Goal: Task Accomplishment & Management: Complete application form

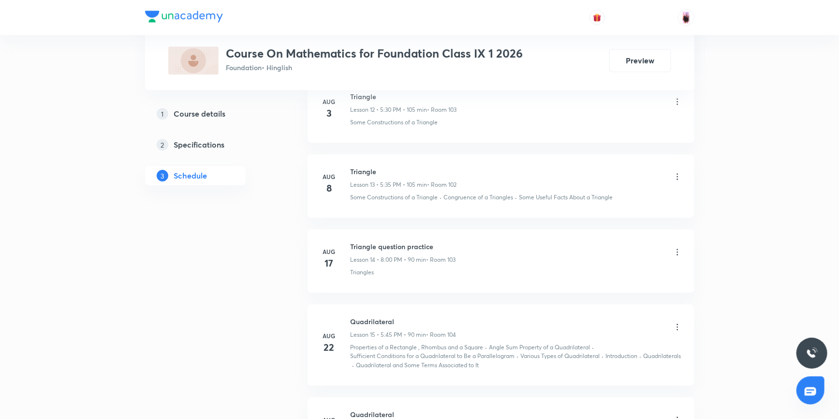
scroll to position [1581, 0]
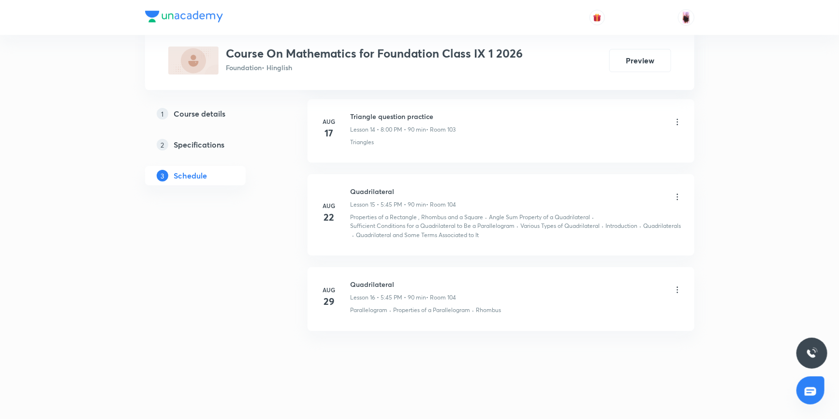
click at [219, 116] on h5 "Course details" at bounding box center [200, 114] width 52 height 12
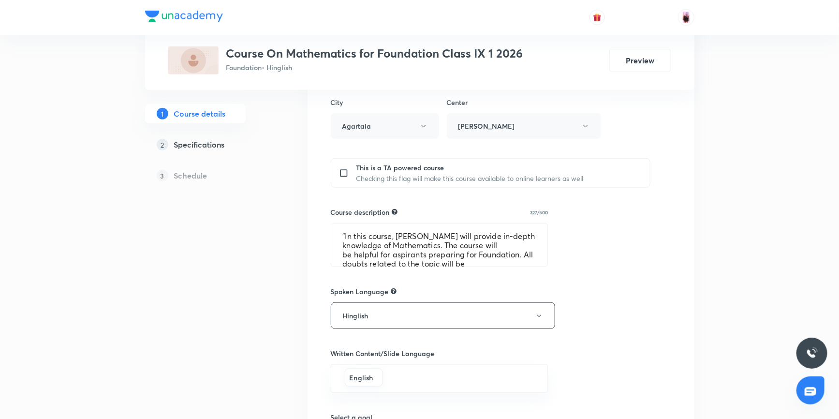
scroll to position [352, 0]
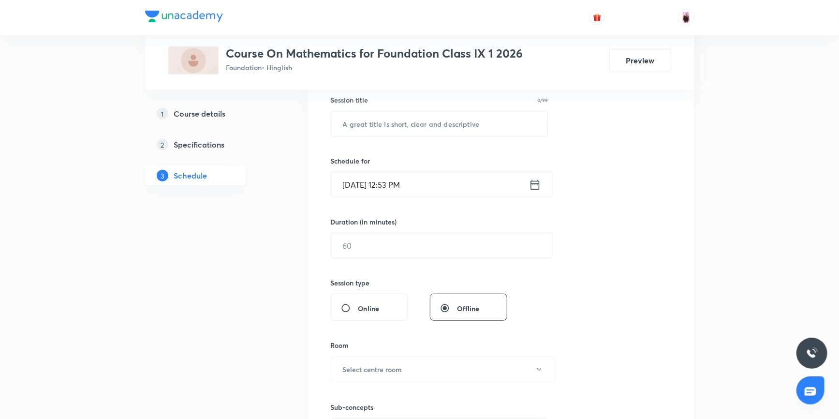
scroll to position [86, 0]
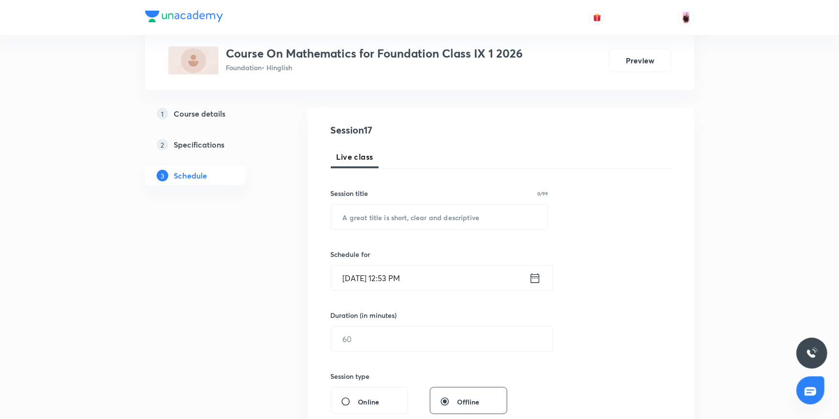
click at [534, 281] on icon at bounding box center [535, 278] width 12 height 14
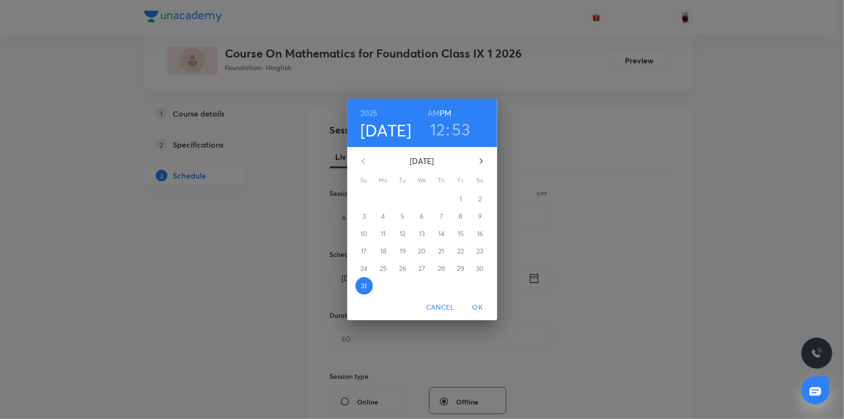
click at [438, 129] on h3 "12" at bounding box center [437, 129] width 15 height 20
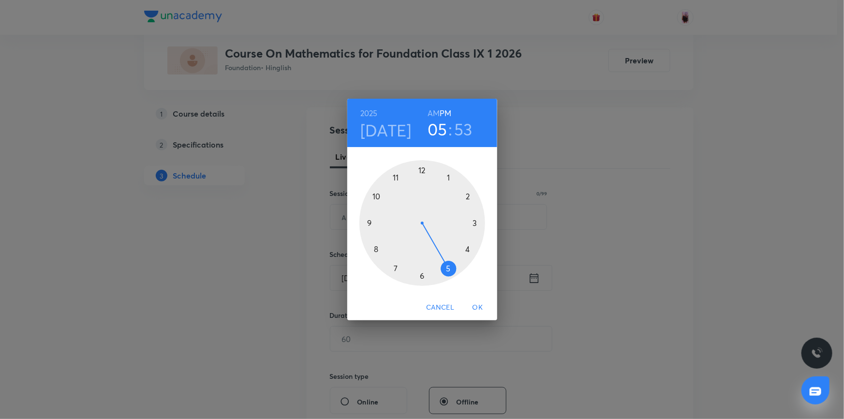
drag, startPoint x: 430, startPoint y: 175, endPoint x: 437, endPoint y: 258, distance: 83.9
click at [437, 258] on div at bounding box center [422, 223] width 126 height 126
drag, startPoint x: 385, startPoint y: 190, endPoint x: 377, endPoint y: 223, distance: 33.9
click at [377, 223] on div at bounding box center [422, 223] width 126 height 126
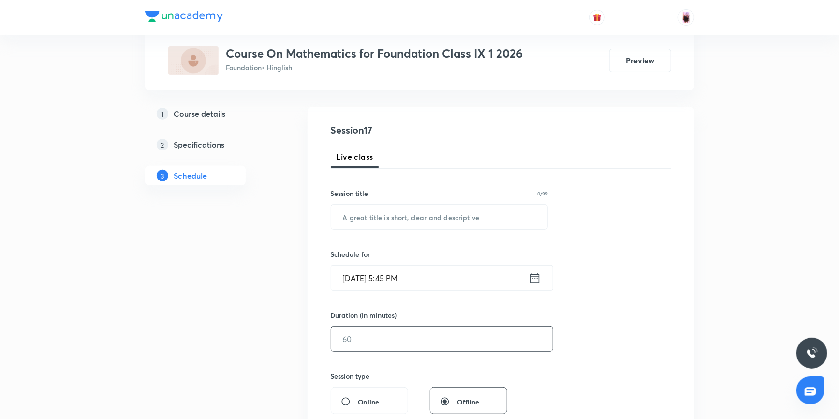
click at [361, 339] on input "text" at bounding box center [441, 338] width 221 height 25
type input "90"
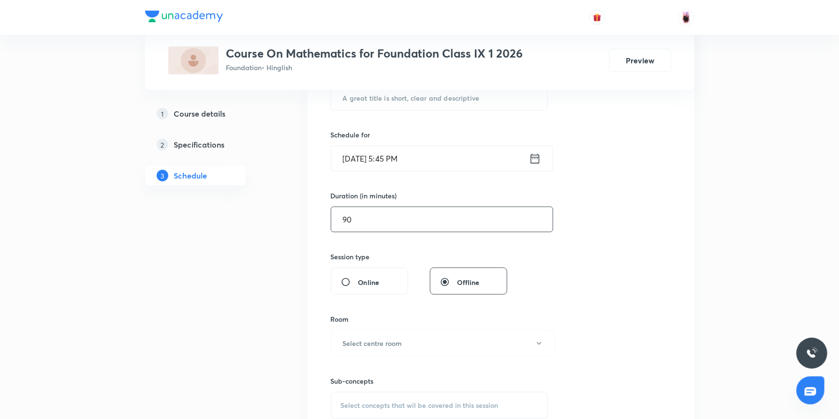
scroll to position [218, 0]
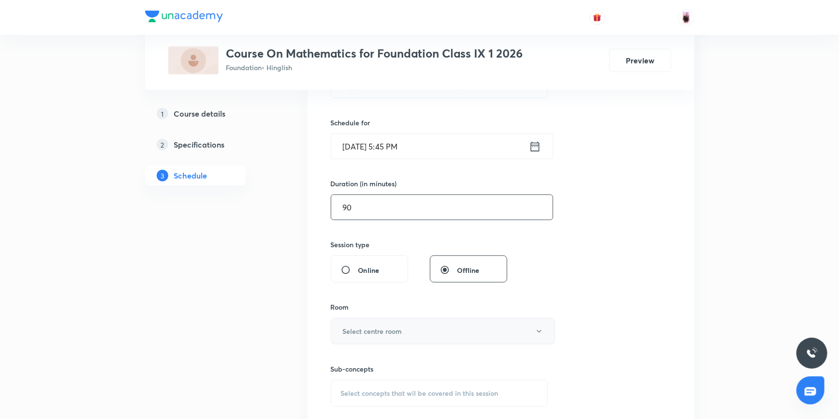
click at [423, 332] on button "Select centre room" at bounding box center [443, 331] width 224 height 27
click at [347, 366] on span "102" at bounding box center [442, 367] width 212 height 10
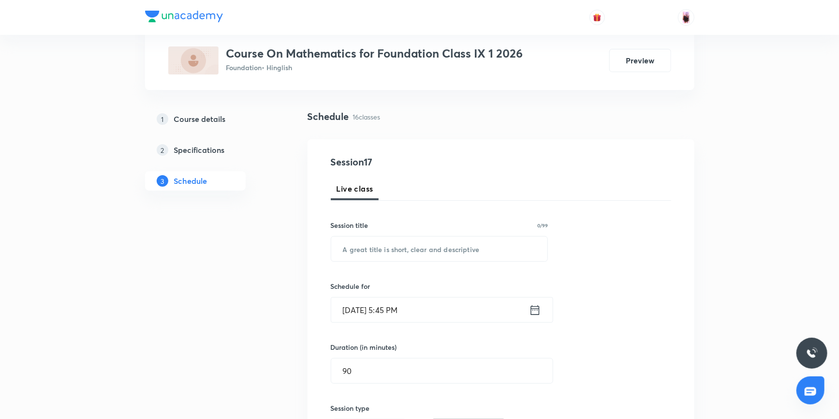
scroll to position [42, 0]
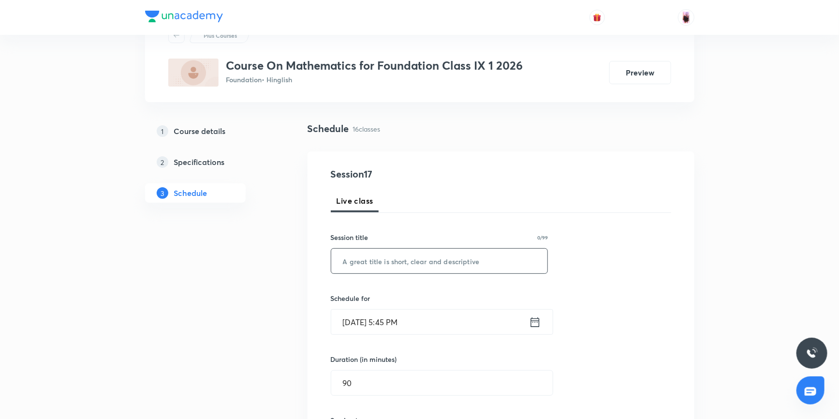
click at [380, 266] on input "text" at bounding box center [439, 261] width 217 height 25
paste input "Question practice"
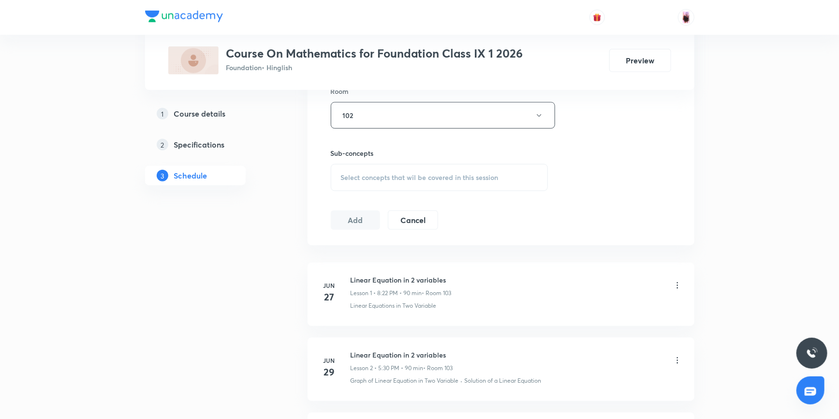
scroll to position [438, 0]
type input "Question practice"
click at [449, 173] on span "Select concepts that wil be covered in this session" at bounding box center [420, 173] width 158 height 8
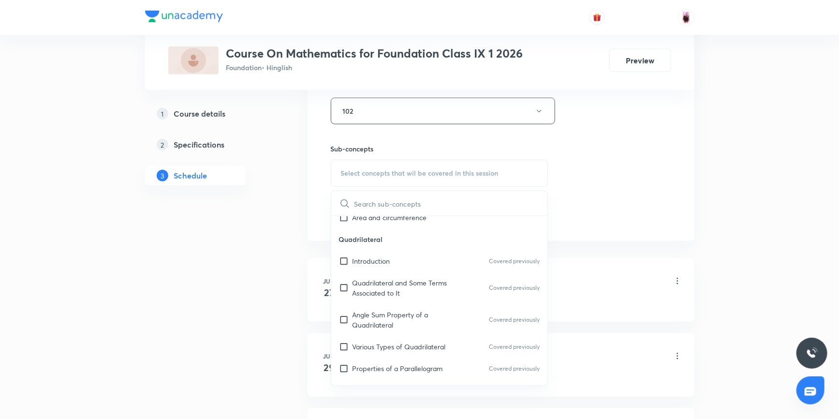
scroll to position [2198, 0]
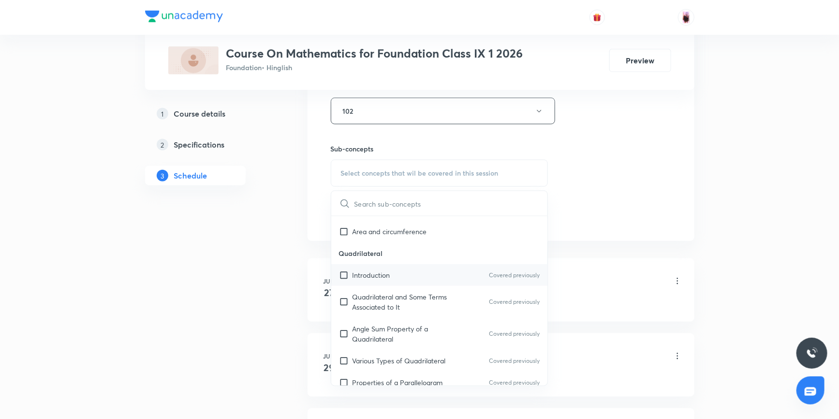
click at [345, 273] on input "checkbox" at bounding box center [346, 275] width 14 height 10
checkbox input "true"
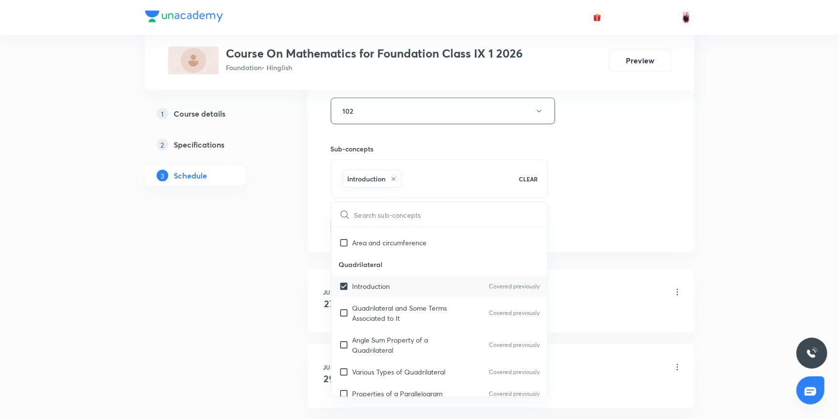
click at [343, 309] on input "checkbox" at bounding box center [346, 313] width 14 height 20
checkbox input "true"
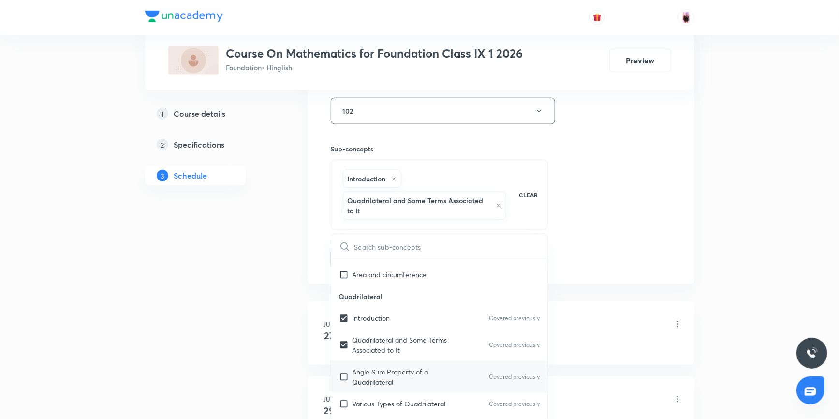
click at [343, 376] on input "checkbox" at bounding box center [346, 377] width 14 height 20
checkbox input "true"
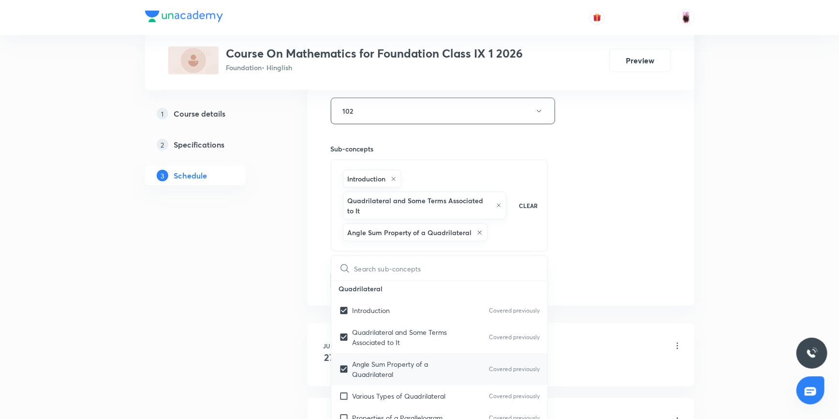
scroll to position [2242, 0]
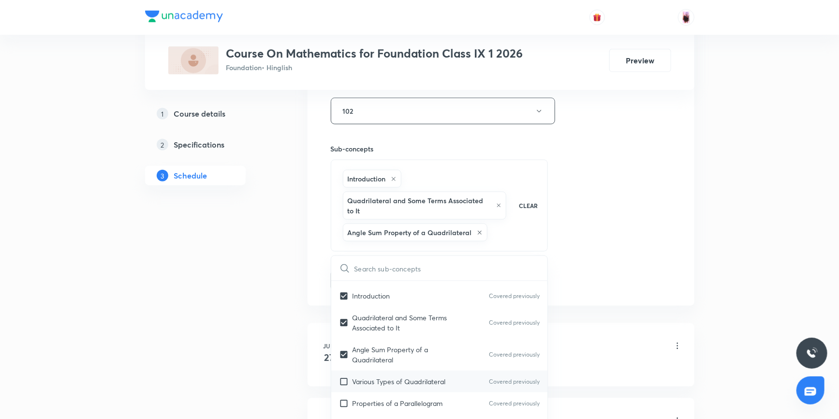
click at [343, 381] on input "checkbox" at bounding box center [346, 381] width 14 height 10
checkbox input "true"
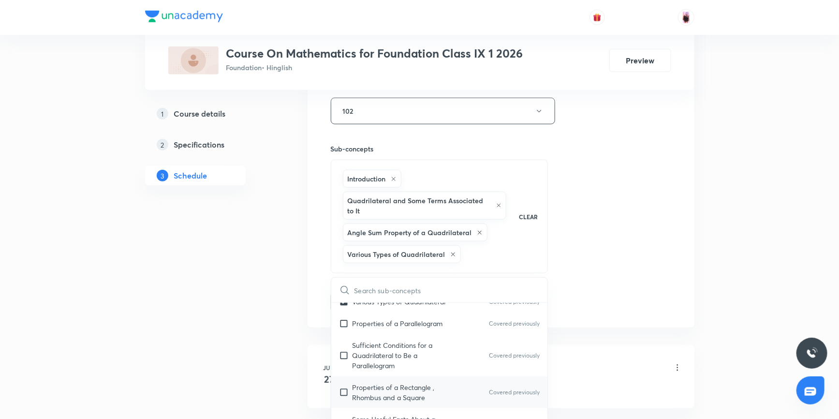
scroll to position [2330, 0]
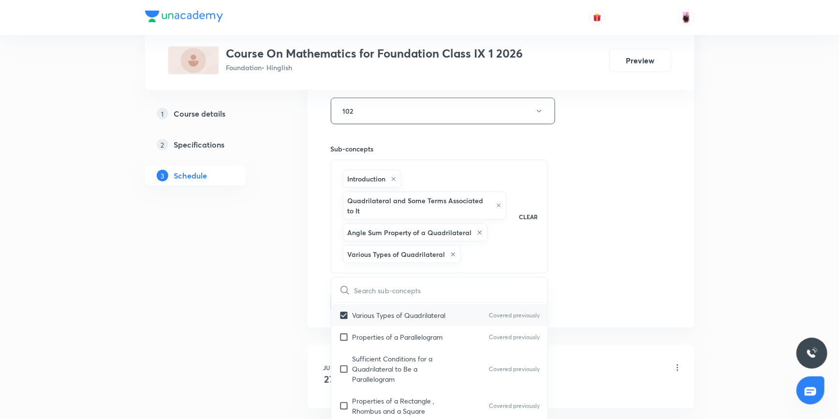
click at [340, 332] on input "checkbox" at bounding box center [346, 337] width 14 height 10
checkbox input "true"
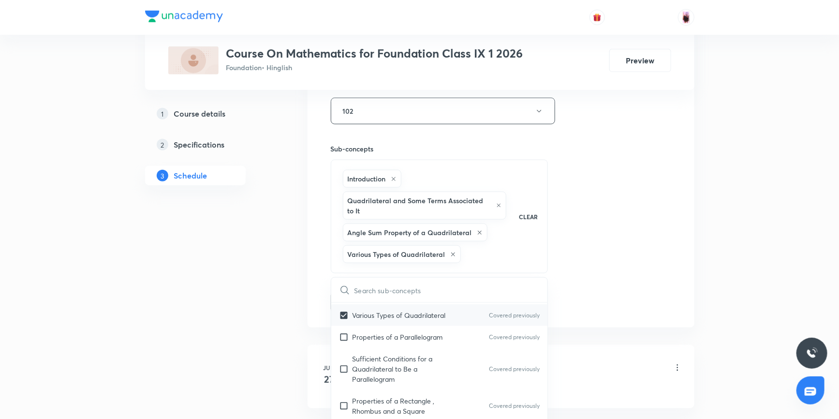
checkbox input "true"
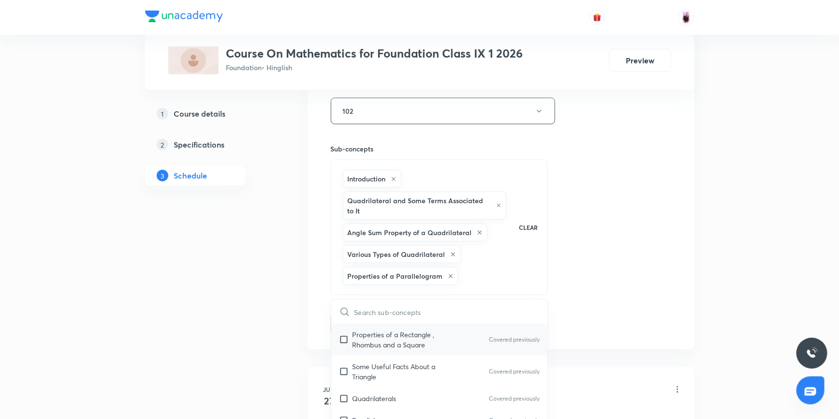
scroll to position [2374, 0]
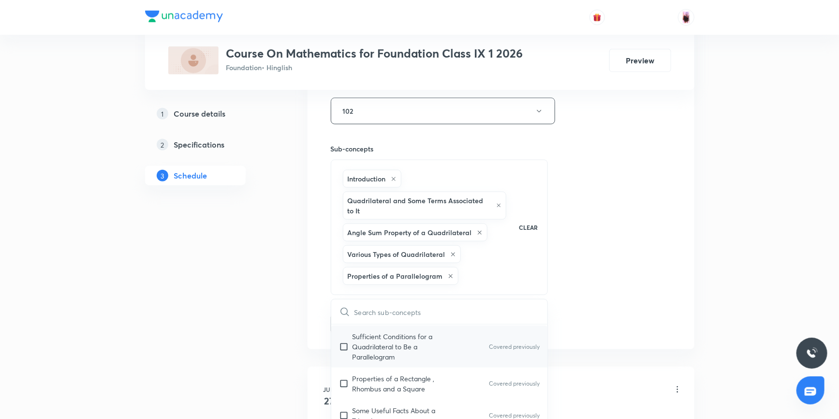
click at [346, 343] on input "checkbox" at bounding box center [346, 346] width 14 height 30
checkbox input "true"
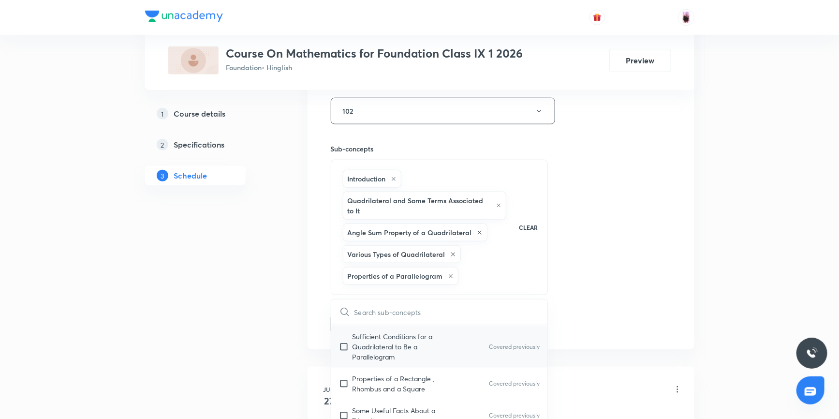
checkbox input "true"
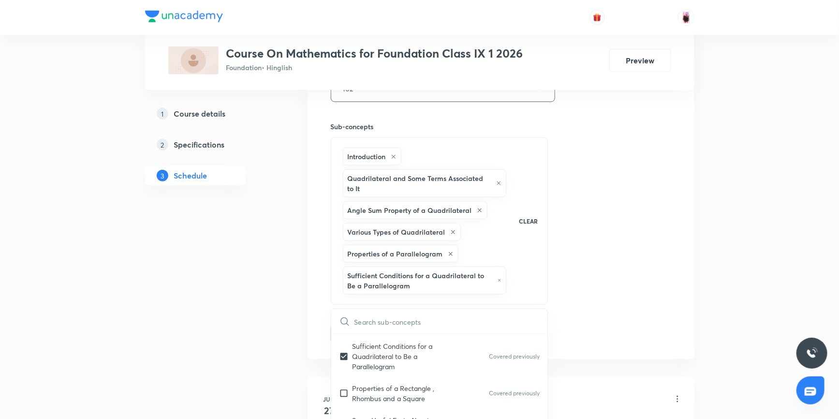
scroll to position [482, 0]
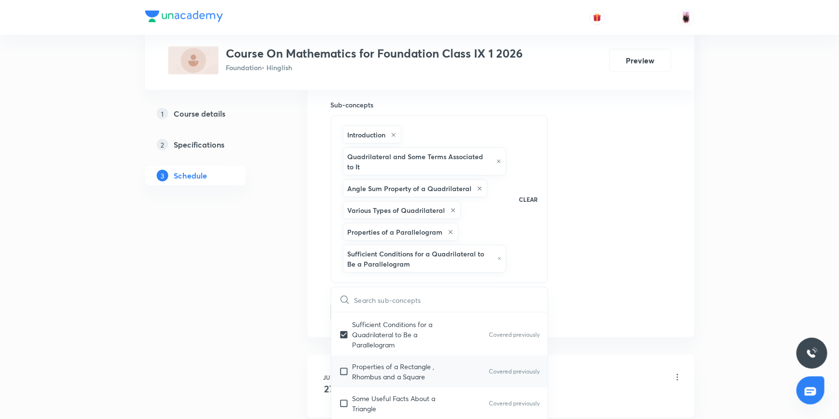
click at [343, 367] on input "checkbox" at bounding box center [346, 371] width 14 height 20
checkbox input "true"
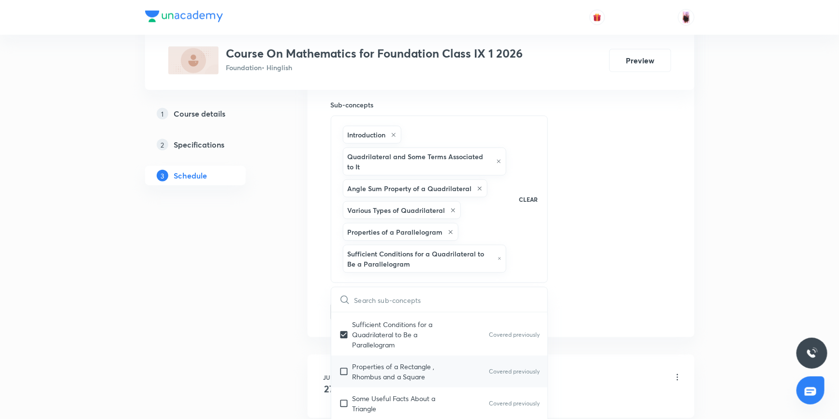
checkbox input "true"
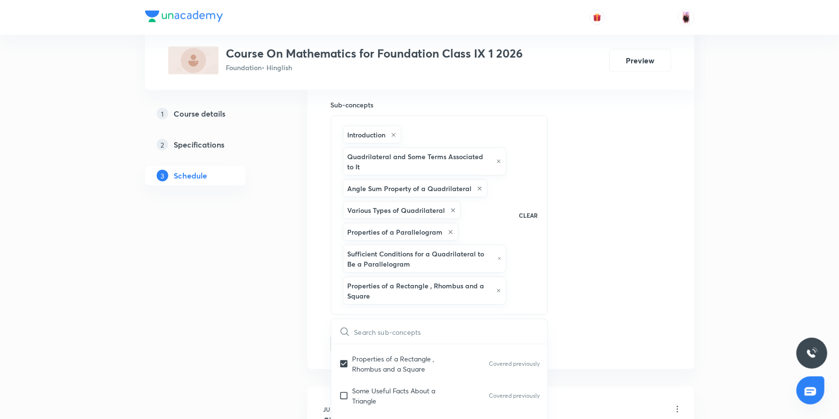
scroll to position [2461, 0]
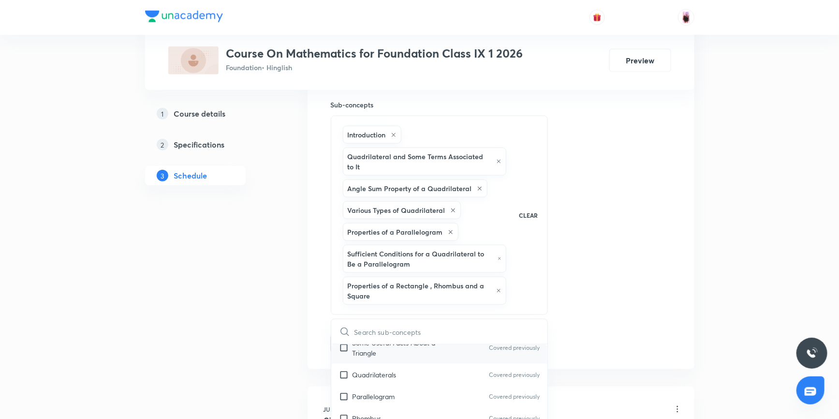
click at [344, 343] on input "checkbox" at bounding box center [346, 348] width 14 height 20
checkbox input "true"
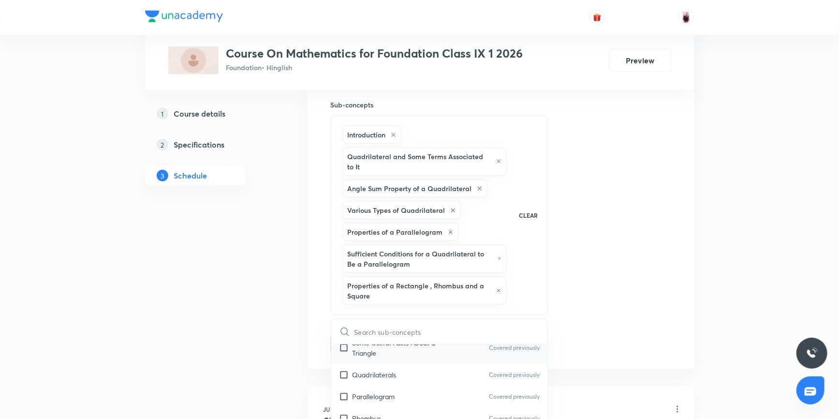
checkbox input "true"
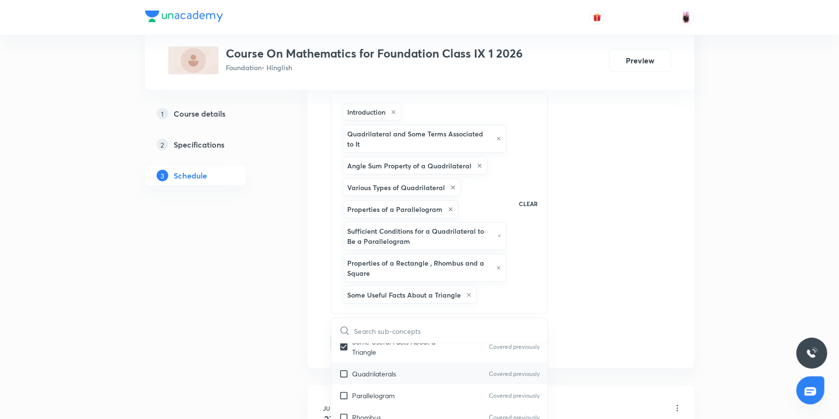
scroll to position [526, 0]
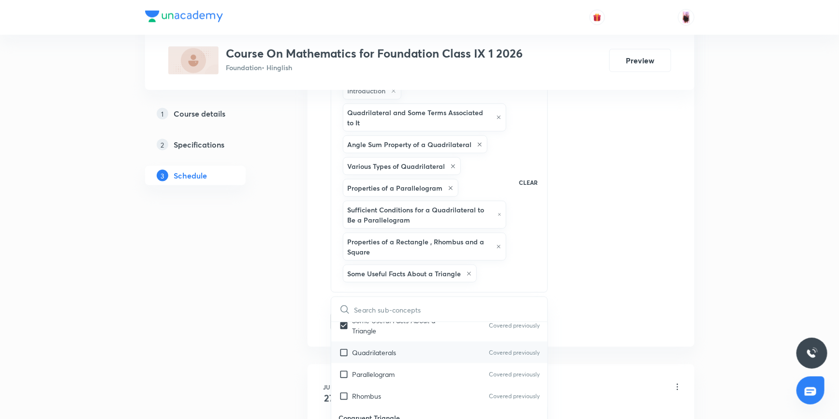
click at [344, 349] on input "checkbox" at bounding box center [346, 352] width 14 height 10
checkbox input "true"
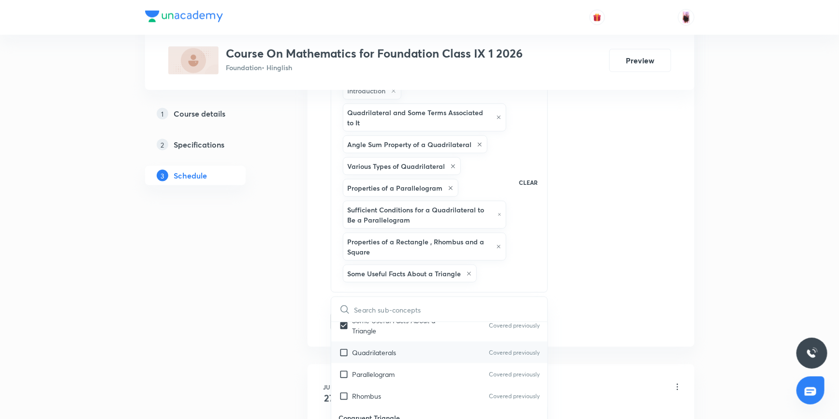
checkbox input "true"
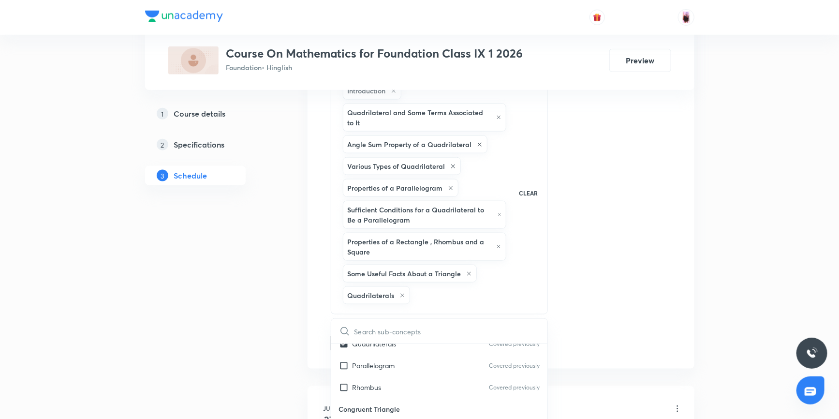
scroll to position [2505, 0]
click at [343, 348] on input "checkbox" at bounding box center [346, 352] width 14 height 10
checkbox input "true"
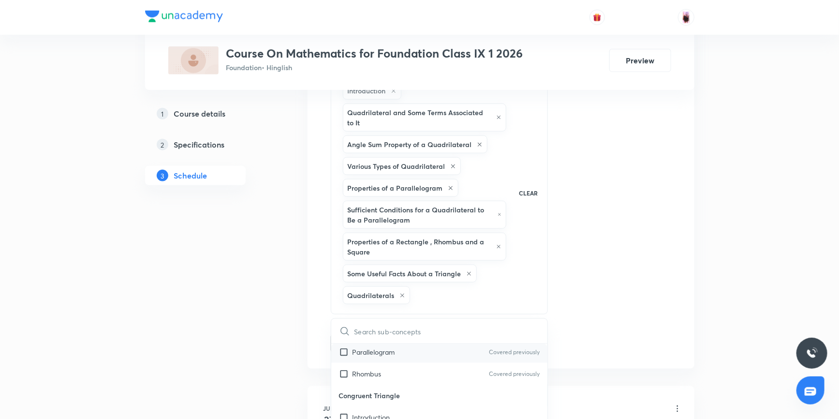
checkbox input "true"
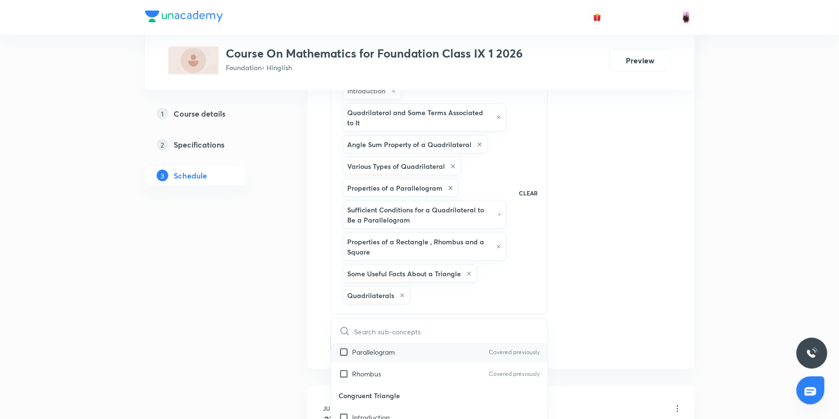
checkbox input "true"
click at [343, 371] on input "checkbox" at bounding box center [346, 373] width 14 height 10
checkbox input "true"
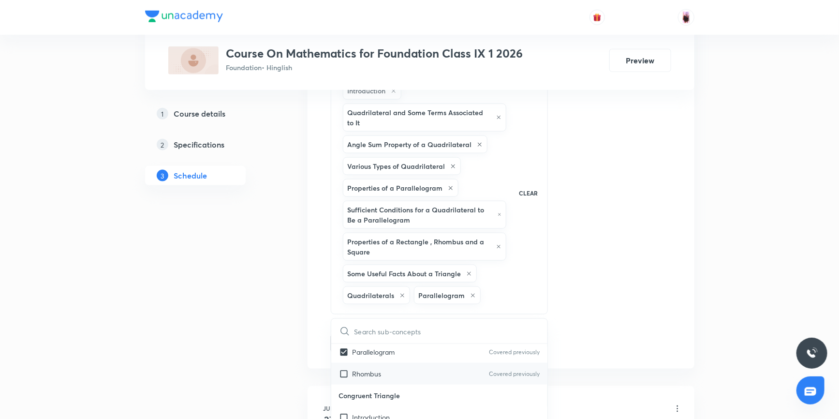
checkbox input "true"
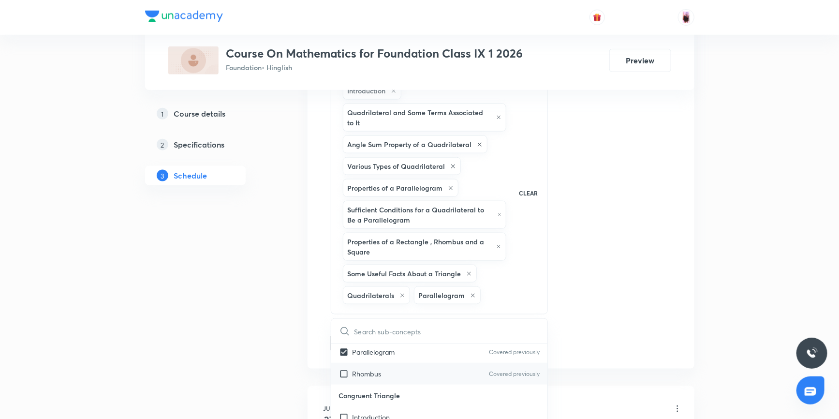
checkbox input "true"
click at [622, 289] on div "Session 17 Live class Session title 17/99 Question practice ​ Schedule for Aug …" at bounding box center [501, 28] width 340 height 691
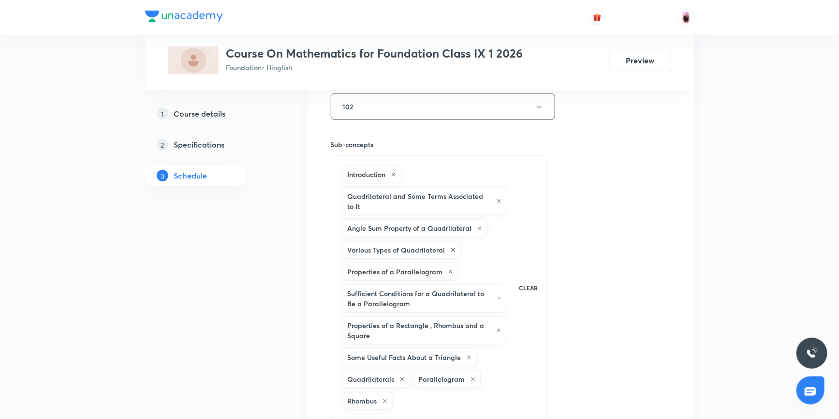
scroll to position [570, 0]
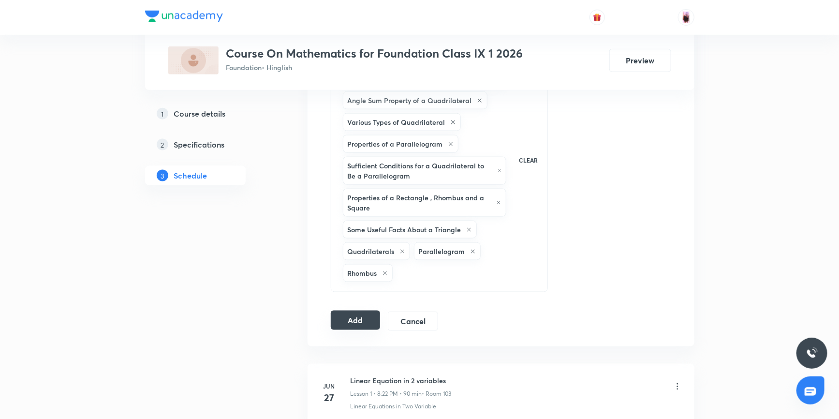
click at [361, 318] on button "Add" at bounding box center [356, 319] width 50 height 19
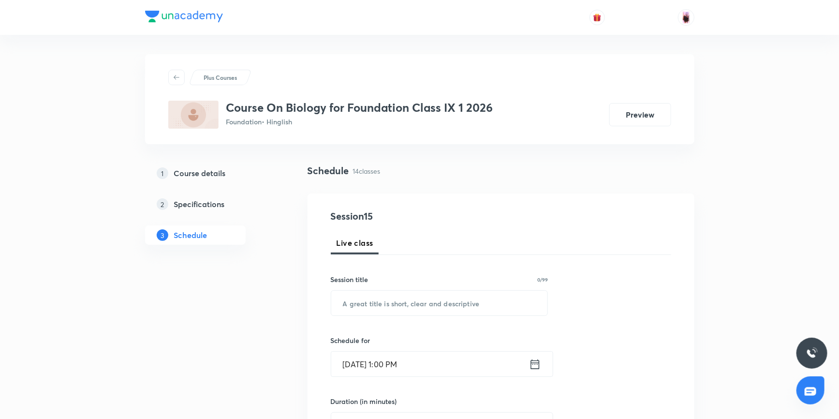
click at [420, 299] on input "text" at bounding box center [439, 303] width 217 height 25
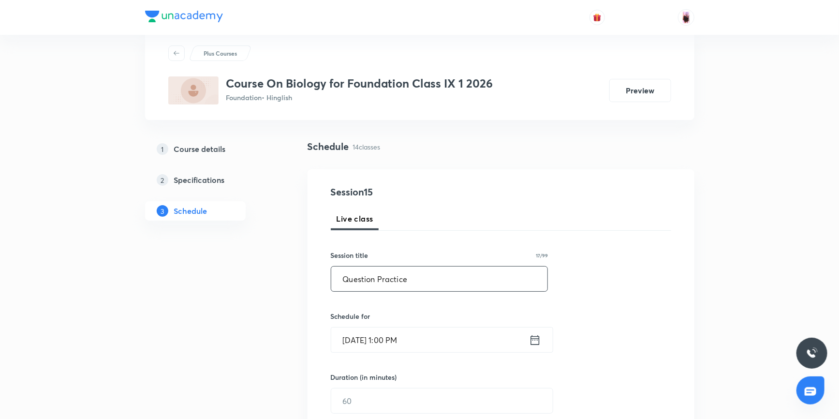
scroll to position [44, 0]
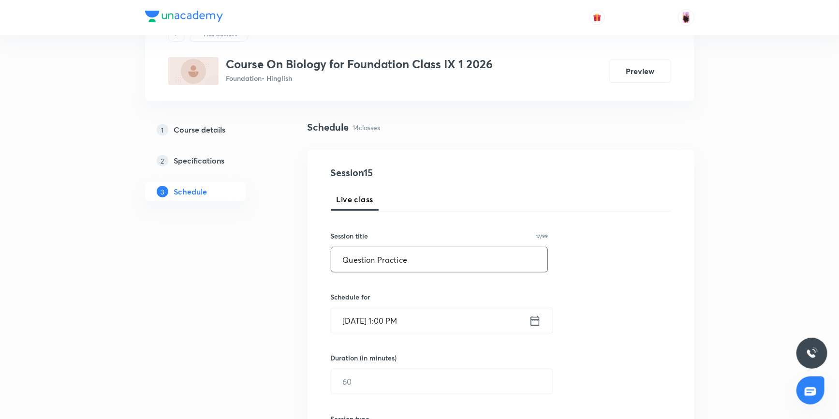
type input "Question Practice"
click at [534, 318] on icon at bounding box center [535, 321] width 12 height 14
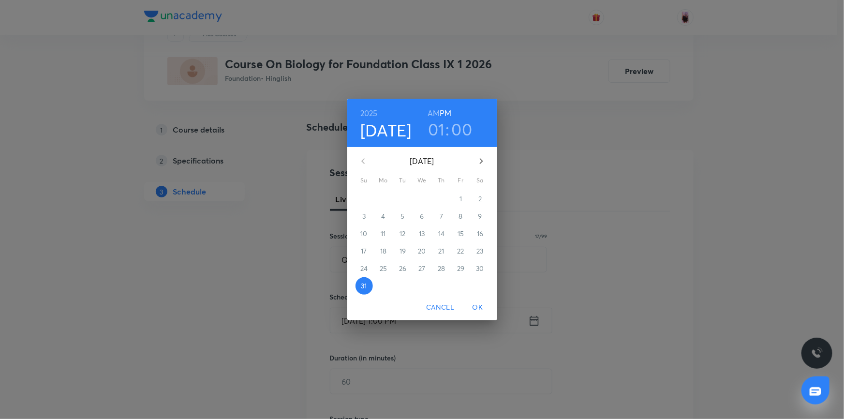
click at [439, 125] on h3 "01" at bounding box center [436, 129] width 17 height 20
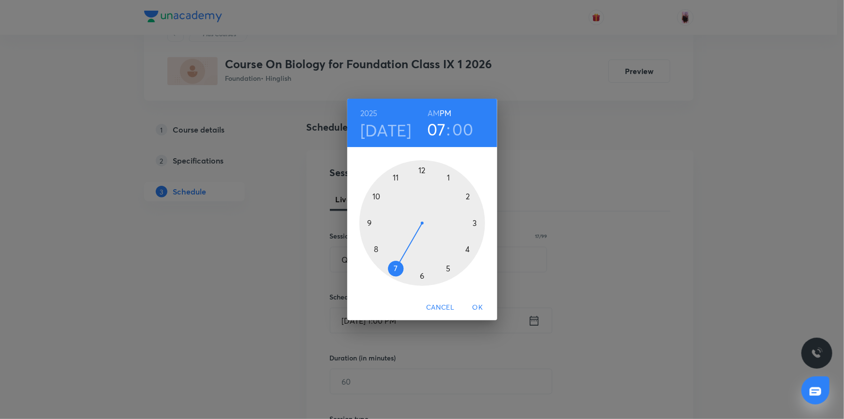
drag, startPoint x: 449, startPoint y: 175, endPoint x: 405, endPoint y: 264, distance: 98.6
click at [405, 264] on div at bounding box center [422, 223] width 126 height 126
drag, startPoint x: 426, startPoint y: 167, endPoint x: 384, endPoint y: 223, distance: 70.0
click at [384, 223] on div at bounding box center [422, 223] width 126 height 126
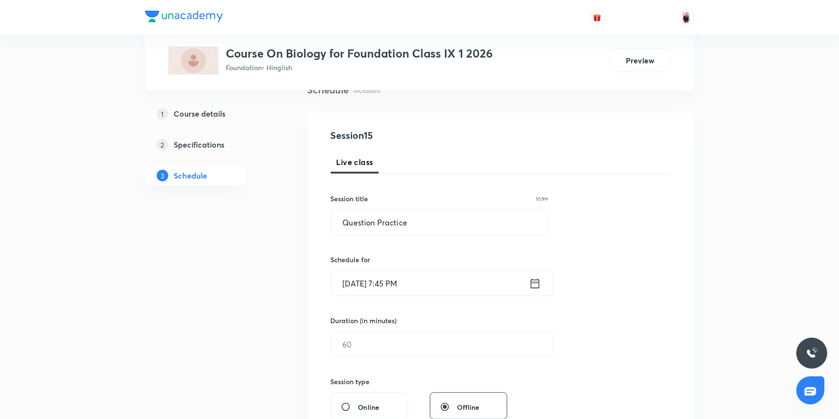
scroll to position [132, 0]
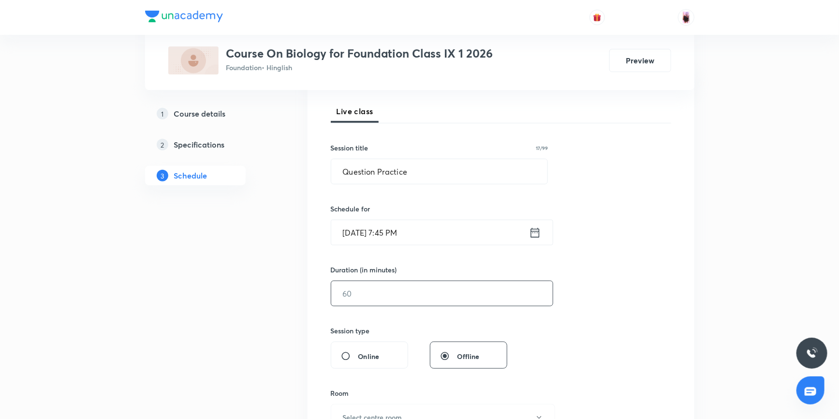
click at [382, 292] on input "text" at bounding box center [441, 293] width 221 height 25
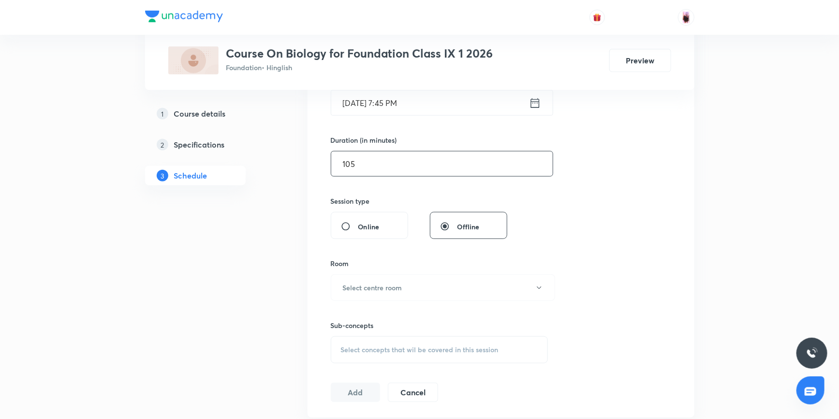
scroll to position [264, 0]
type input "105"
click at [390, 284] on h6 "Select centre room" at bounding box center [372, 285] width 59 height 10
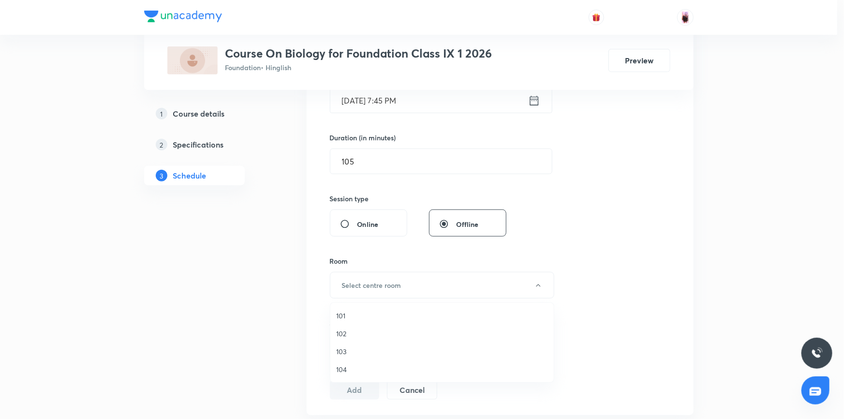
click at [352, 334] on span "102" at bounding box center [442, 333] width 212 height 10
click at [393, 344] on span "Select concepts that wil be covered in this session" at bounding box center [420, 347] width 158 height 8
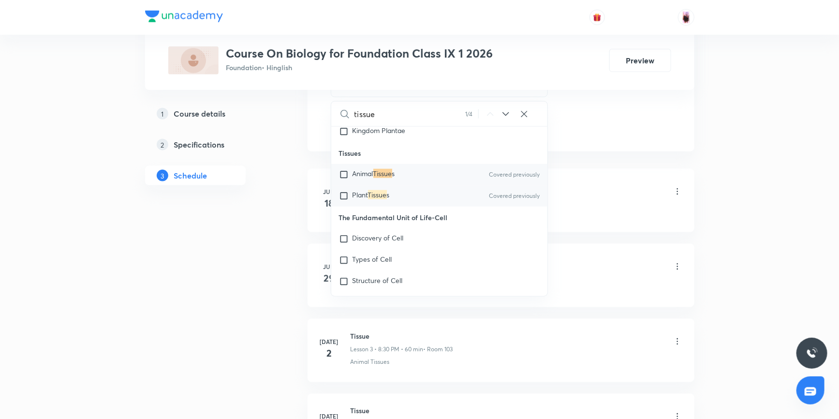
scroll to position [400, 0]
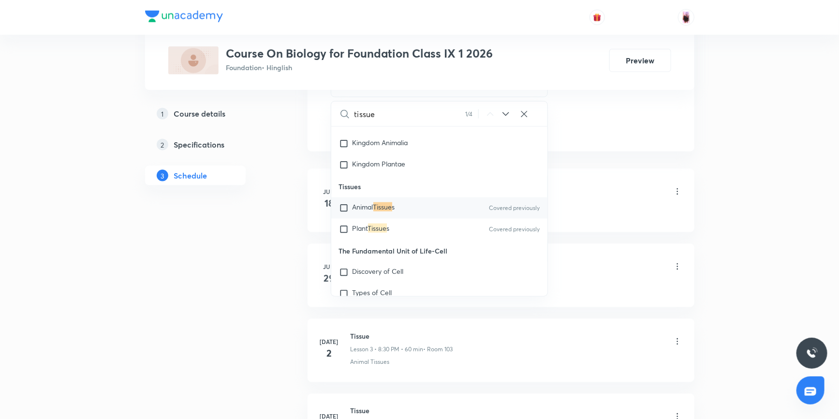
type input "tissue"
click at [344, 207] on input "checkbox" at bounding box center [346, 208] width 14 height 10
checkbox input "true"
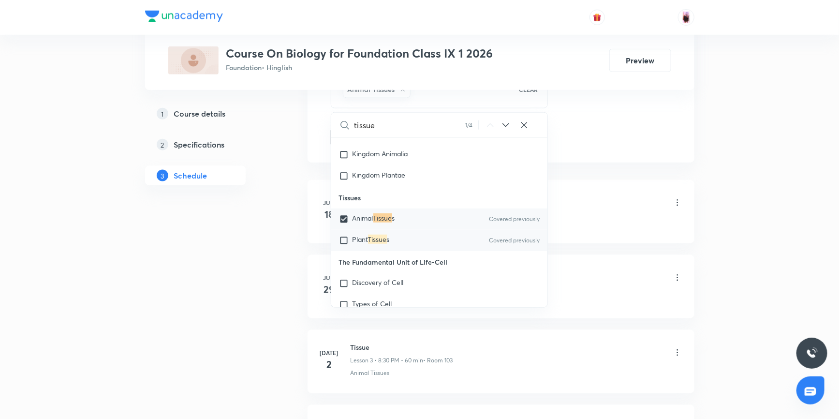
click at [343, 239] on input "checkbox" at bounding box center [346, 240] width 14 height 10
checkbox input "true"
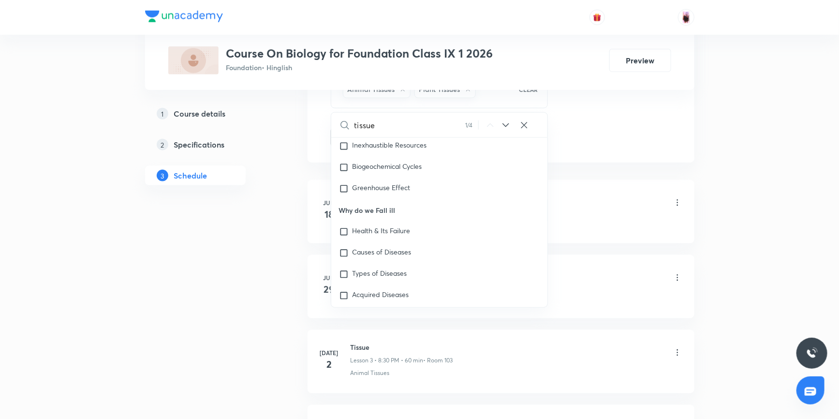
scroll to position [132, 0]
click at [506, 124] on icon at bounding box center [506, 125] width 12 height 12
checkbox input "true"
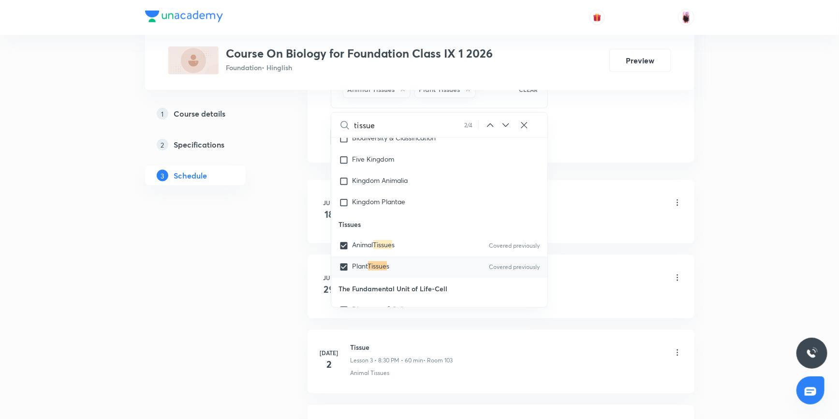
scroll to position [377, 0]
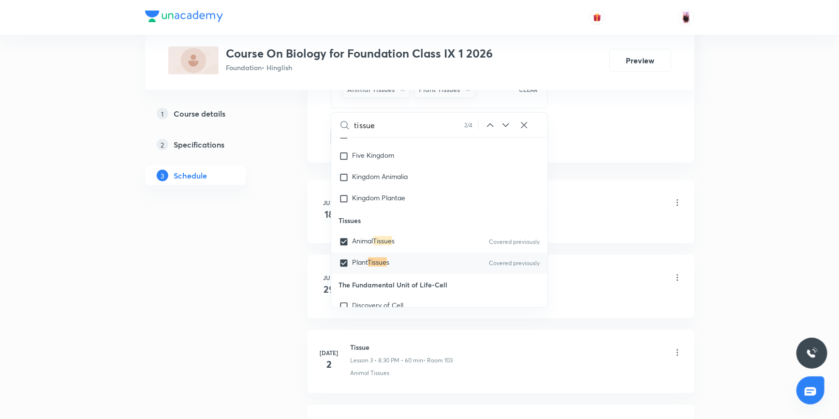
click at [506, 124] on icon at bounding box center [506, 125] width 12 height 12
checkbox input "true"
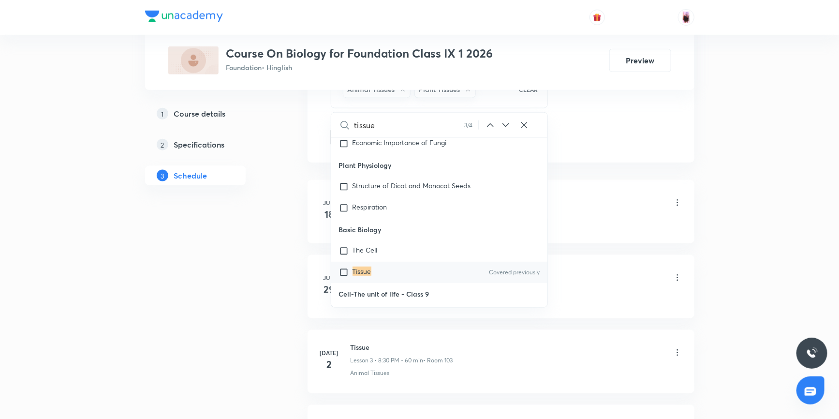
scroll to position [2128, 0]
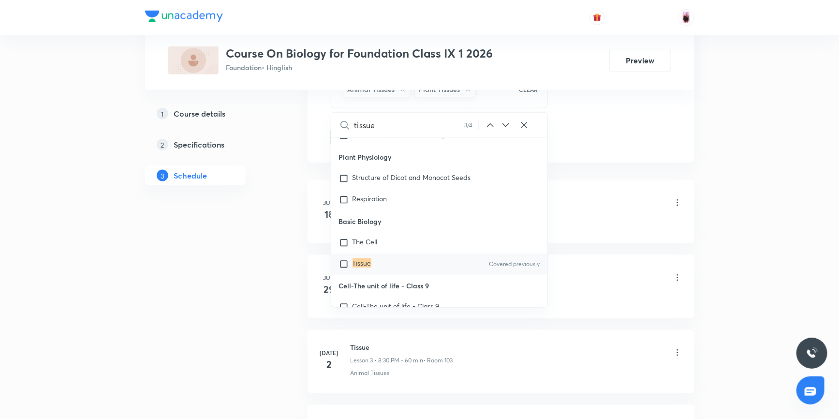
click at [506, 124] on icon at bounding box center [506, 125] width 12 height 12
checkbox input "true"
click at [344, 261] on input "checkbox" at bounding box center [346, 264] width 14 height 10
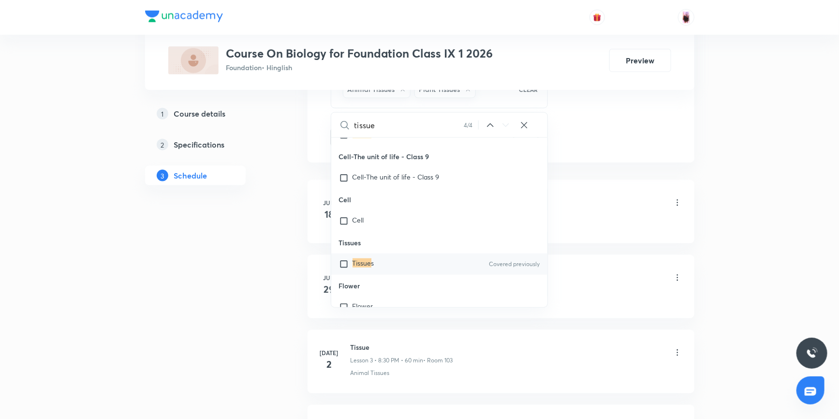
checkbox input "true"
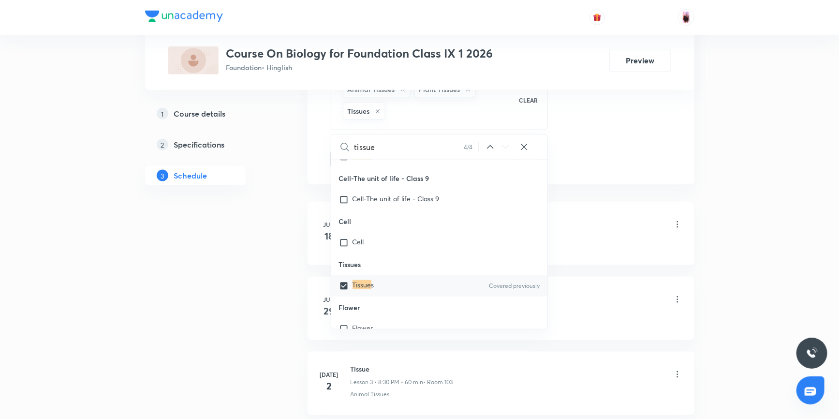
scroll to position [2213, 0]
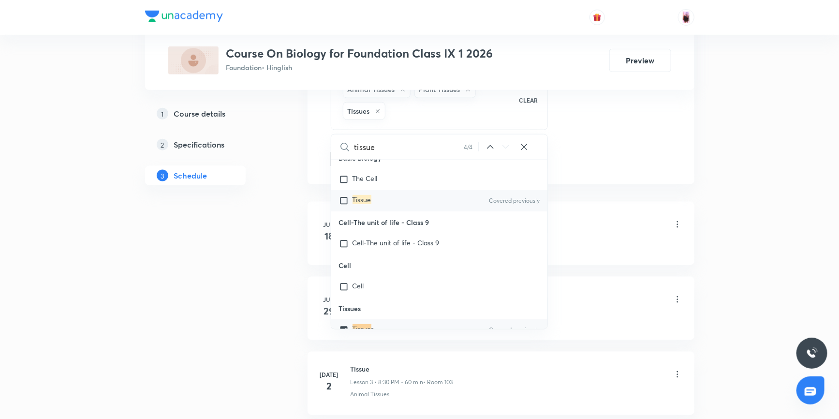
click at [346, 197] on input "checkbox" at bounding box center [346, 201] width 14 height 10
checkbox input "true"
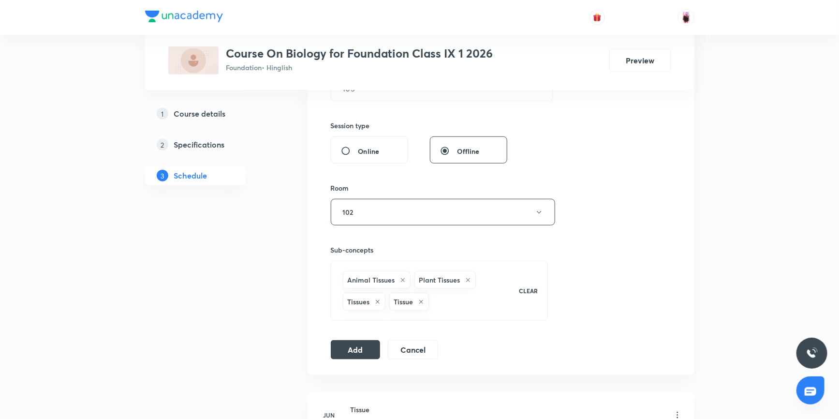
scroll to position [352, 0]
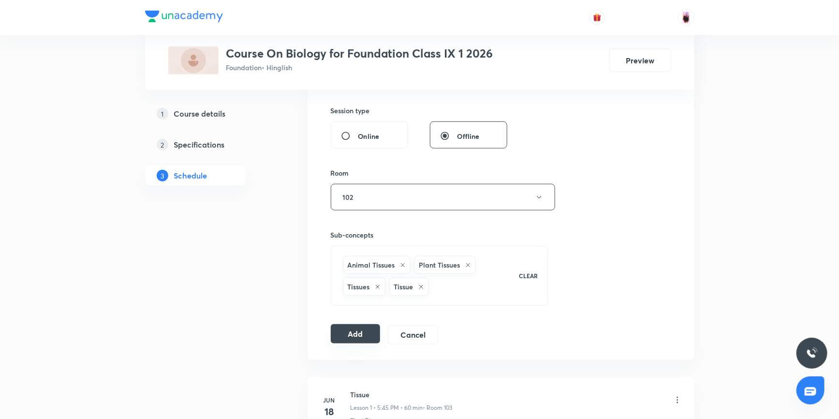
click at [359, 337] on button "Add" at bounding box center [356, 333] width 50 height 19
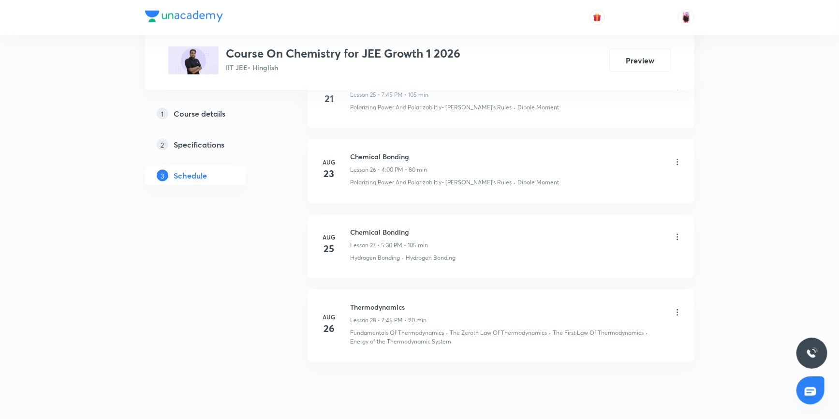
scroll to position [2433, 0]
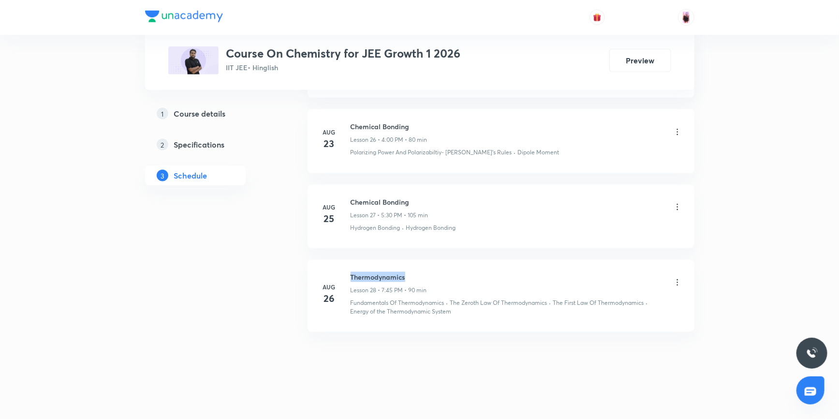
drag, startPoint x: 351, startPoint y: 272, endPoint x: 405, endPoint y: 271, distance: 54.2
click at [405, 272] on h6 "Thermodynamics" at bounding box center [389, 277] width 76 height 10
copy h6 "Thermodynamics"
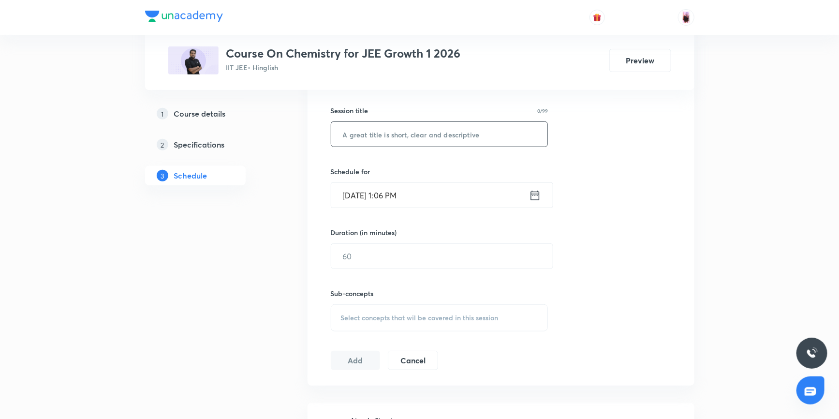
scroll to position [103, 0]
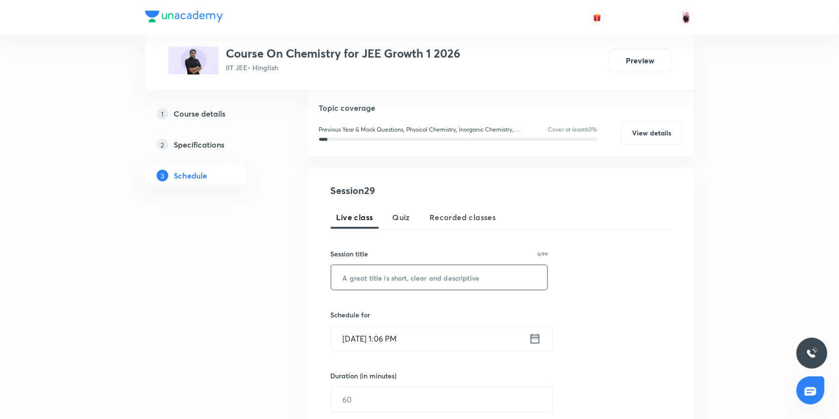
click at [373, 283] on input "text" at bounding box center [439, 277] width 217 height 25
paste input "Thermodynamics"
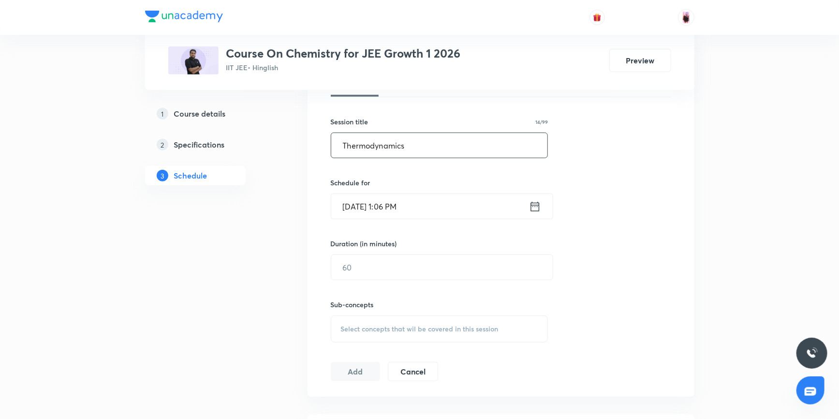
type input "Thermodynamics"
click at [384, 210] on input "Aug 31, 2025, 1:06 PM" at bounding box center [430, 206] width 198 height 25
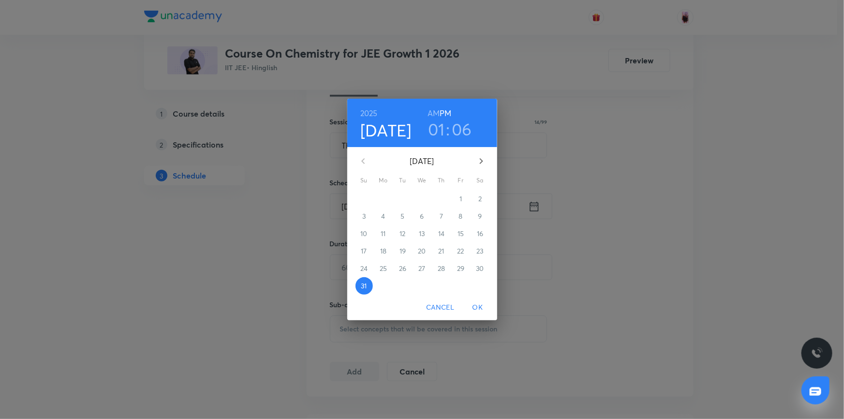
click at [433, 128] on h3 "01" at bounding box center [436, 129] width 17 height 20
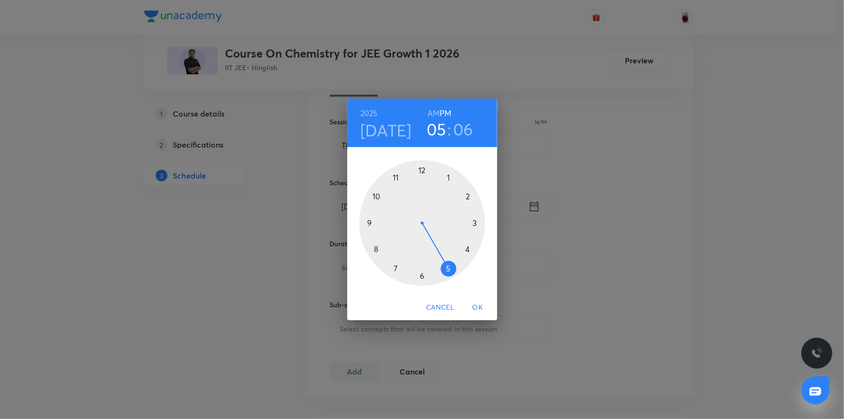
drag, startPoint x: 451, startPoint y: 177, endPoint x: 444, endPoint y: 256, distance: 79.6
click at [444, 256] on div at bounding box center [422, 223] width 126 height 126
drag, startPoint x: 449, startPoint y: 179, endPoint x: 420, endPoint y: 258, distance: 83.5
click at [420, 258] on div at bounding box center [422, 223] width 126 height 126
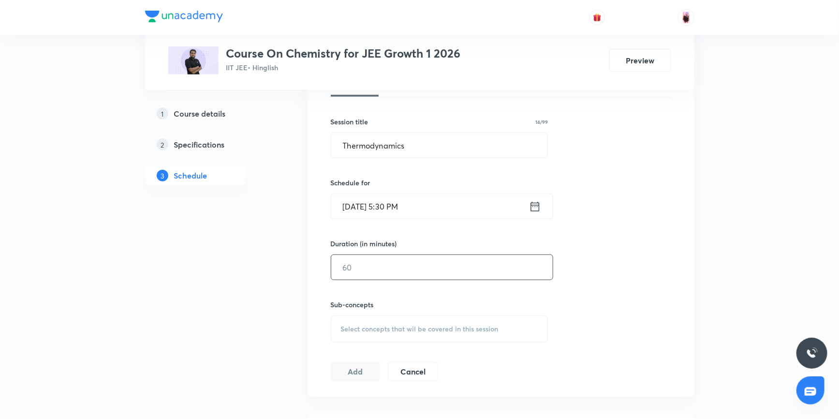
click at [376, 270] on input "text" at bounding box center [441, 267] width 221 height 25
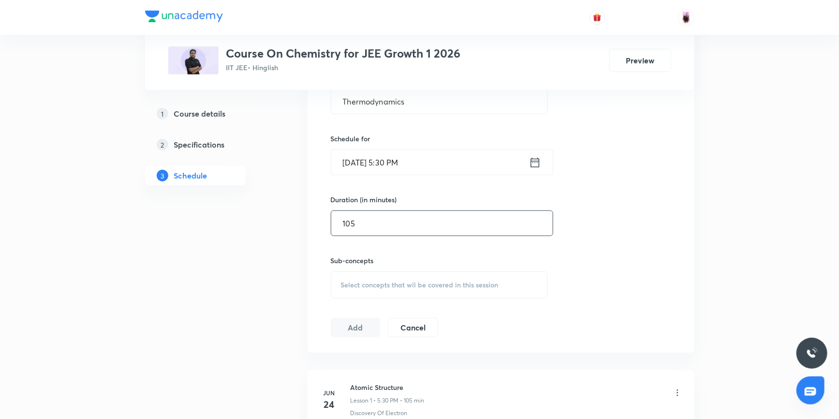
scroll to position [323, 0]
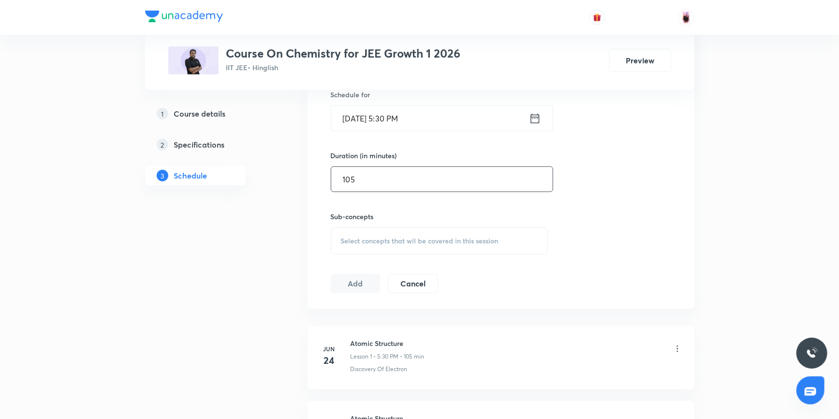
type input "105"
click at [382, 239] on span "Select concepts that wil be covered in this session" at bounding box center [420, 241] width 158 height 8
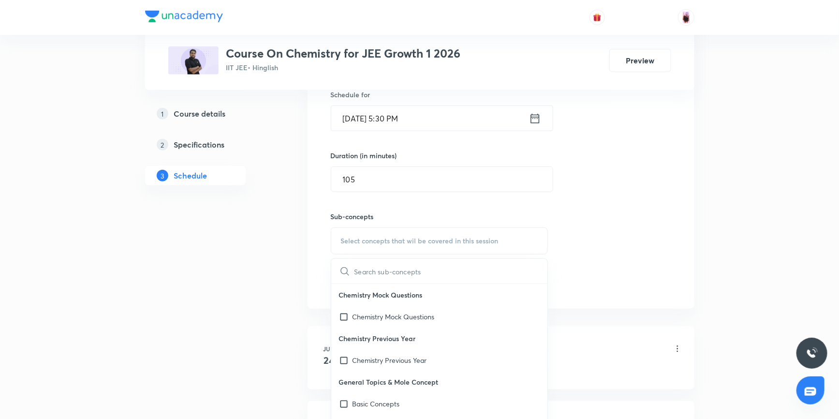
click at [385, 274] on input "text" at bounding box center [450, 271] width 193 height 25
paste input "irreversible work"
type input "i"
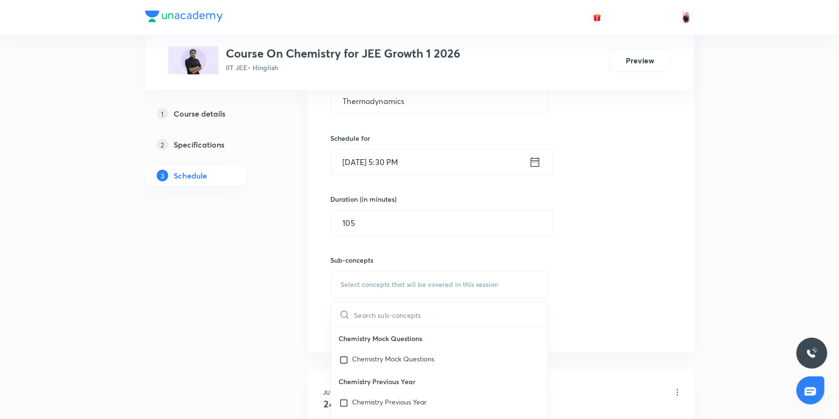
scroll to position [235, 0]
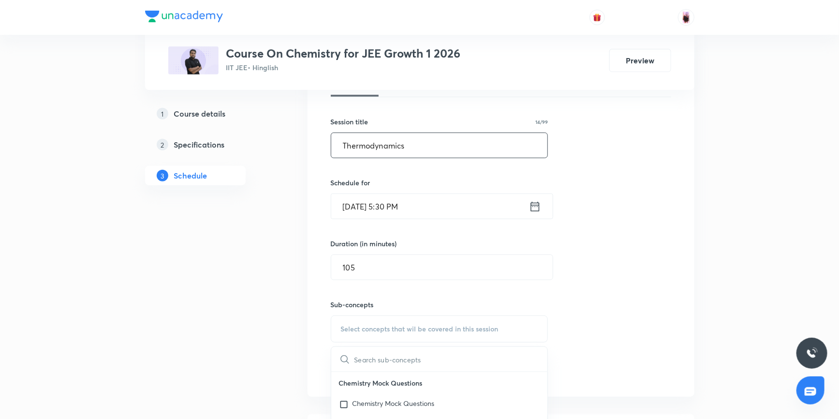
drag, startPoint x: 409, startPoint y: 145, endPoint x: 312, endPoint y: 164, distance: 98.5
click at [312, 164] on div "Session 29 Live class Quiz Recorded classes Session title 14/99 Thermodynamics …" at bounding box center [501, 216] width 387 height 361
click at [364, 330] on span "Select concepts that wil be covered in this session" at bounding box center [420, 329] width 158 height 8
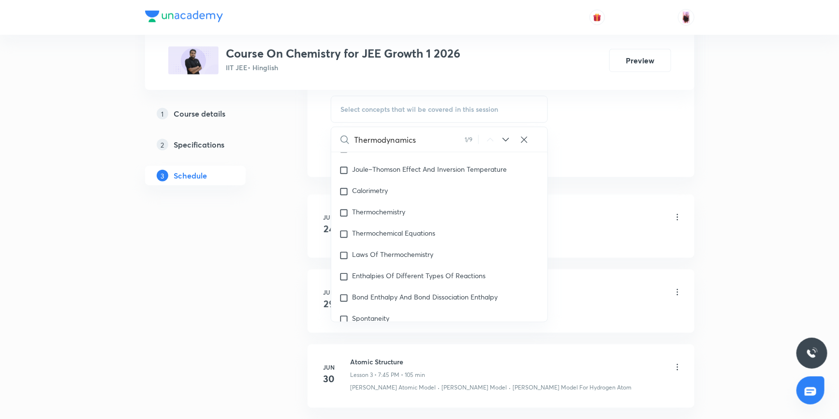
scroll to position [1731, 0]
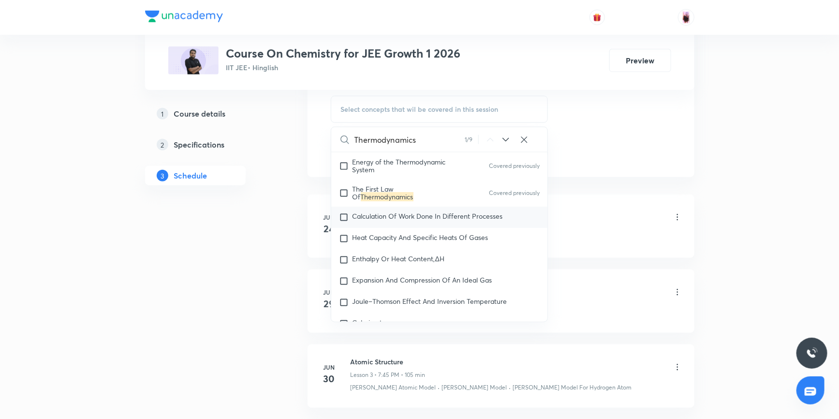
type input "Thermodynamics"
click at [344, 212] on input "checkbox" at bounding box center [346, 217] width 14 height 10
checkbox input "true"
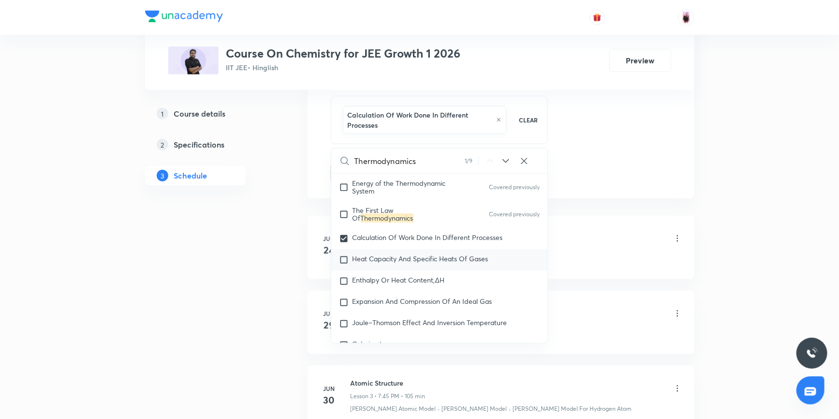
click at [342, 255] on input "checkbox" at bounding box center [346, 260] width 14 height 10
checkbox input "true"
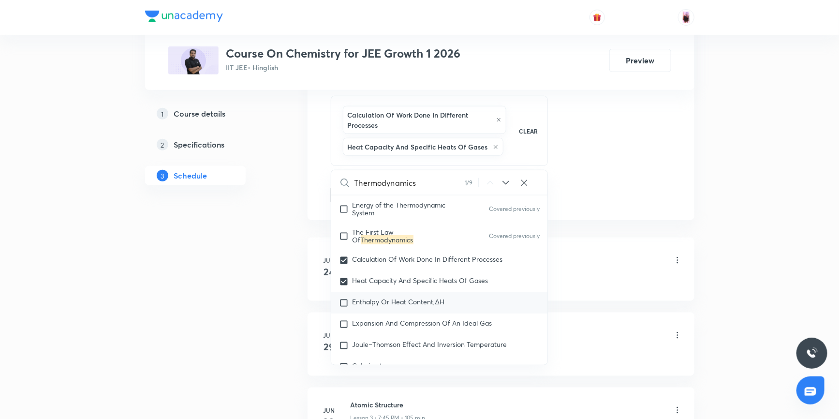
click at [343, 298] on input "checkbox" at bounding box center [346, 303] width 14 height 10
checkbox input "true"
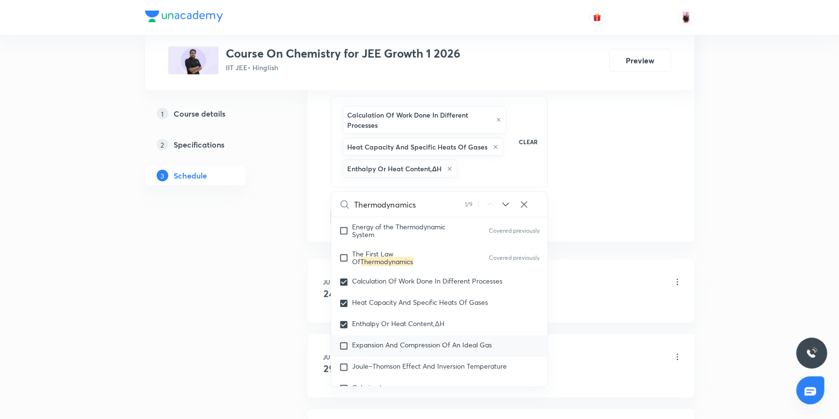
click at [343, 341] on input "checkbox" at bounding box center [346, 346] width 14 height 10
checkbox input "true"
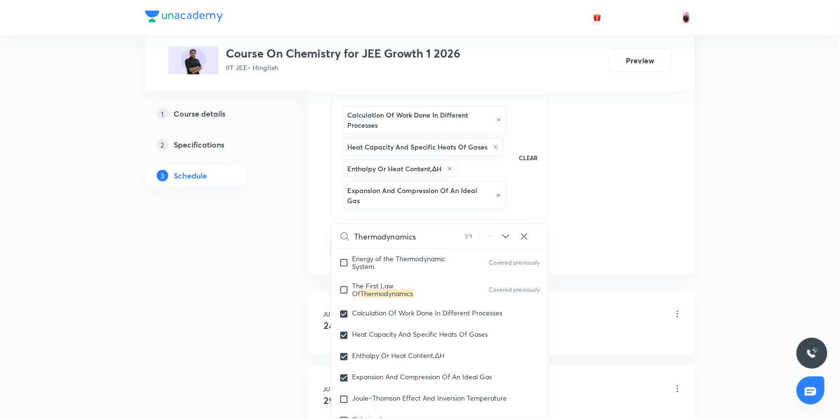
click at [620, 214] on div "Session 29 Live class Quiz Recorded classes Session title 14/99 Thermodynamics …" at bounding box center [501, 45] width 340 height 426
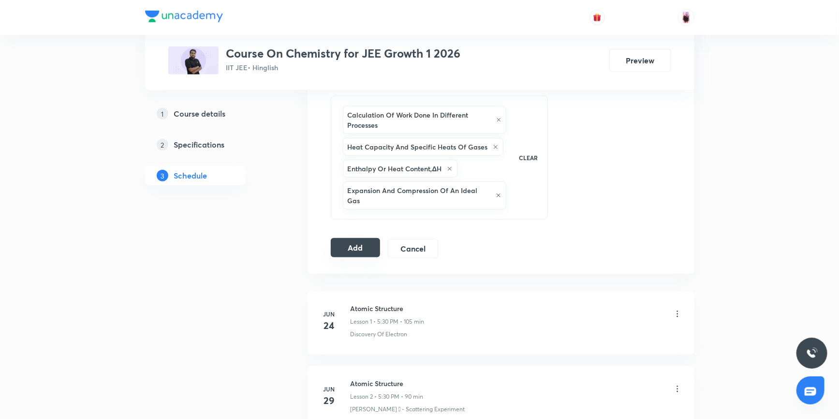
click at [360, 239] on button "Add" at bounding box center [356, 247] width 50 height 19
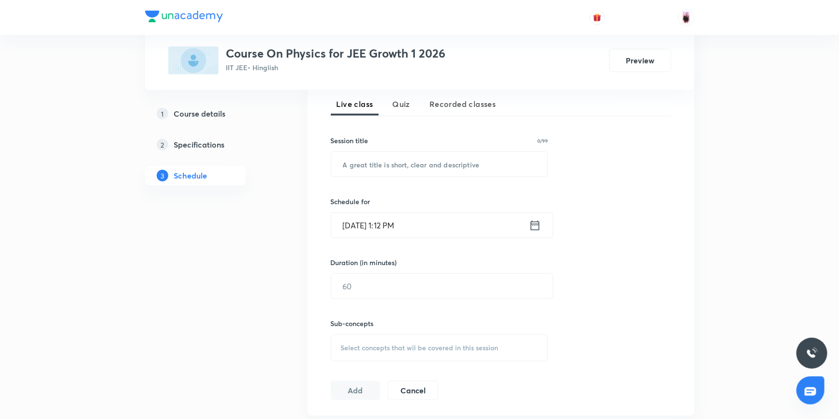
scroll to position [220, 0]
click at [536, 224] on icon at bounding box center [535, 222] width 12 height 14
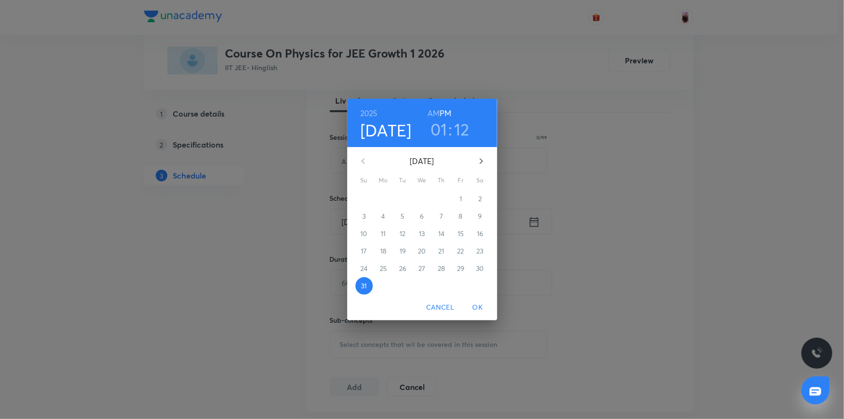
click at [438, 133] on h3 "01" at bounding box center [438, 129] width 17 height 20
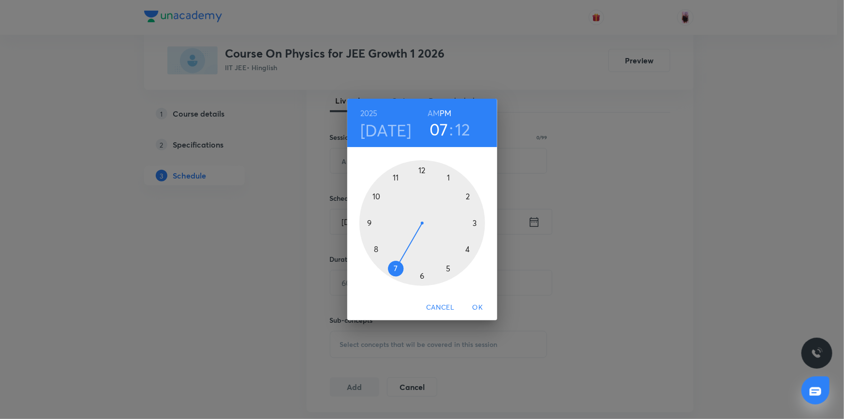
drag, startPoint x: 451, startPoint y: 181, endPoint x: 398, endPoint y: 262, distance: 96.7
click at [398, 262] on div at bounding box center [422, 223] width 126 height 126
drag, startPoint x: 472, startPoint y: 217, endPoint x: 380, endPoint y: 221, distance: 92.0
click at [380, 221] on div at bounding box center [422, 223] width 126 height 126
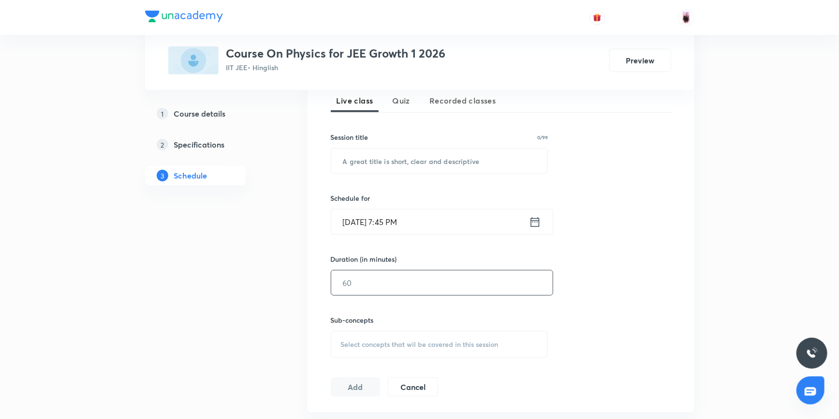
click at [372, 276] on input "text" at bounding box center [441, 282] width 221 height 25
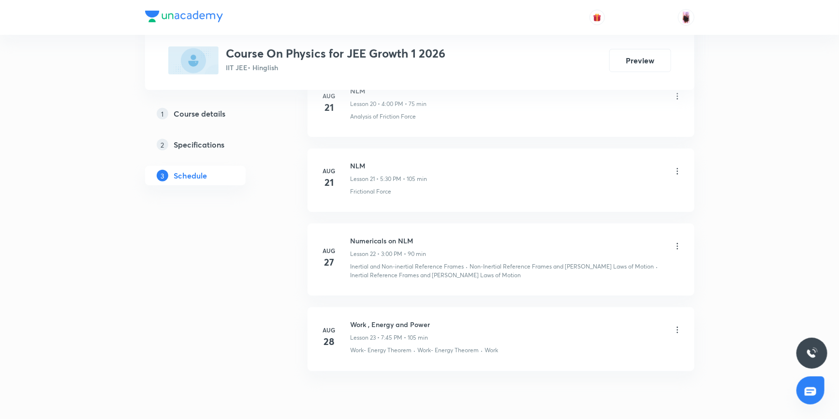
scroll to position [2049, 0]
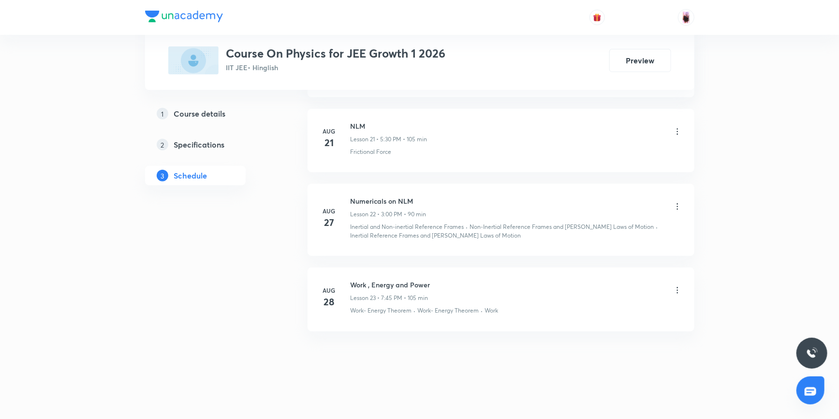
type input "105"
click at [351, 282] on h6 "Work , Energy and Power" at bounding box center [391, 284] width 80 height 10
drag, startPoint x: 351, startPoint y: 294, endPoint x: 428, endPoint y: 296, distance: 77.4
click at [428, 296] on p "Lesson 23 • 7:45 PM • 105 min" at bounding box center [390, 298] width 78 height 9
copy p "Lesson 23 • 7:45 PM • 105 min"
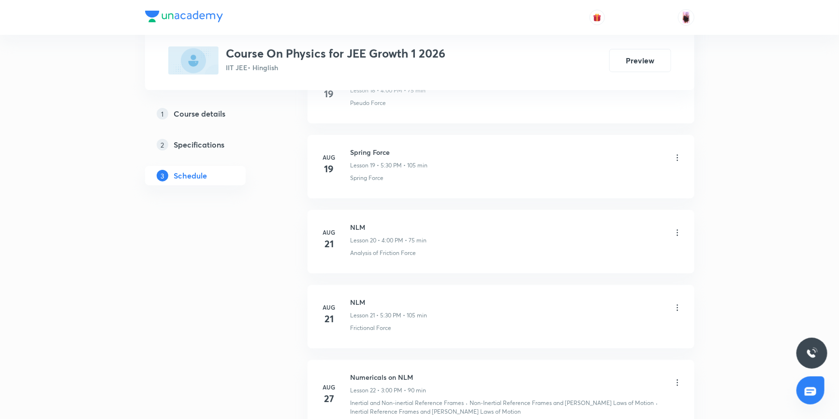
scroll to position [2005, 0]
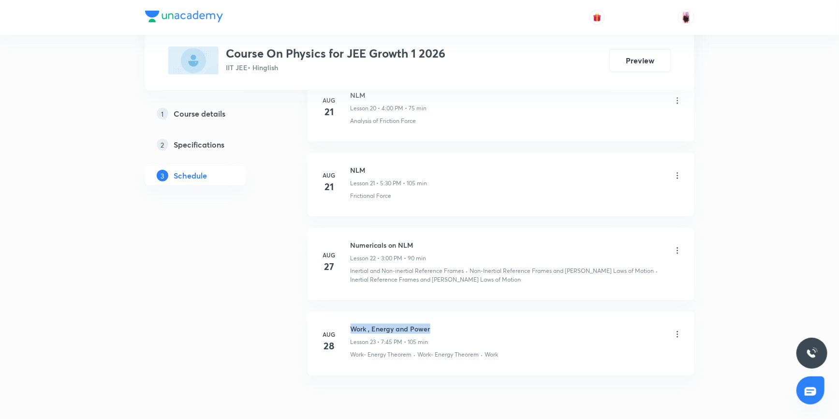
drag, startPoint x: 352, startPoint y: 324, endPoint x: 434, endPoint y: 326, distance: 82.7
click at [434, 326] on div "Work , Energy and Power Lesson 23 • 7:45 PM • 105 min" at bounding box center [517, 334] width 332 height 23
copy h6 "Work , Energy and Power"
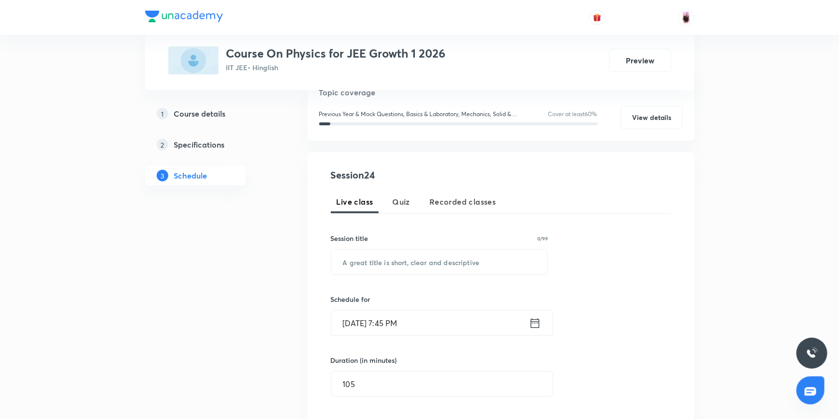
scroll to position [115, 0]
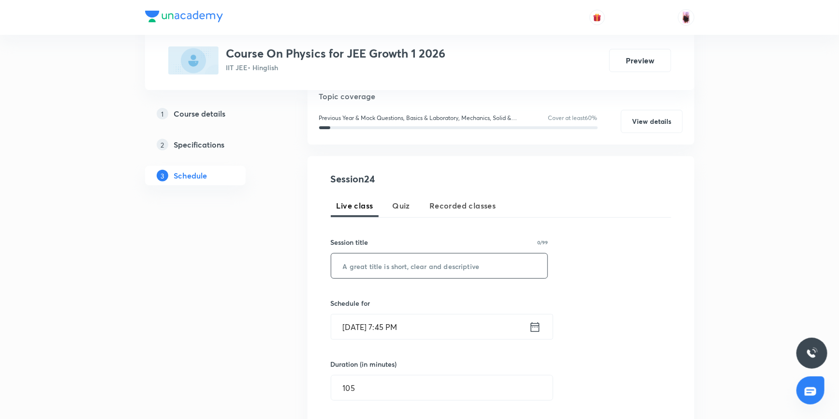
click at [393, 264] on input "text" at bounding box center [439, 265] width 217 height 25
paste input "Work , Energy and Power"
type input "Work , Energy and Power"
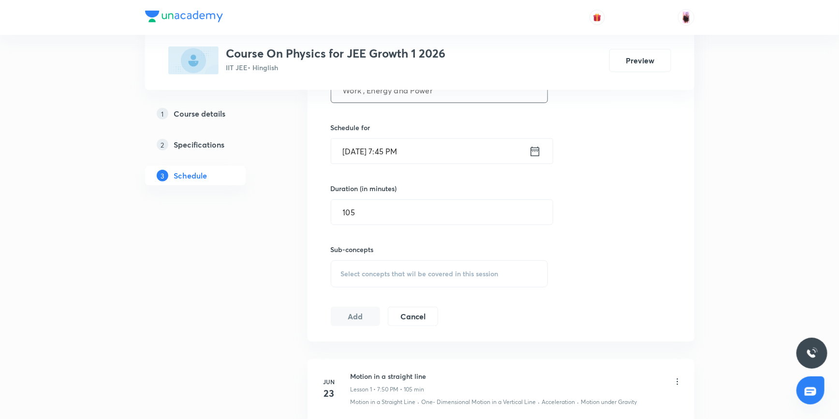
scroll to position [334, 0]
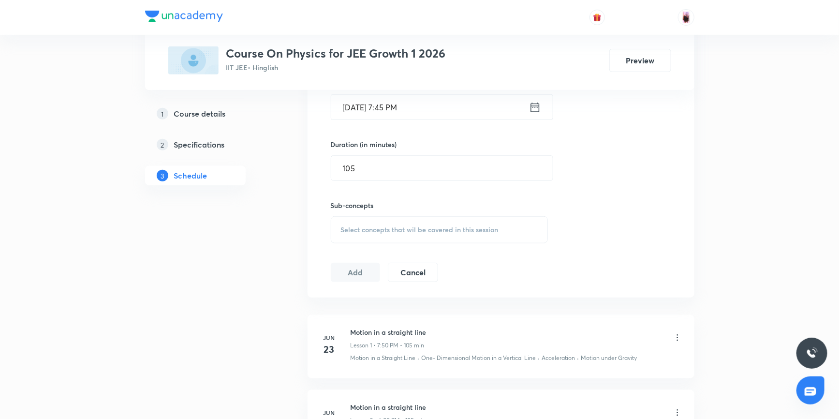
click at [384, 223] on div "Select concepts that wil be covered in this session" at bounding box center [440, 229] width 218 height 27
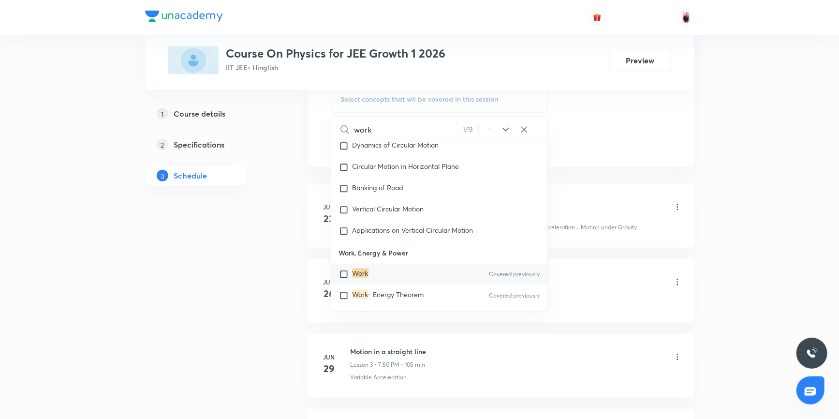
scroll to position [466, 0]
type input "work"
click at [343, 268] on input "checkbox" at bounding box center [346, 273] width 14 height 10
checkbox input "true"
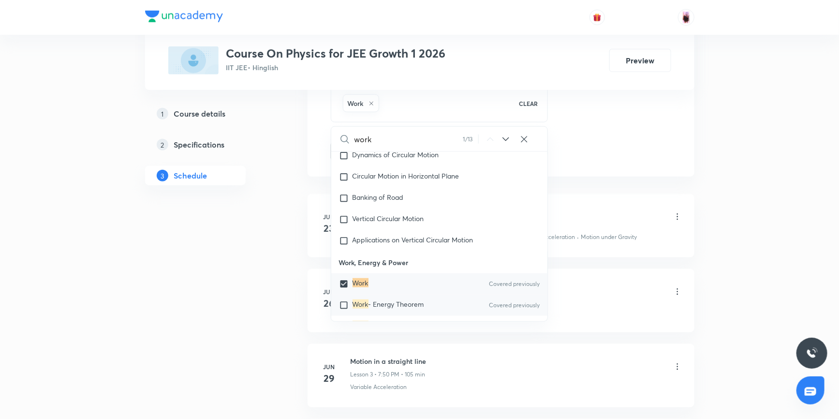
click at [344, 300] on input "checkbox" at bounding box center [346, 305] width 14 height 10
checkbox input "true"
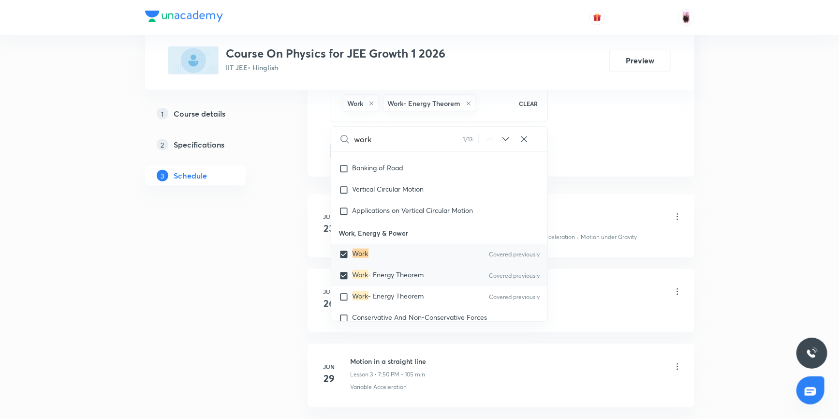
scroll to position [2387, 0]
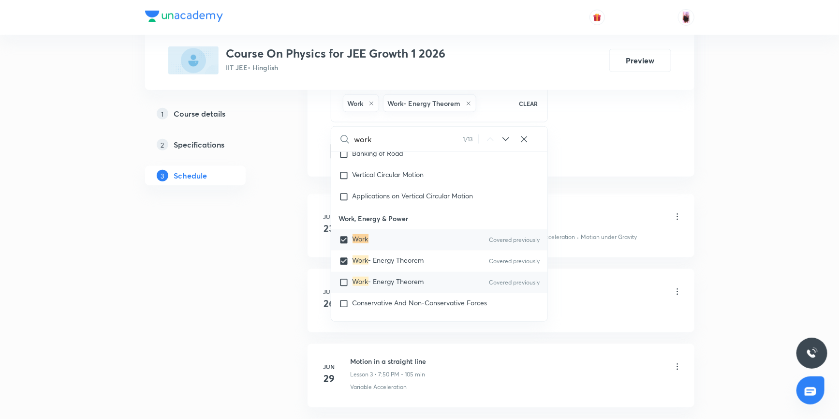
click at [343, 278] on input "checkbox" at bounding box center [346, 283] width 14 height 10
checkbox input "true"
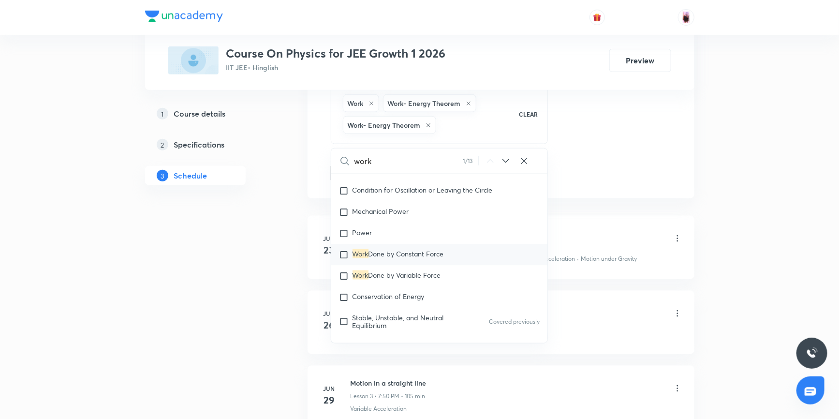
scroll to position [2651, 0]
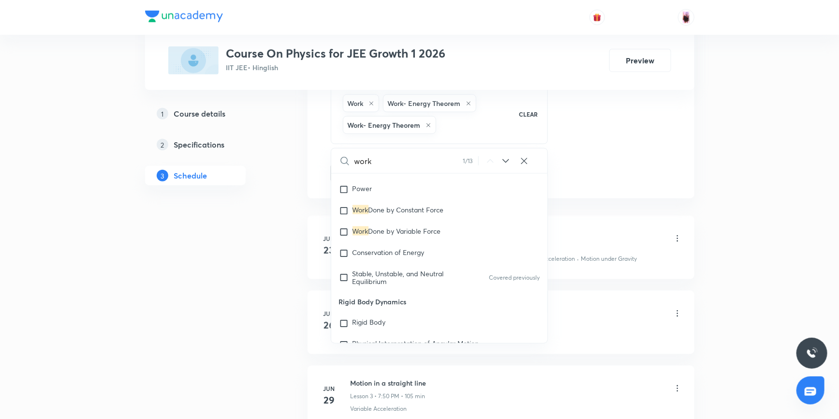
click at [634, 160] on div "Session 24 Live class Quiz Recorded classes Session title 23/99 Work , Energy a…" at bounding box center [501, 1] width 340 height 363
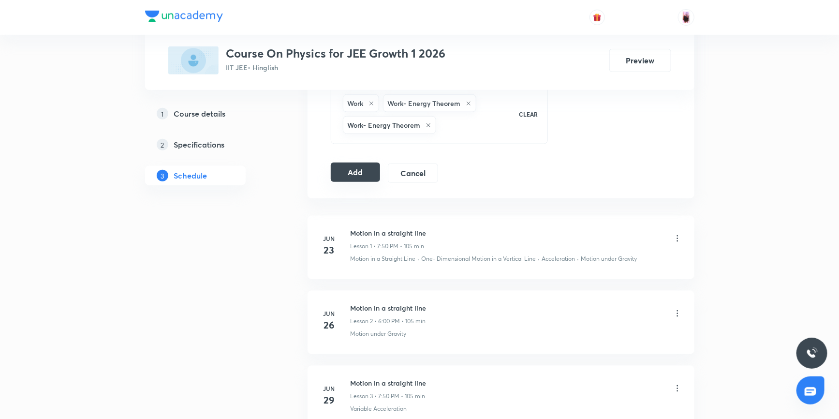
click at [358, 167] on button "Add" at bounding box center [356, 171] width 50 height 19
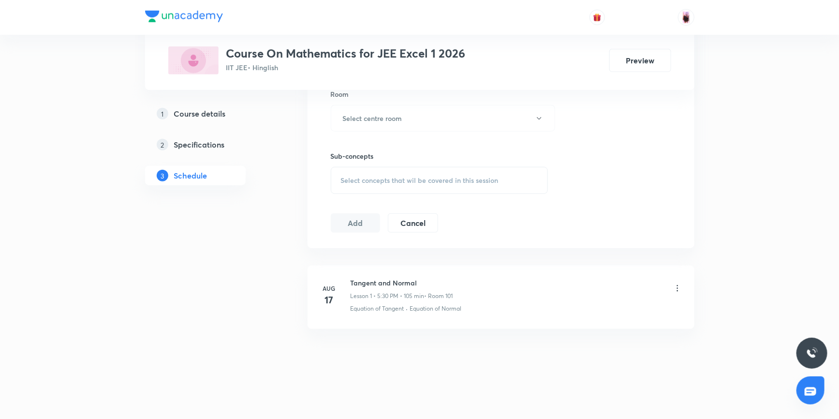
click at [209, 146] on h5 "Specifications" at bounding box center [199, 145] width 51 height 12
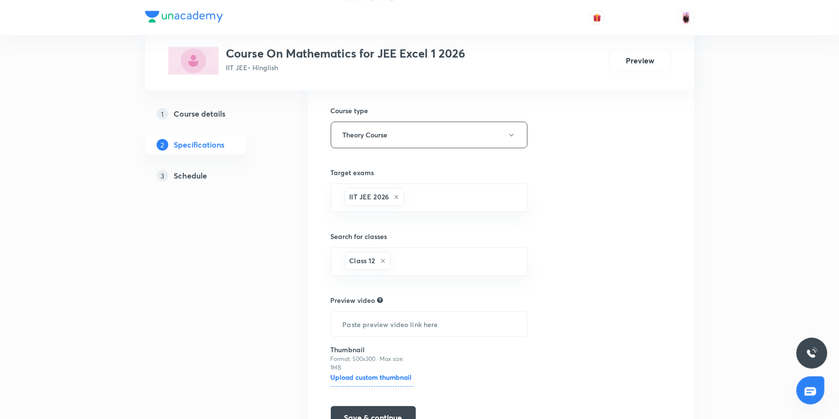
scroll to position [1100, 0]
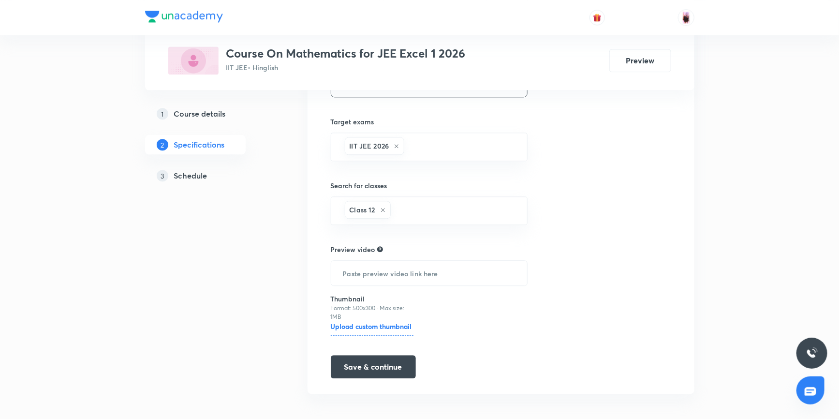
click at [197, 174] on h5 "Schedule" at bounding box center [190, 176] width 33 height 12
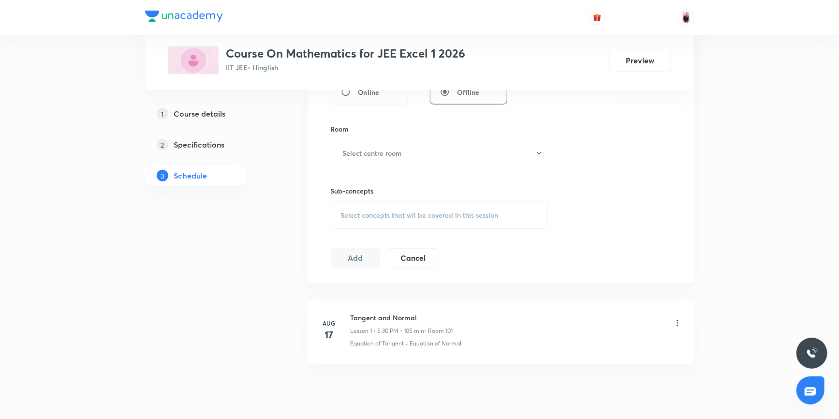
scroll to position [430, 0]
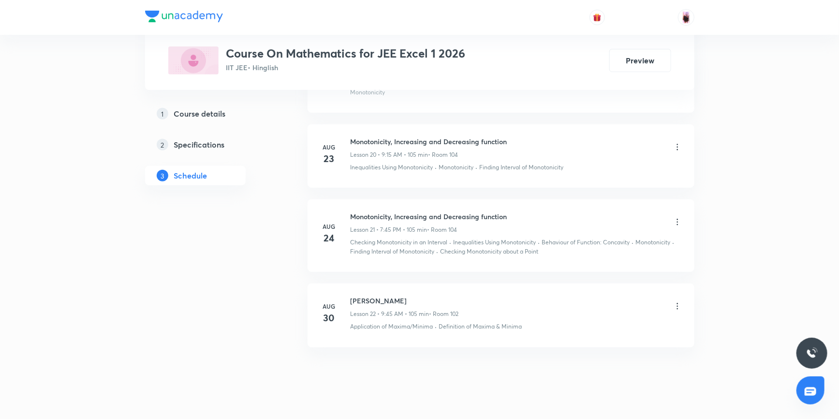
scroll to position [2031, 0]
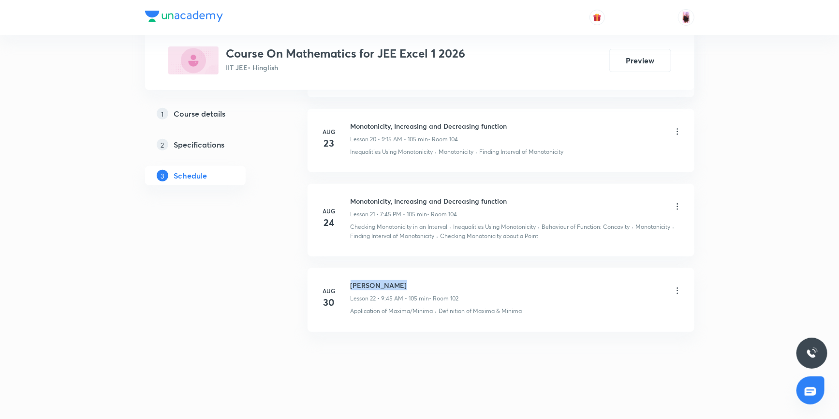
drag, startPoint x: 350, startPoint y: 282, endPoint x: 401, endPoint y: 282, distance: 51.3
click at [401, 282] on h6 "Maxima Minima" at bounding box center [405, 285] width 108 height 10
copy h6 "Maxima Minima"
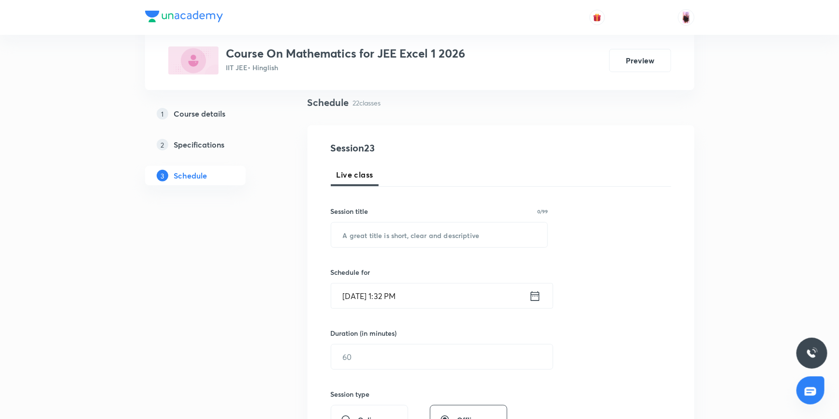
scroll to position [53, 0]
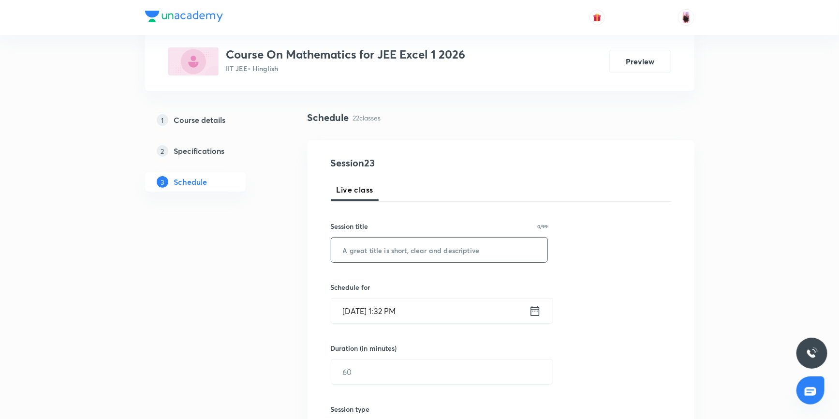
click at [385, 249] on input "text" at bounding box center [439, 249] width 217 height 25
paste input "Maxima Minima"
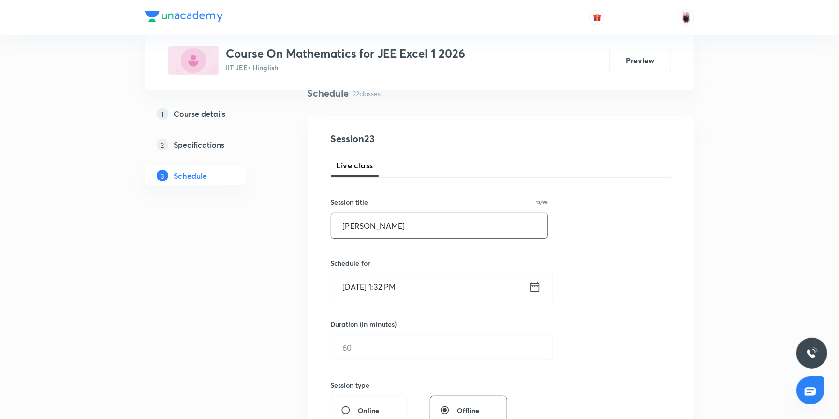
scroll to position [141, 0]
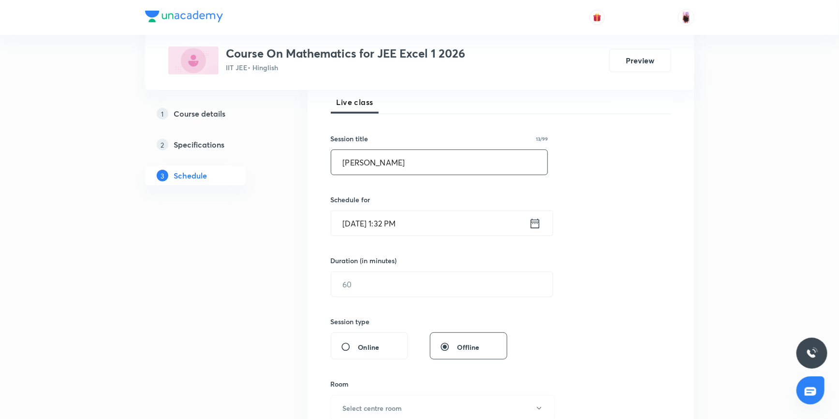
type input "Maxima Minima"
click at [537, 223] on icon at bounding box center [535, 224] width 12 height 14
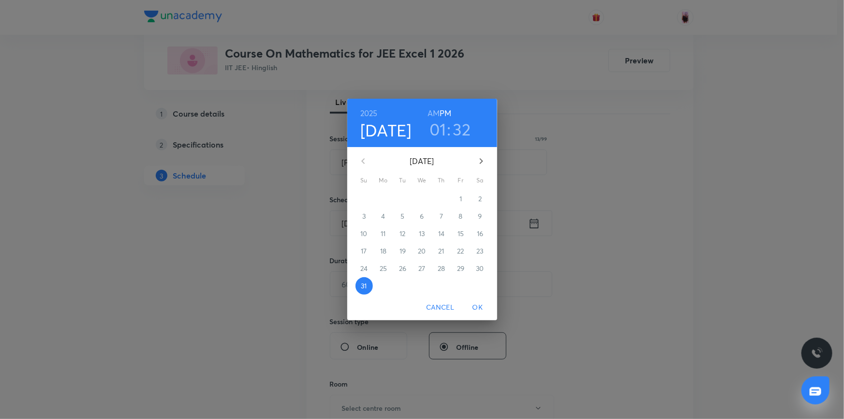
click at [436, 132] on h3 "01" at bounding box center [437, 129] width 17 height 20
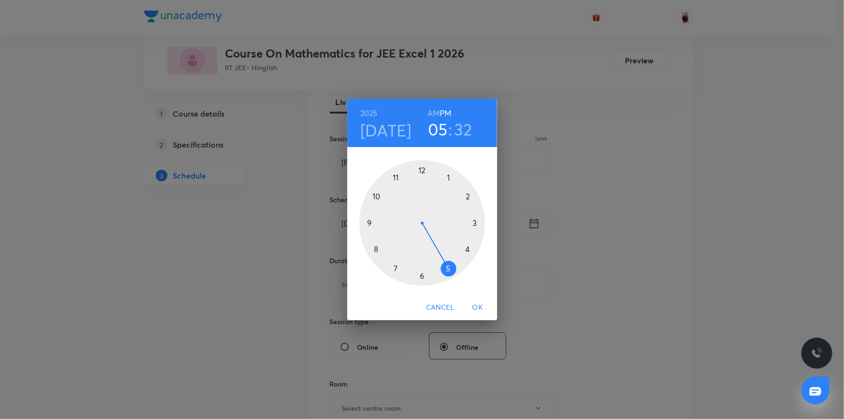
drag, startPoint x: 454, startPoint y: 181, endPoint x: 451, endPoint y: 259, distance: 77.9
click at [451, 259] on div at bounding box center [422, 223] width 126 height 126
drag, startPoint x: 410, startPoint y: 274, endPoint x: 421, endPoint y: 276, distance: 11.3
click at [421, 276] on div at bounding box center [422, 223] width 126 height 126
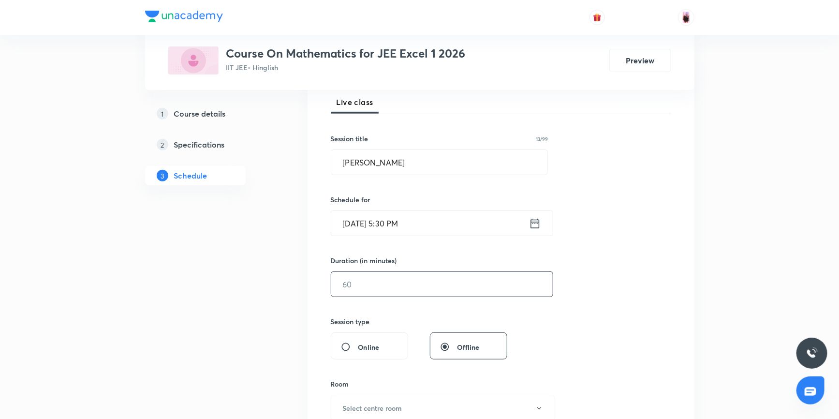
click at [408, 283] on input "text" at bounding box center [441, 284] width 221 height 25
type input "105"
click at [494, 229] on input "[DATE] 5:30 PM" at bounding box center [430, 223] width 198 height 25
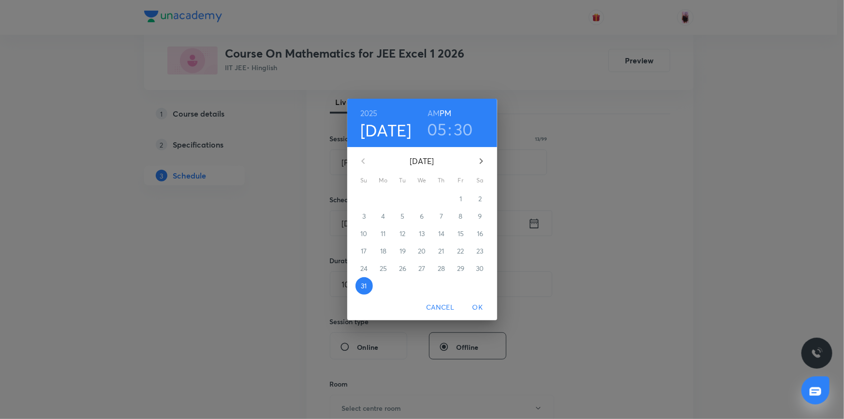
click at [478, 303] on span "OK" at bounding box center [477, 307] width 23 height 12
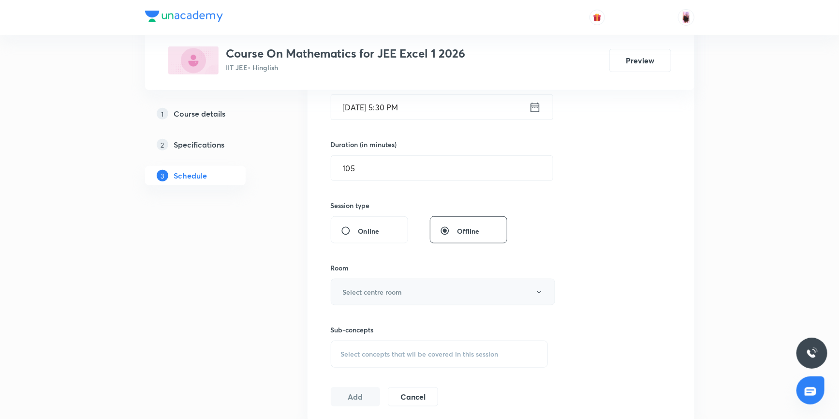
scroll to position [273, 0]
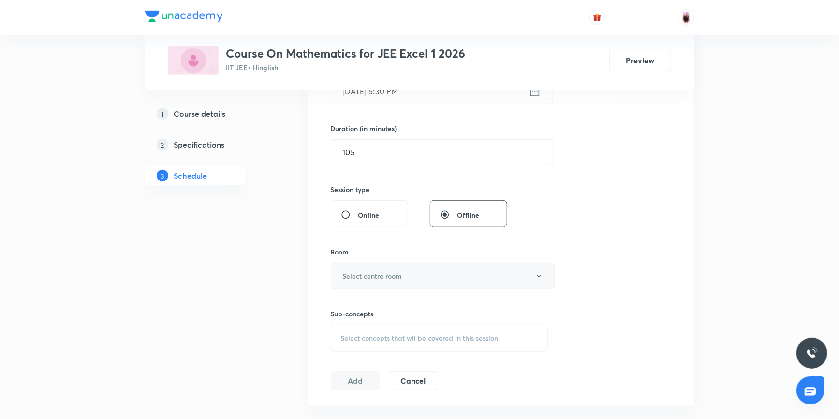
click at [426, 276] on button "Select centre room" at bounding box center [443, 276] width 224 height 27
click at [349, 358] on span "104" at bounding box center [442, 360] width 212 height 10
click at [392, 339] on span "Select concepts that wil be covered in this session" at bounding box center [420, 338] width 158 height 8
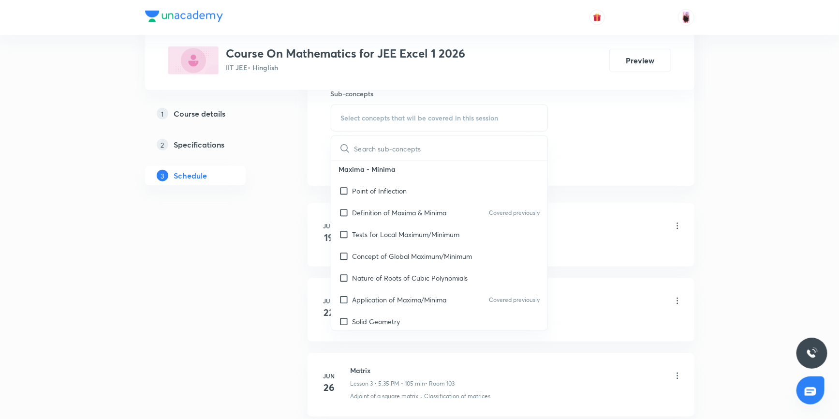
scroll to position [7956, 0]
click at [344, 193] on input "checkbox" at bounding box center [346, 190] width 14 height 10
checkbox input "true"
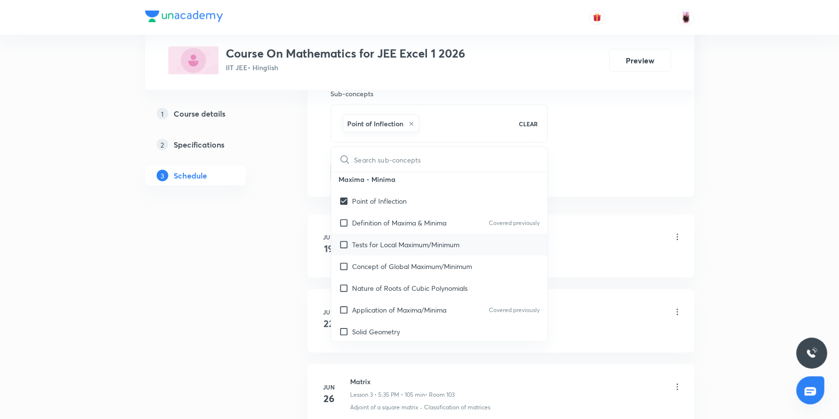
click at [344, 247] on input "checkbox" at bounding box center [346, 244] width 14 height 10
checkbox input "true"
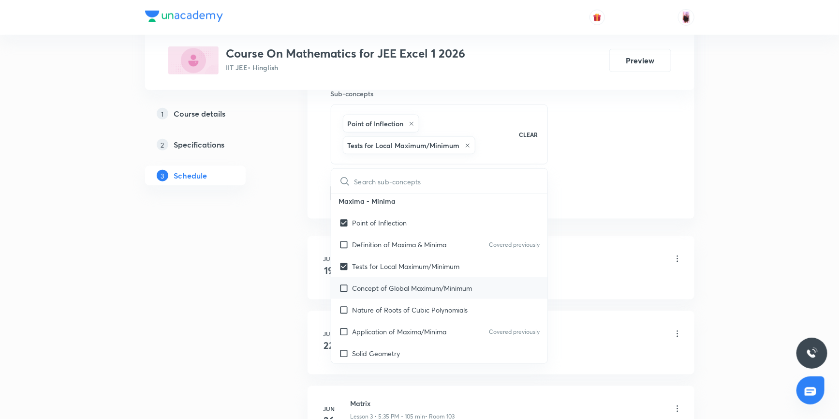
click at [344, 293] on input "checkbox" at bounding box center [346, 288] width 14 height 10
checkbox input "true"
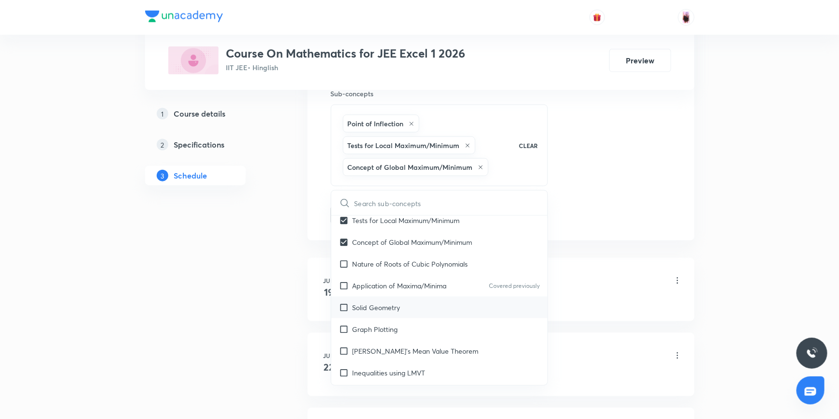
scroll to position [8044, 0]
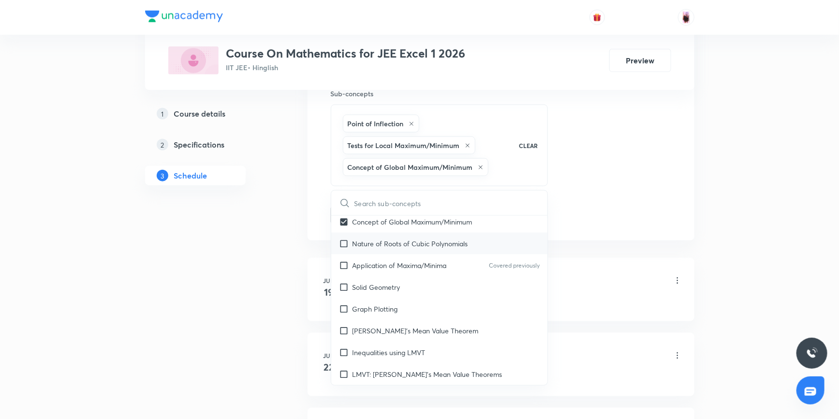
click at [346, 249] on input "checkbox" at bounding box center [346, 243] width 14 height 10
checkbox input "true"
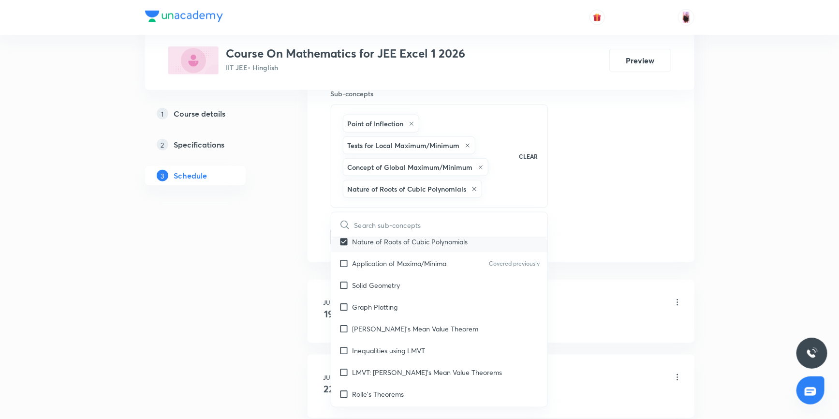
scroll to position [8088, 0]
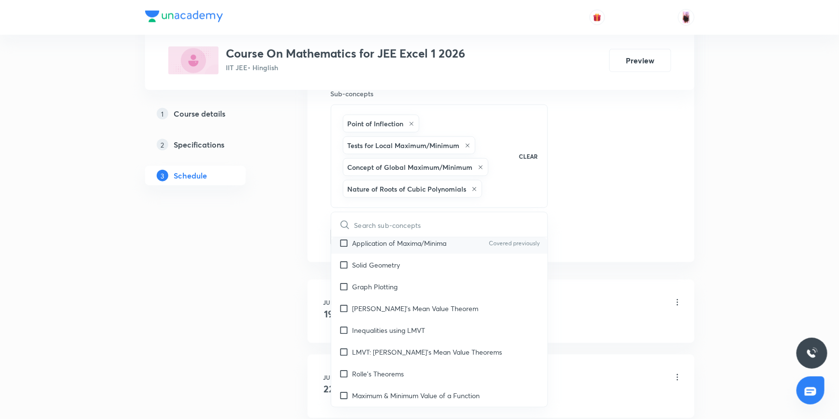
click at [343, 247] on input "checkbox" at bounding box center [346, 243] width 14 height 10
checkbox input "true"
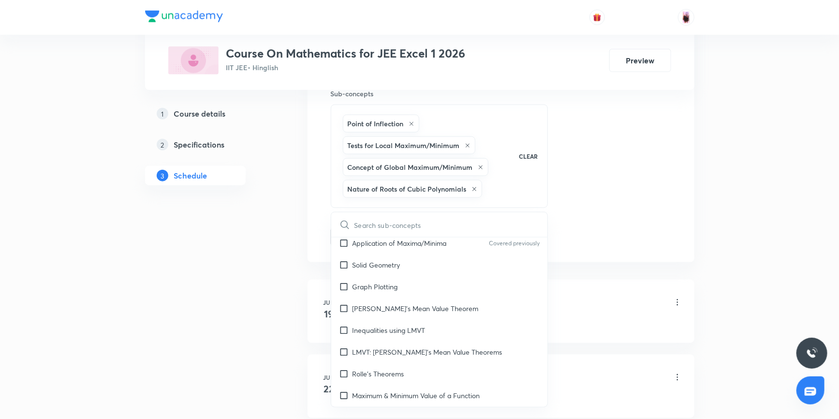
checkbox input "true"
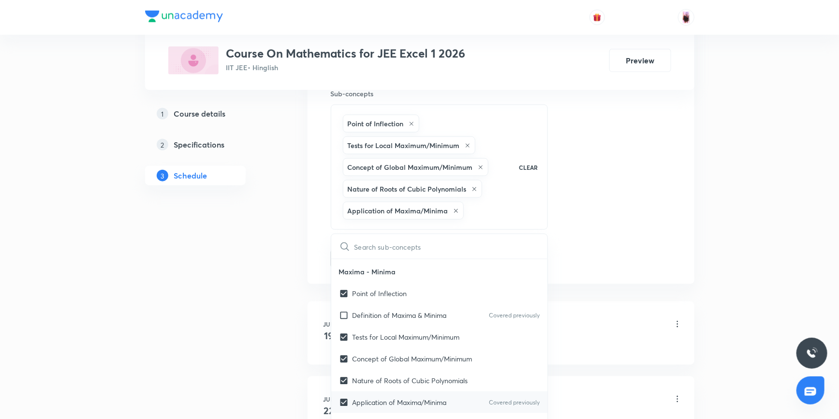
scroll to position [7912, 0]
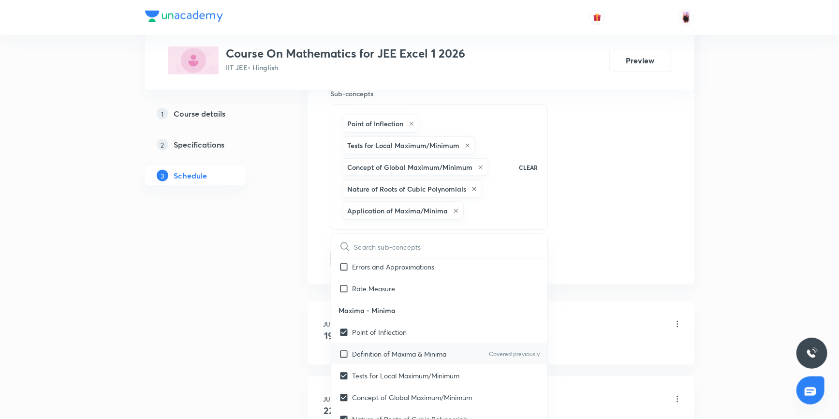
click at [344, 357] on input "checkbox" at bounding box center [346, 354] width 14 height 10
checkbox input "true"
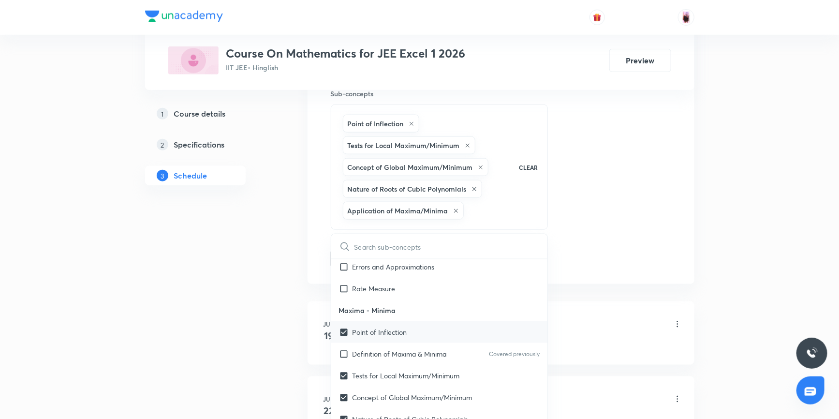
checkbox input "true"
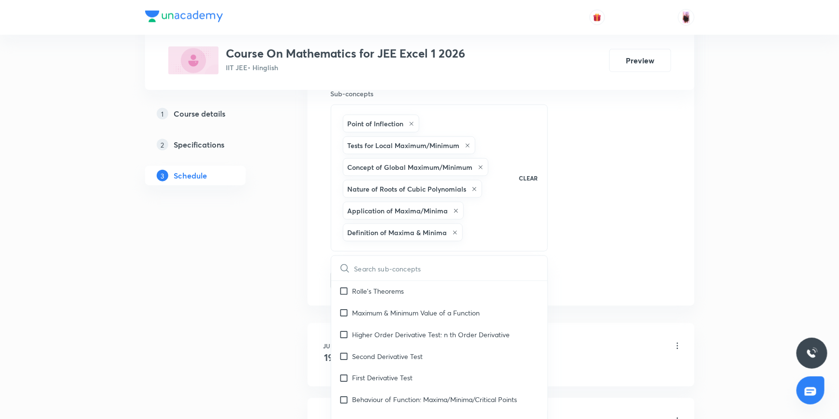
scroll to position [8263, 0]
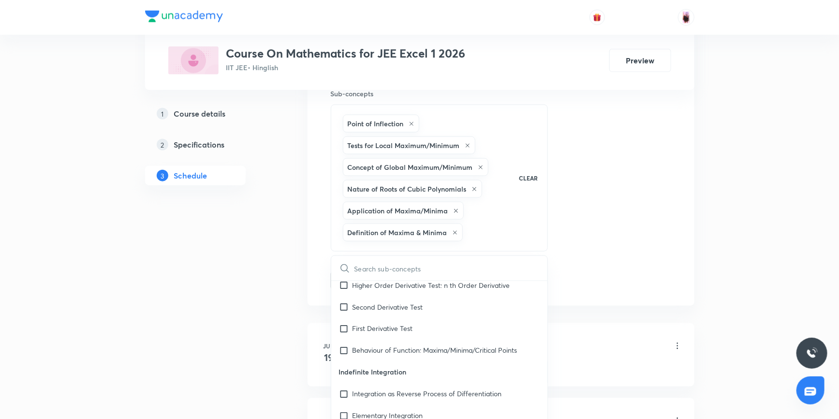
click at [635, 249] on div "Session 23 Live class Session title 13/99 Maxima Minima ​ Schedule for Aug 31, …" at bounding box center [501, 3] width 340 height 574
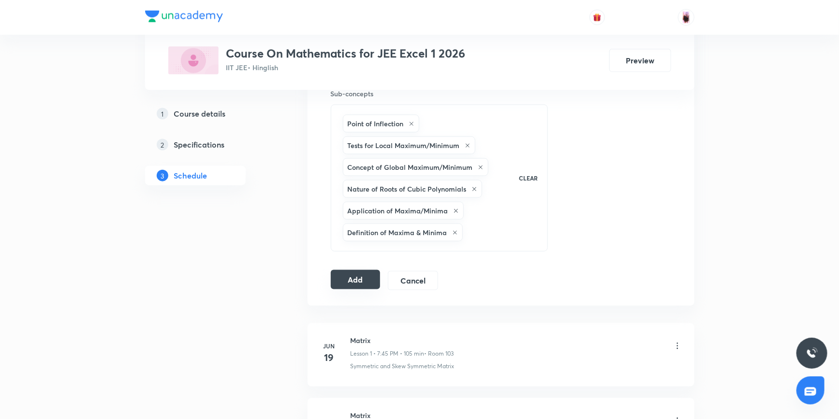
click at [359, 282] on button "Add" at bounding box center [356, 279] width 50 height 19
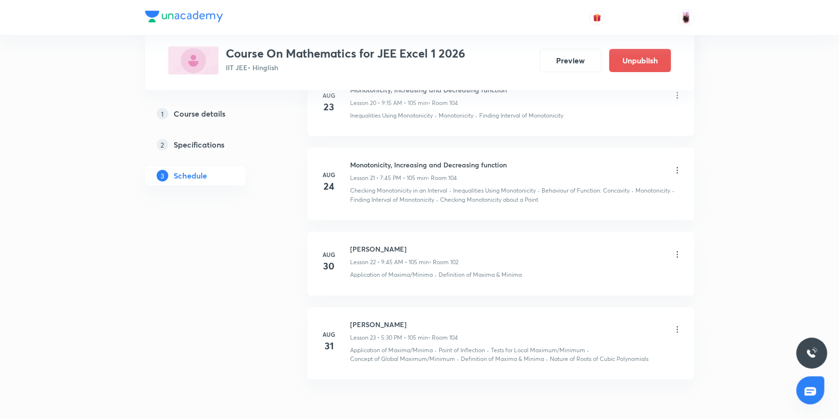
scroll to position [1671, 0]
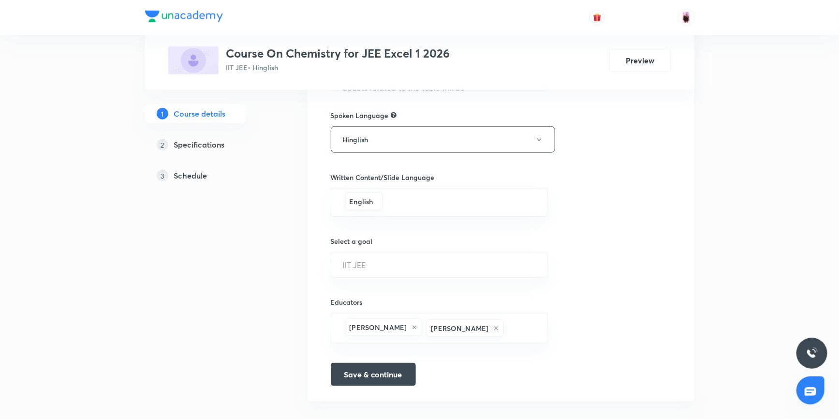
scroll to position [484, 0]
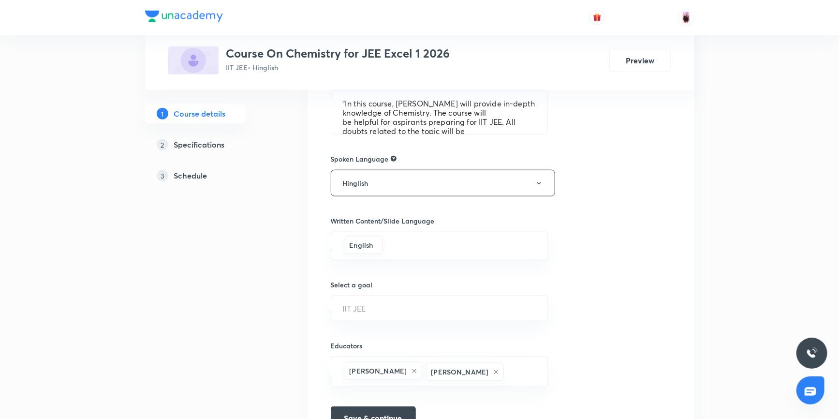
click at [203, 140] on h5 "Specifications" at bounding box center [199, 145] width 51 height 12
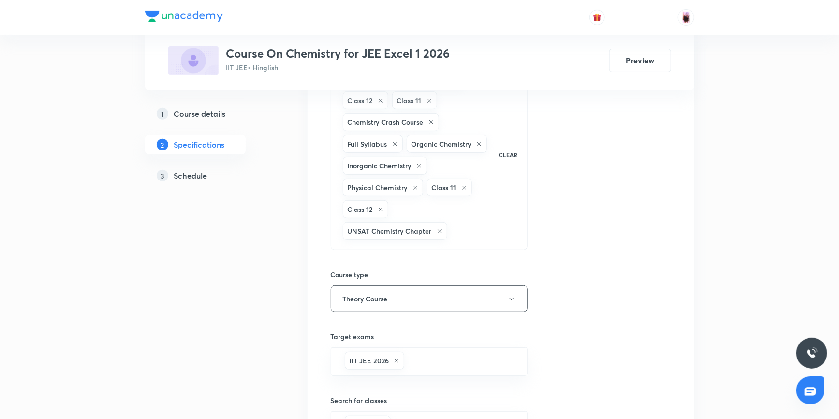
scroll to position [132, 0]
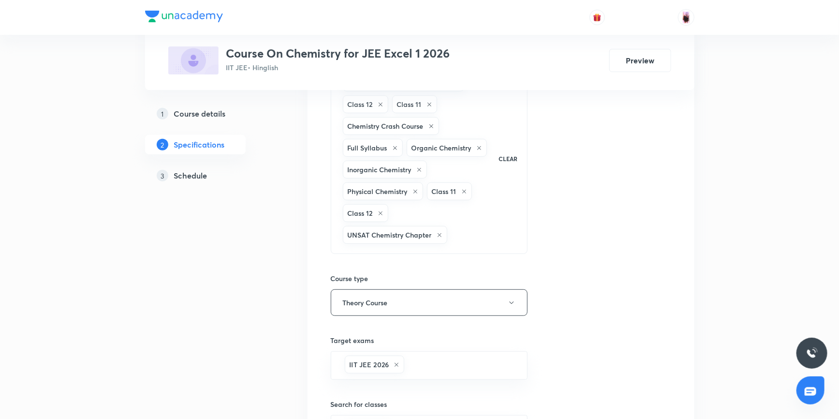
click at [203, 176] on h5 "Schedule" at bounding box center [190, 176] width 33 height 12
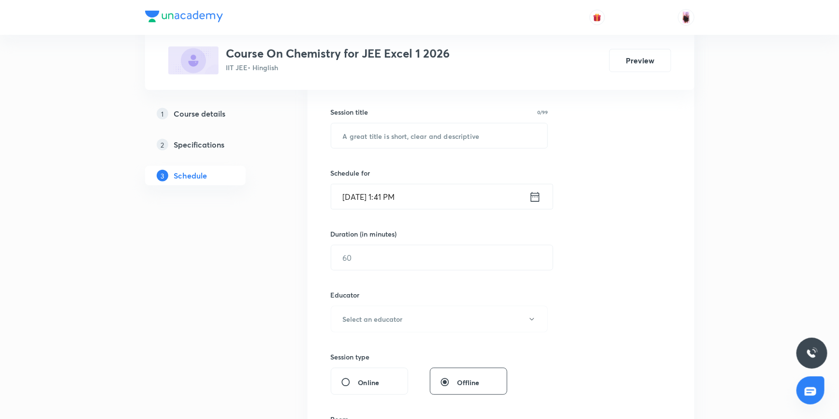
scroll to position [173, 0]
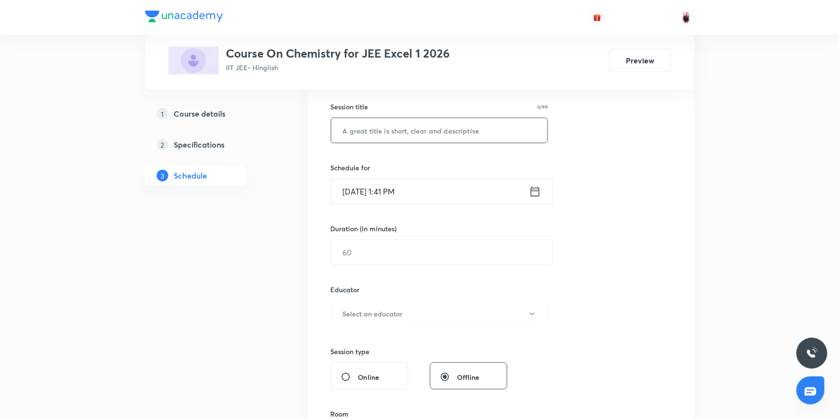
click at [372, 135] on input "text" at bounding box center [439, 130] width 217 height 25
paste input "free radicals substitution reaction (substitution reaction mechanisms)"
type input "Free radicals substitution reaction (substitution reaction mechanisms)"
click at [536, 190] on icon at bounding box center [535, 192] width 12 height 14
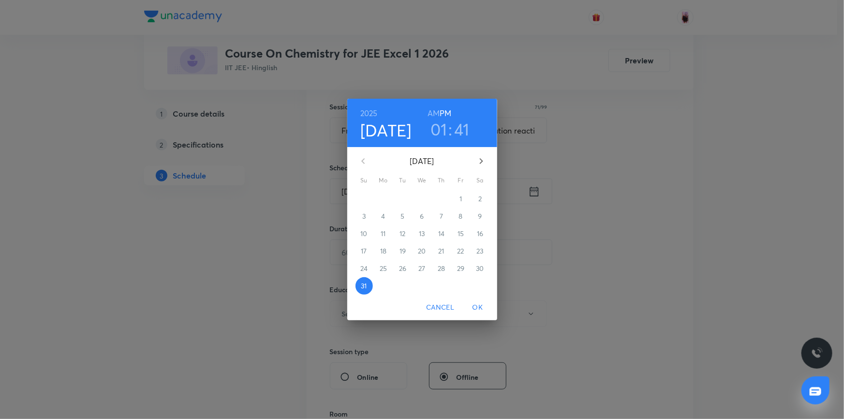
click at [437, 129] on h3 "01" at bounding box center [438, 129] width 17 height 20
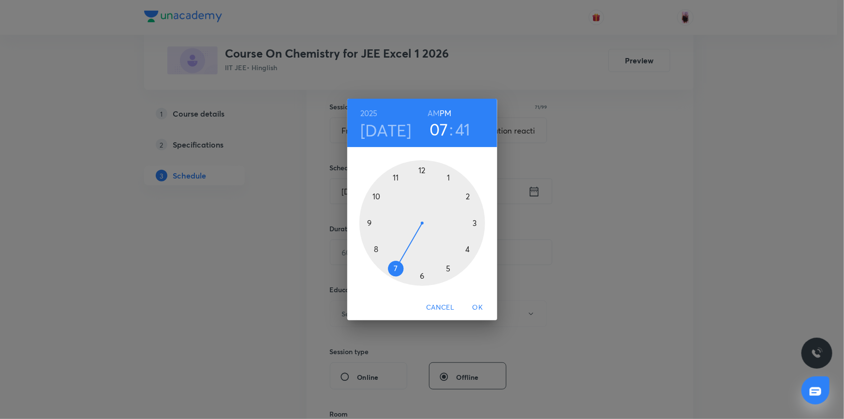
drag, startPoint x: 454, startPoint y: 176, endPoint x: 403, endPoint y: 264, distance: 101.2
click at [403, 263] on div at bounding box center [422, 223] width 126 height 126
drag, startPoint x: 378, startPoint y: 242, endPoint x: 377, endPoint y: 224, distance: 18.4
click at [377, 224] on div at bounding box center [422, 223] width 126 height 126
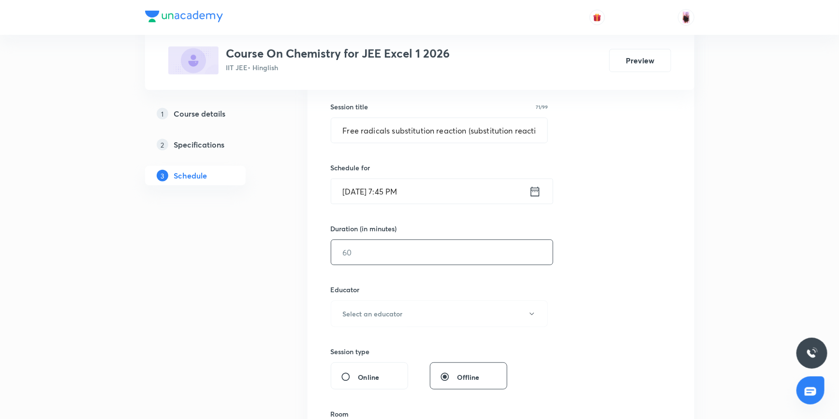
click at [380, 258] on input "text" at bounding box center [441, 252] width 221 height 25
type input "105"
click at [442, 316] on button "Select an educator" at bounding box center [440, 313] width 218 height 27
click at [382, 362] on span "Jai Prakash Singh" at bounding box center [442, 362] width 212 height 10
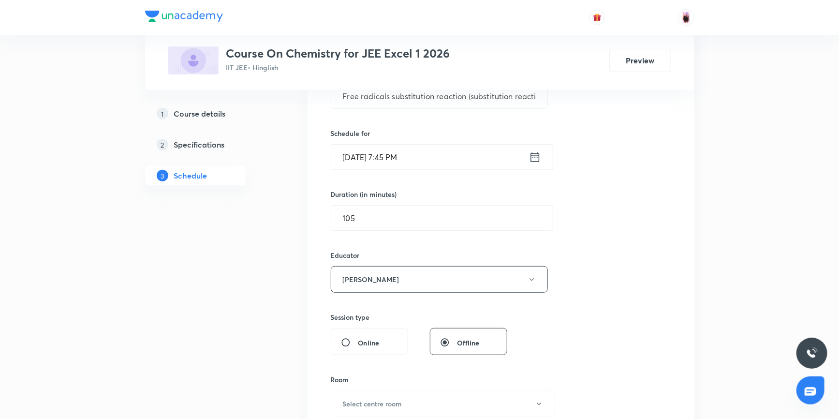
scroll to position [305, 0]
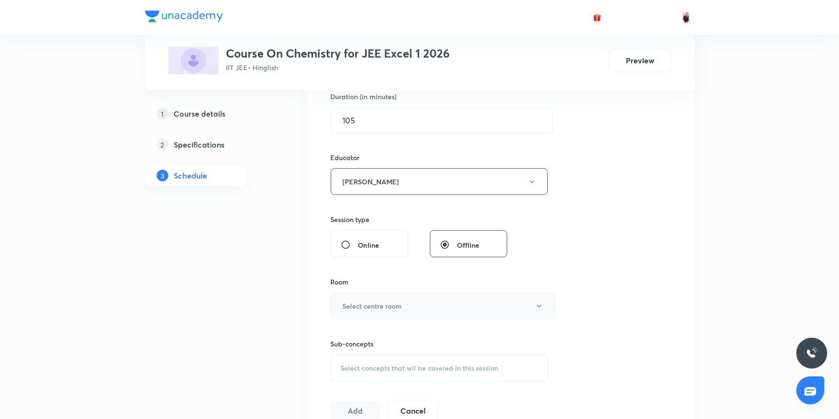
click at [423, 306] on button "Select centre room" at bounding box center [443, 306] width 224 height 27
click at [345, 387] on span "104" at bounding box center [442, 390] width 212 height 10
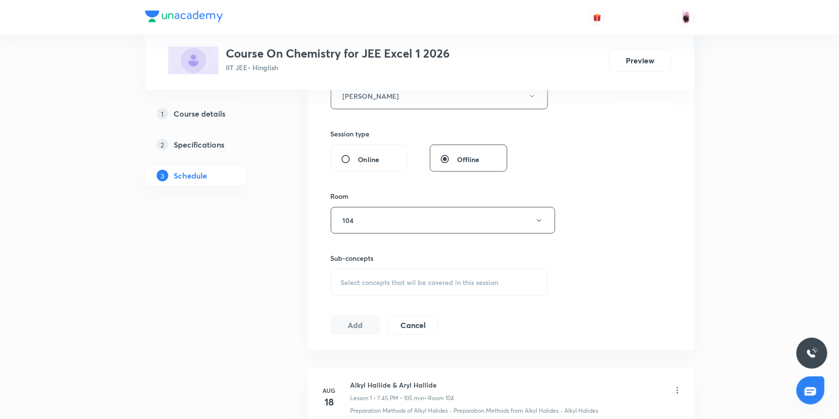
scroll to position [392, 0]
click at [456, 282] on span "Select concepts that wil be covered in this session" at bounding box center [420, 281] width 158 height 8
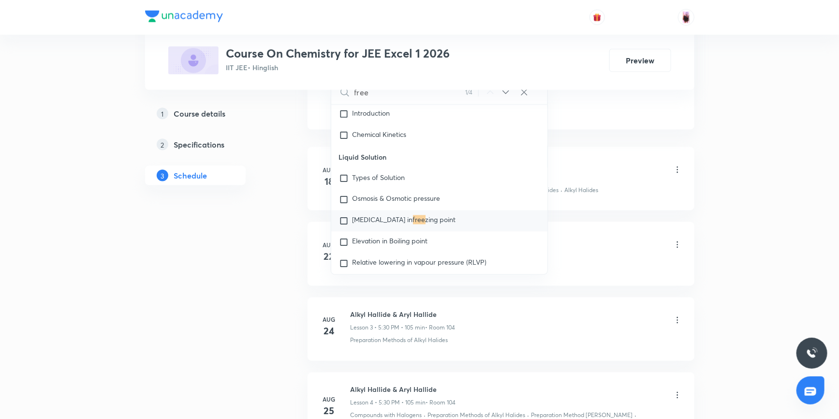
scroll to position [568, 0]
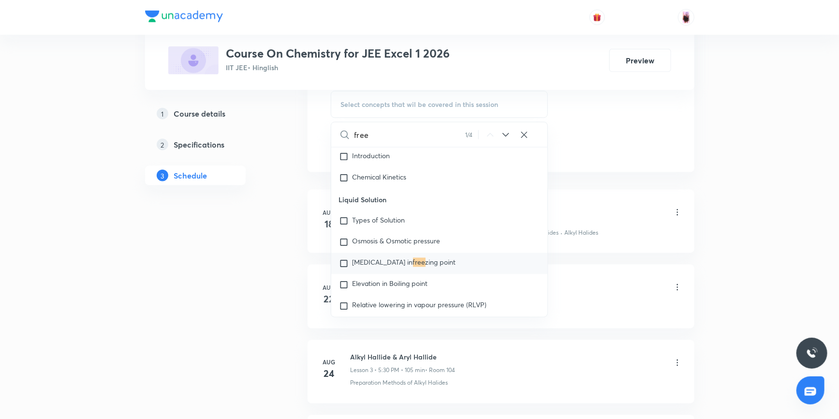
type input "free"
click at [508, 135] on icon at bounding box center [506, 135] width 12 height 12
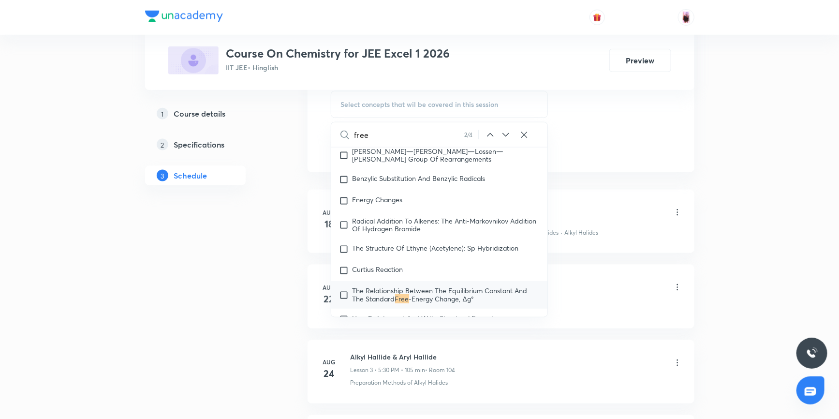
scroll to position [16643, 0]
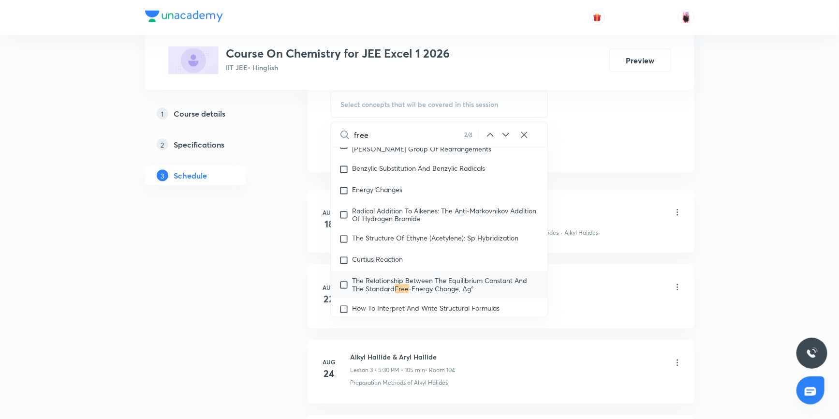
click at [508, 135] on icon at bounding box center [506, 135] width 12 height 12
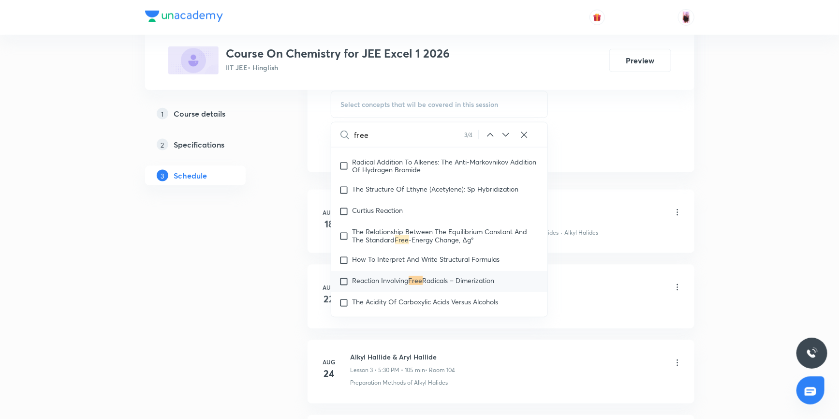
click at [508, 135] on icon at bounding box center [506, 135] width 12 height 12
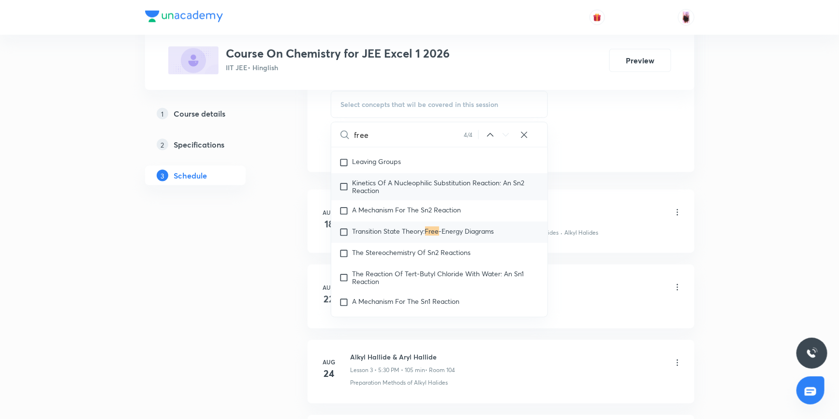
scroll to position [18711, 0]
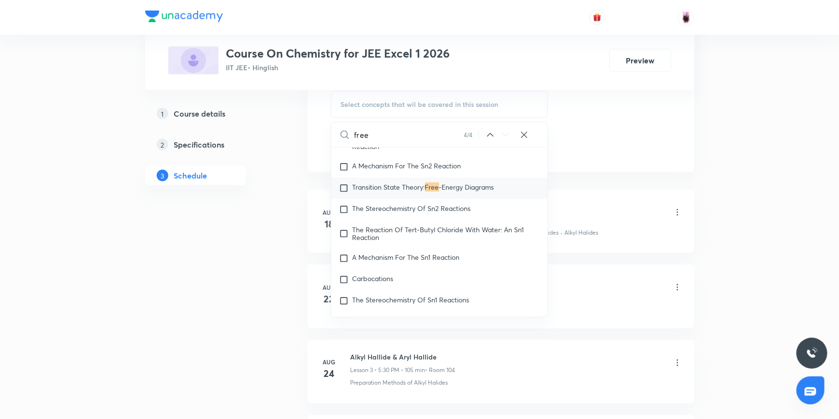
click at [492, 132] on icon at bounding box center [490, 135] width 12 height 12
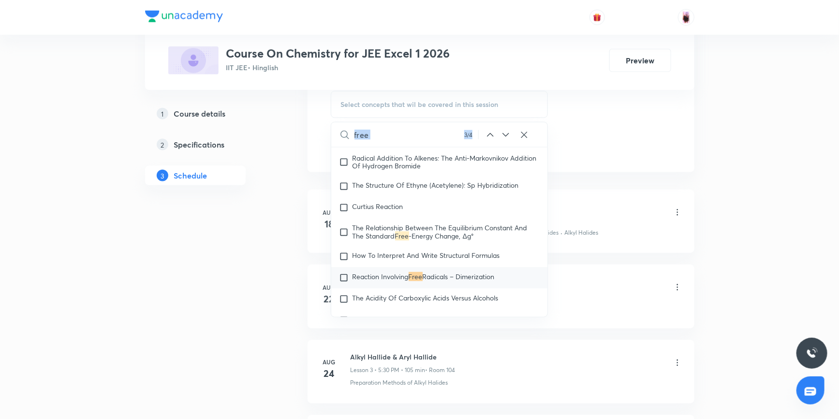
scroll to position [16692, 0]
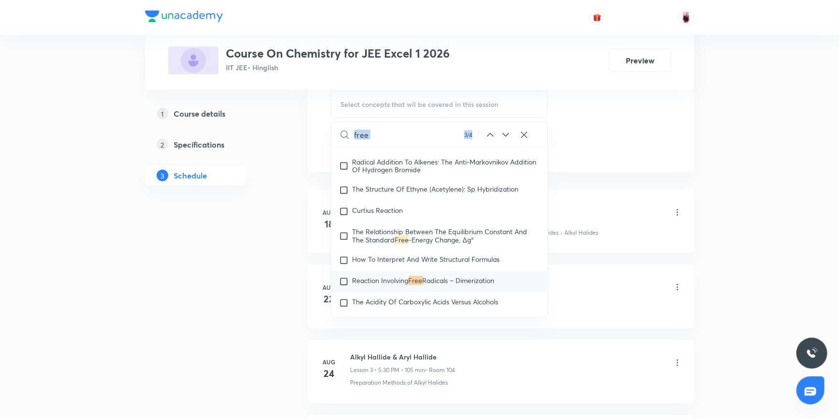
click at [492, 132] on icon at bounding box center [490, 135] width 12 height 12
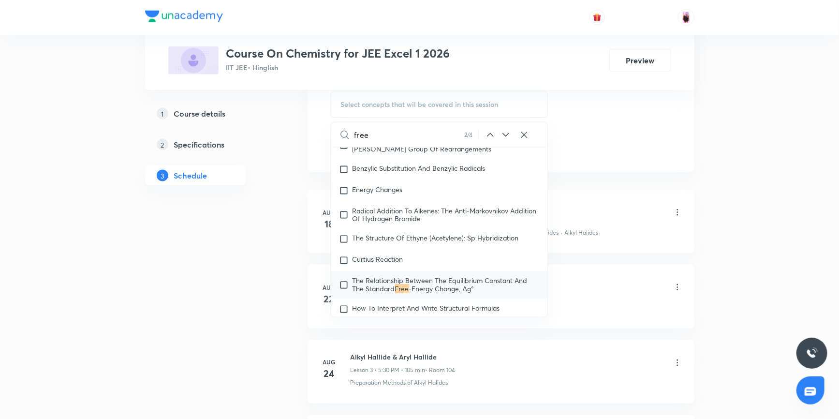
click at [492, 132] on icon at bounding box center [490, 135] width 12 height 12
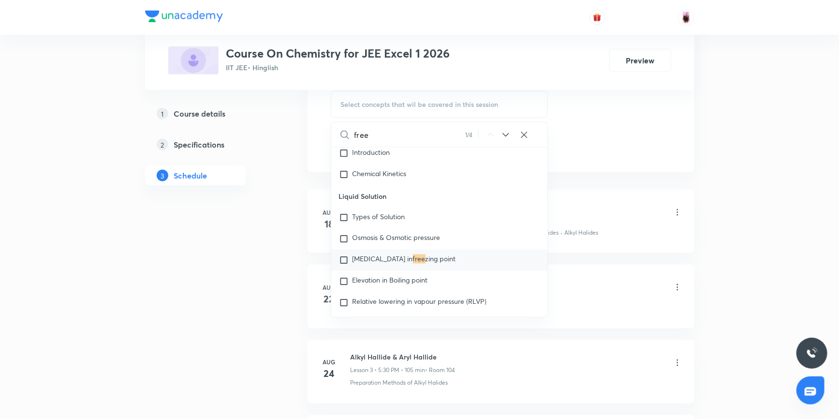
scroll to position [6370, 0]
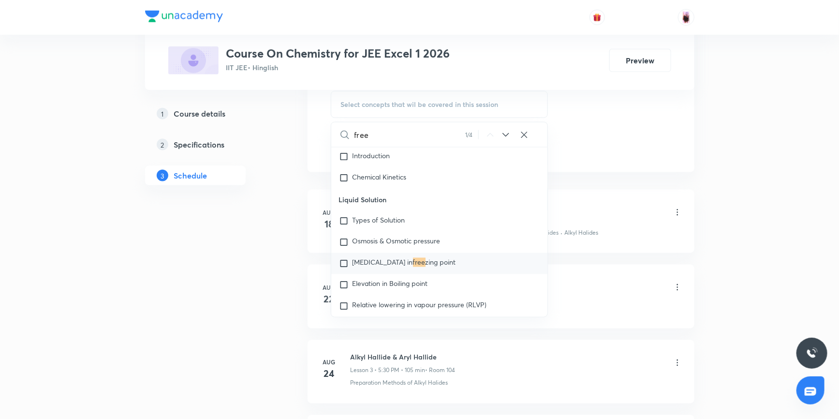
click at [509, 132] on icon at bounding box center [506, 135] width 12 height 12
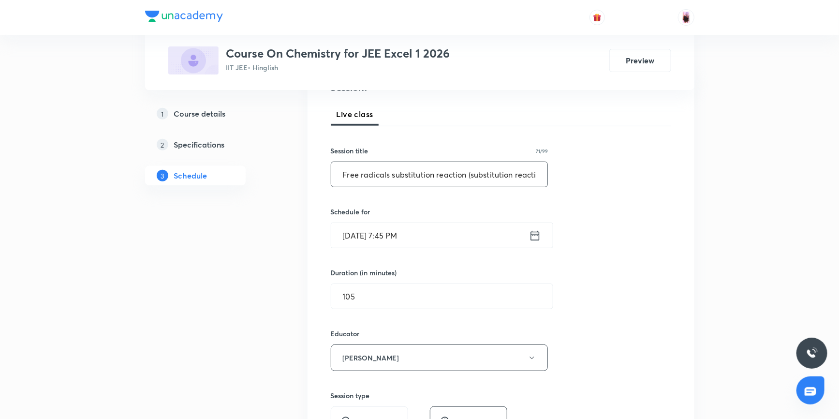
scroll to position [0, 0]
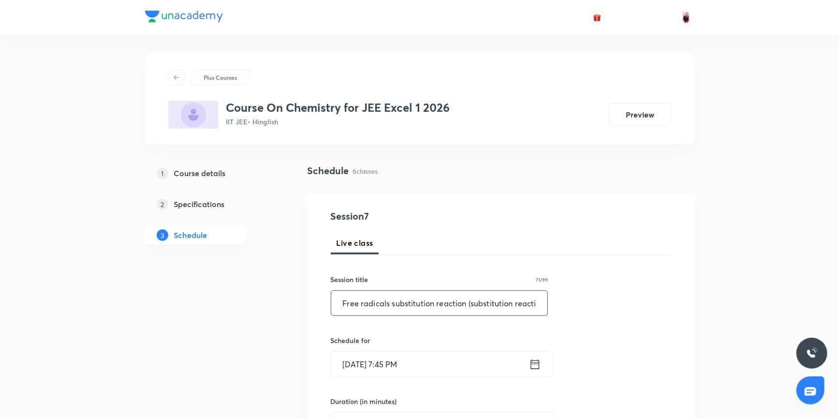
drag, startPoint x: 363, startPoint y: 304, endPoint x: 435, endPoint y: 310, distance: 72.4
click at [435, 310] on input "Free radicals substitution reaction (substitution reaction mechanisms)" at bounding box center [439, 303] width 217 height 25
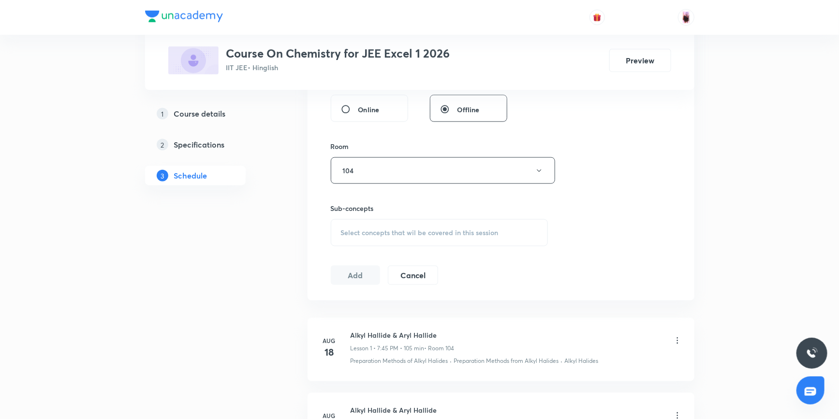
scroll to position [440, 0]
click at [385, 232] on span "Select concepts that wil be covered in this session" at bounding box center [420, 233] width 158 height 8
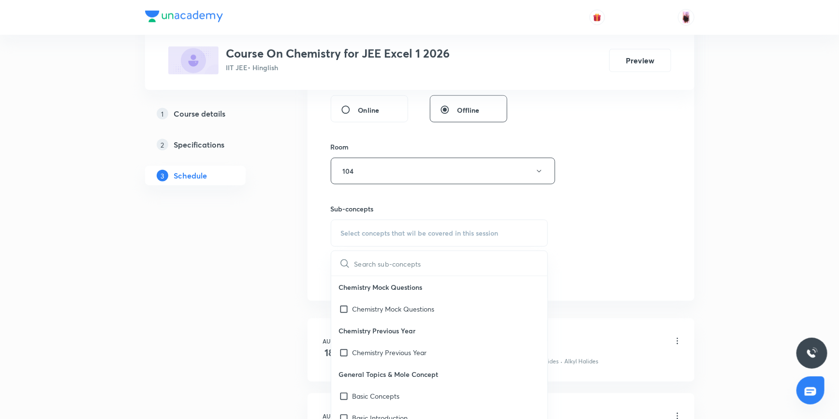
click at [378, 266] on input "text" at bounding box center [450, 263] width 193 height 25
click at [382, 260] on input "radicals substitution" at bounding box center [408, 263] width 109 height 25
click at [427, 264] on input "radical substitution" at bounding box center [408, 263] width 109 height 25
click at [382, 262] on input "radical substitution" at bounding box center [408, 263] width 109 height 25
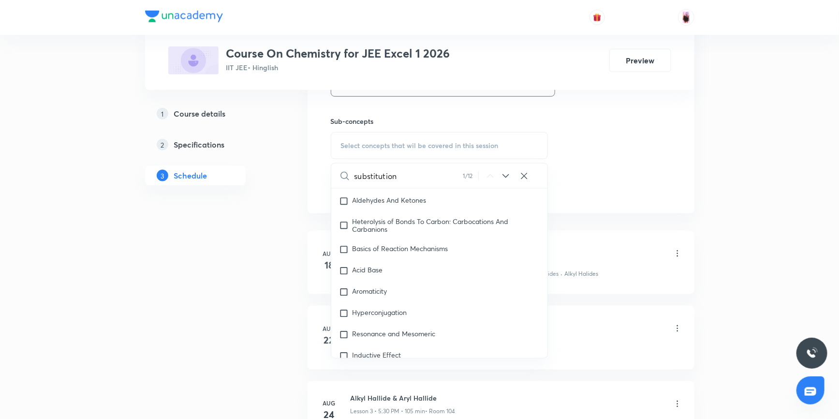
scroll to position [17254, 0]
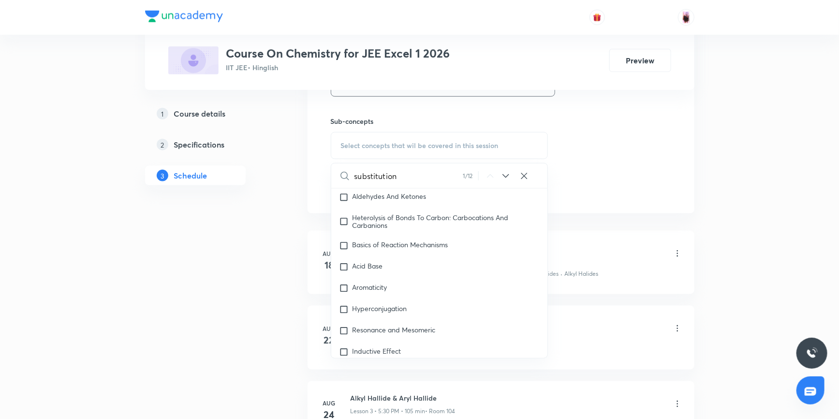
type input "substitution"
click at [506, 175] on icon at bounding box center [506, 176] width 12 height 12
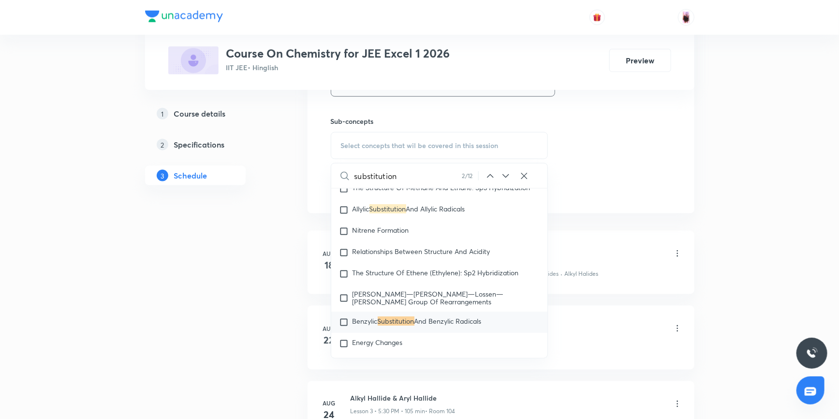
click at [506, 175] on icon at bounding box center [506, 176] width 12 height 12
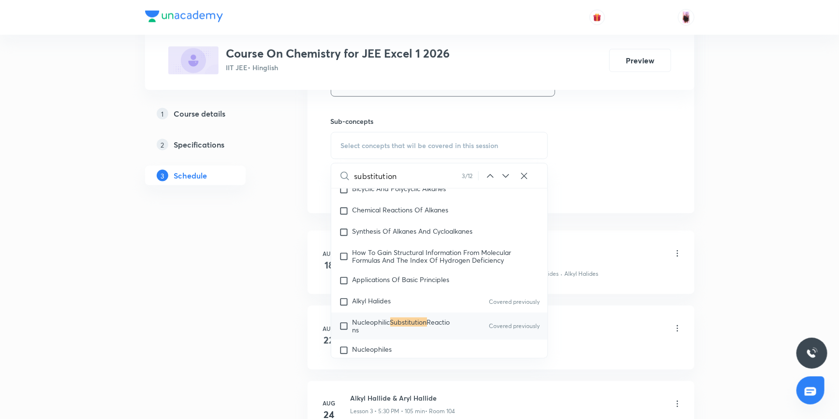
scroll to position [18505, 0]
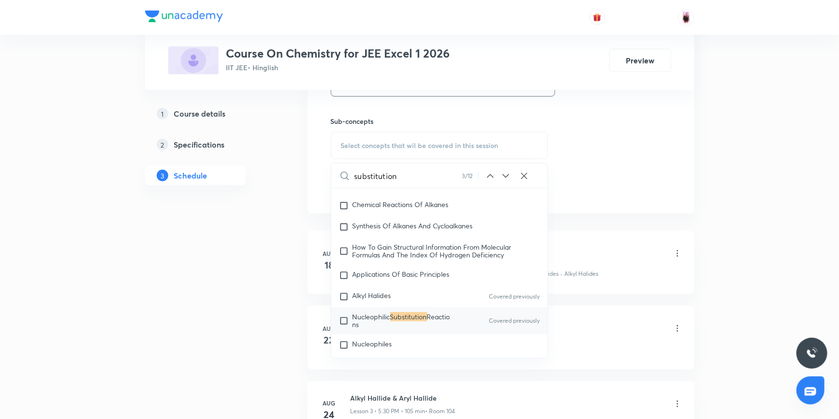
click at [506, 175] on icon at bounding box center [506, 176] width 12 height 12
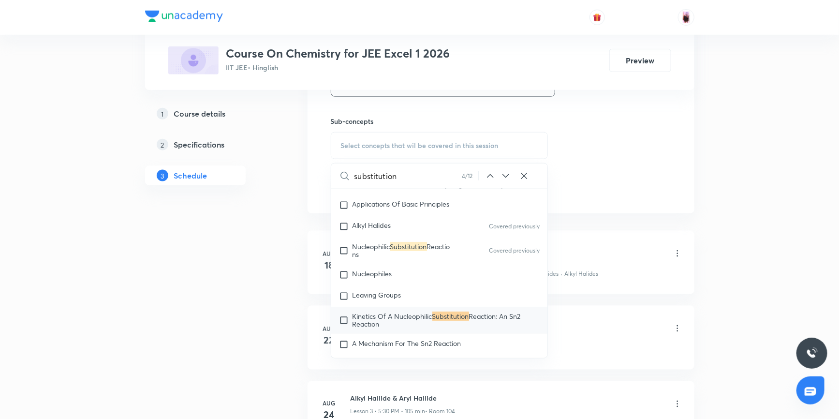
click at [506, 175] on icon at bounding box center [506, 176] width 12 height 12
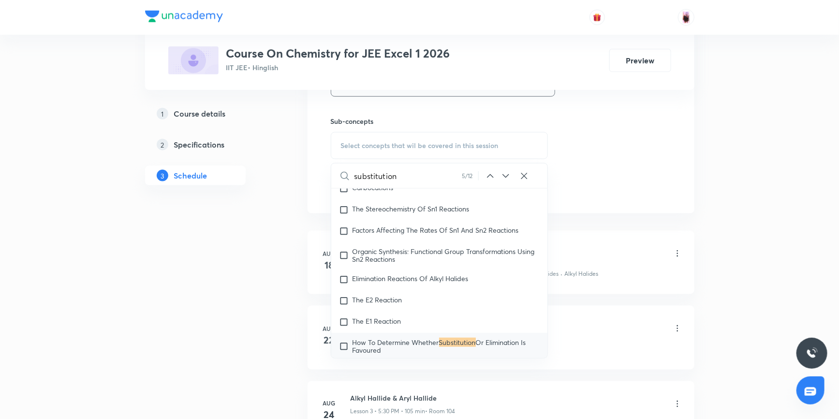
scroll to position [18869, 0]
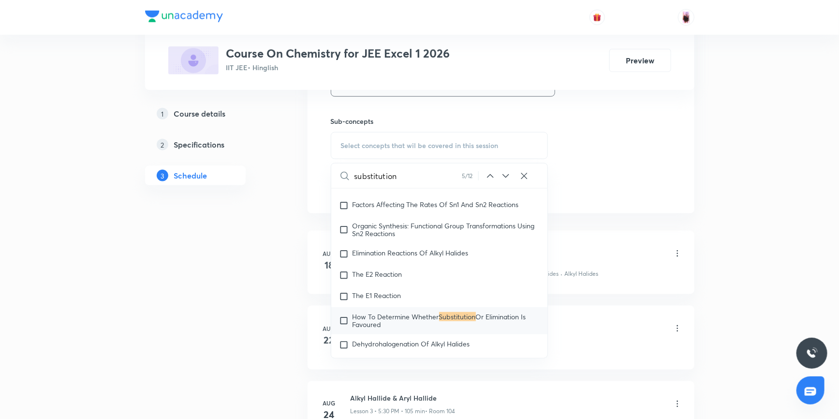
click at [506, 175] on icon at bounding box center [506, 176] width 12 height 12
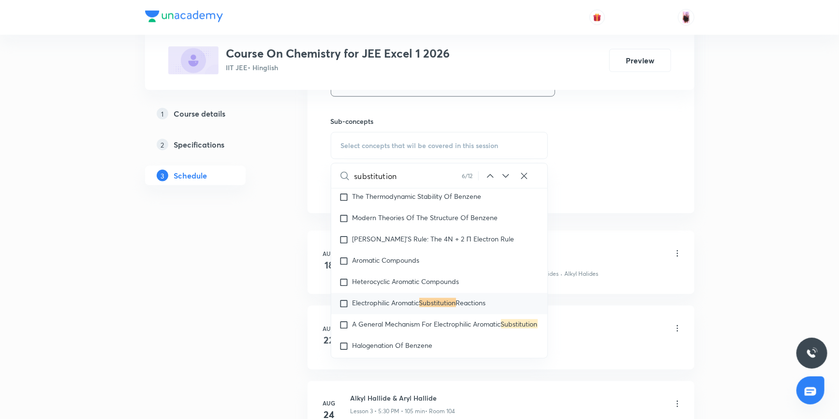
scroll to position [21012, 0]
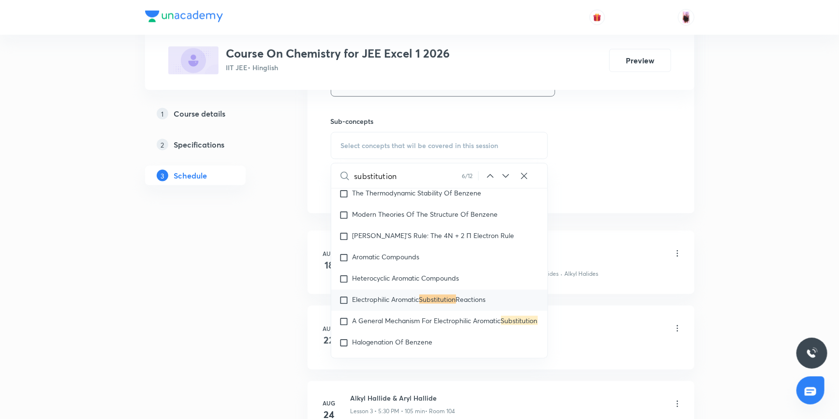
click at [506, 175] on icon at bounding box center [506, 176] width 12 height 12
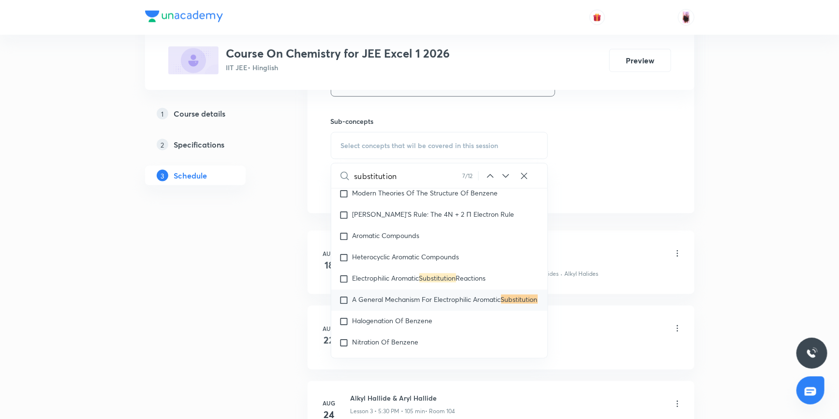
click at [506, 175] on icon at bounding box center [506, 176] width 12 height 12
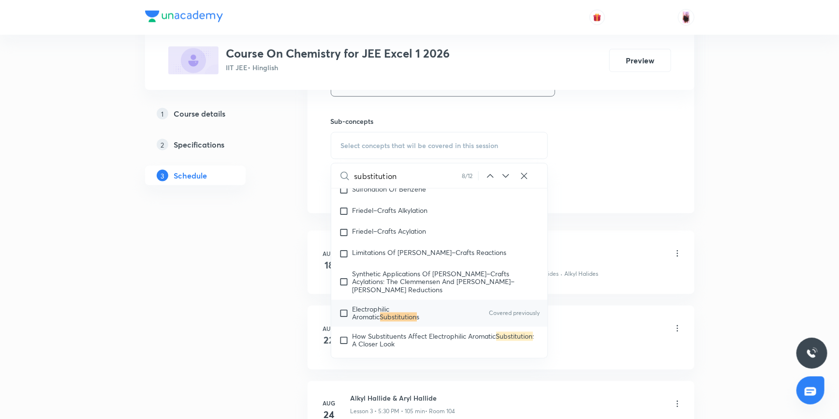
scroll to position [21215, 0]
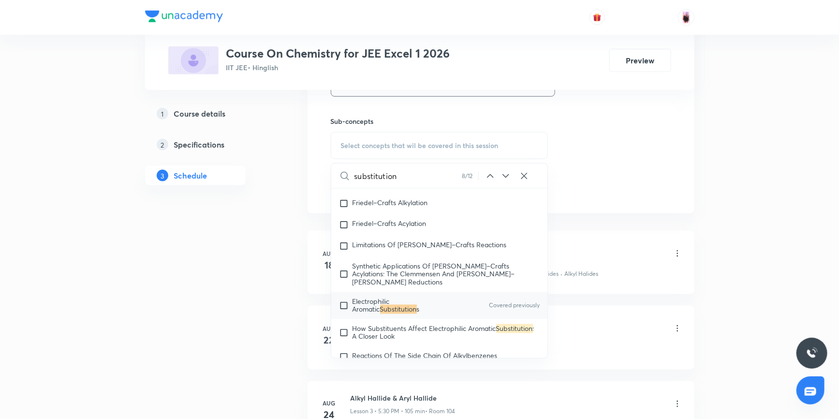
click at [506, 175] on icon at bounding box center [506, 176] width 12 height 12
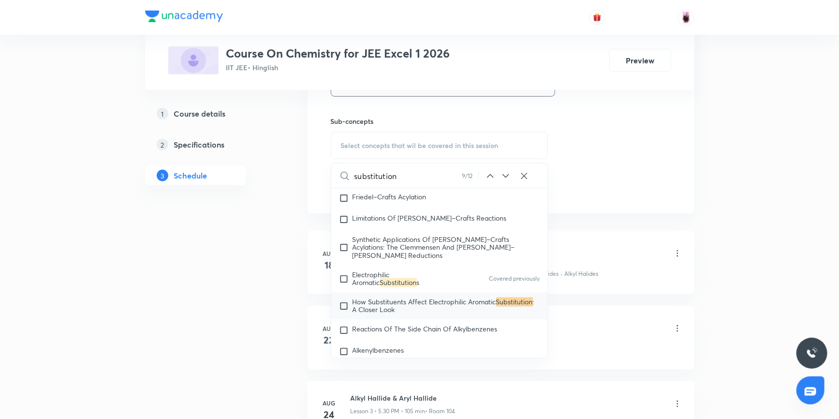
click at [506, 175] on icon at bounding box center [506, 176] width 12 height 12
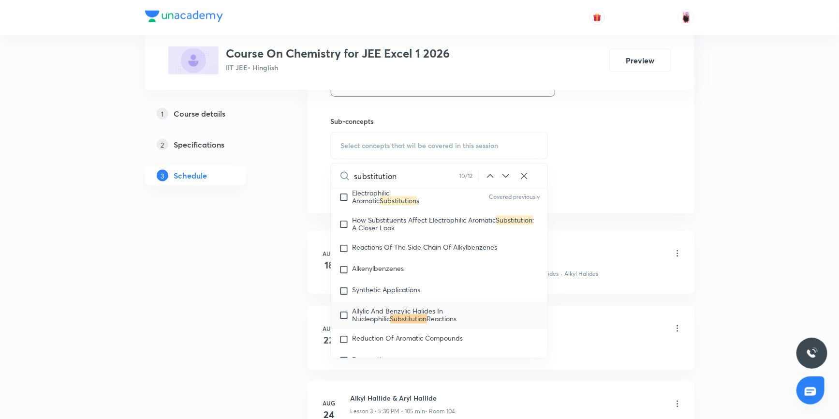
scroll to position [21333, 0]
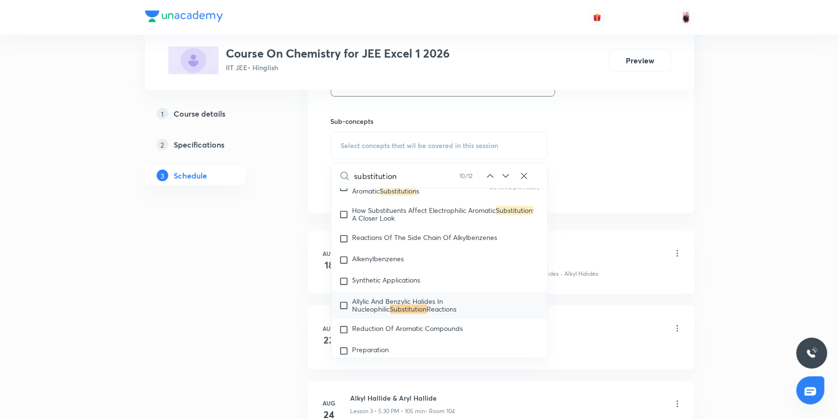
click at [506, 175] on icon at bounding box center [506, 176] width 12 height 12
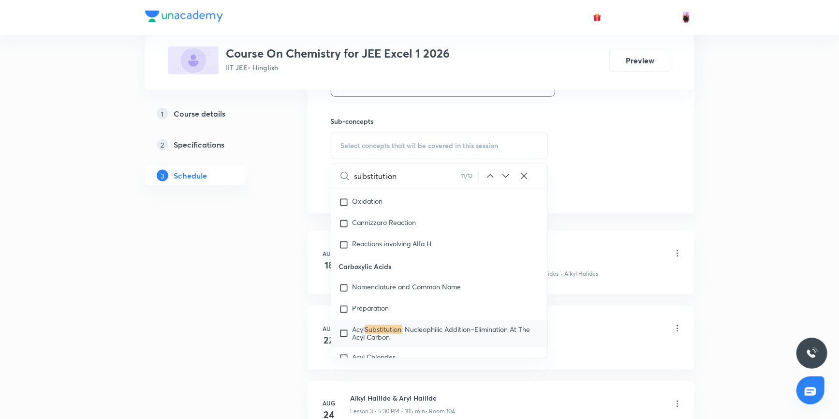
scroll to position [22074, 0]
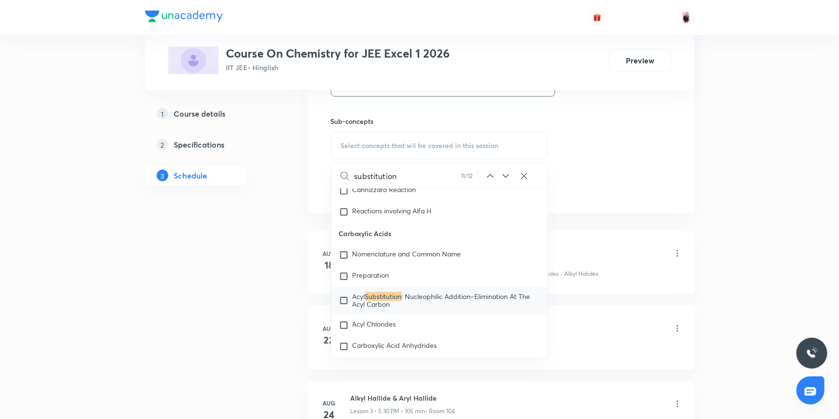
click at [506, 175] on icon at bounding box center [506, 176] width 12 height 12
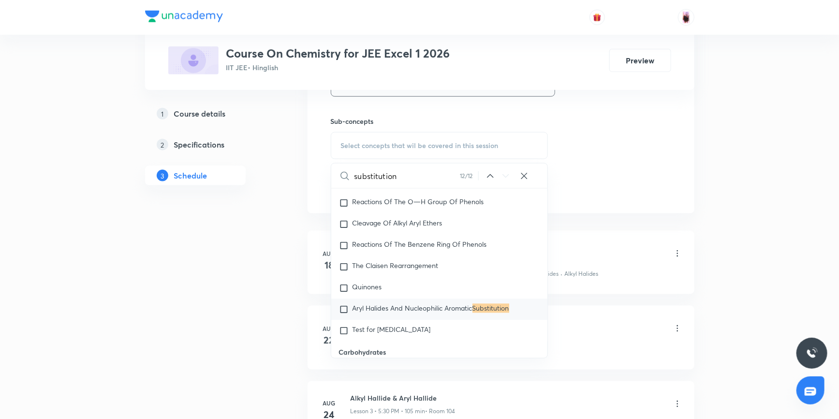
scroll to position [23188, 0]
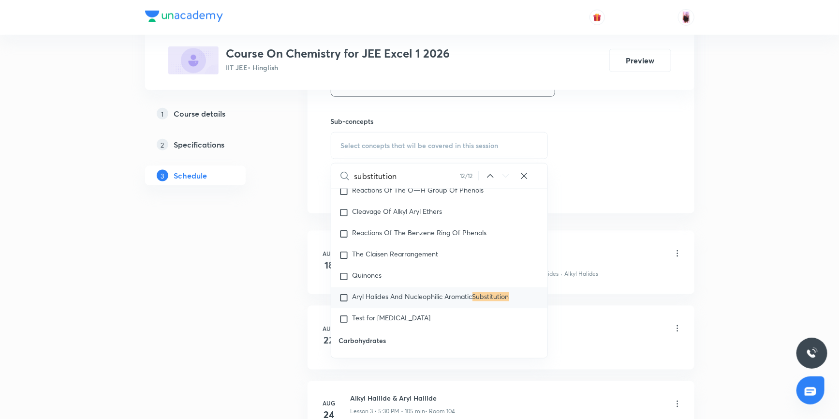
click at [507, 175] on icon at bounding box center [506, 176] width 6 height 4
click at [717, 197] on div "Plus Courses Course On Chemistry for JEE Excel 1 2026 IIT JEE • Hinglish Previe…" at bounding box center [419, 121] width 839 height 1296
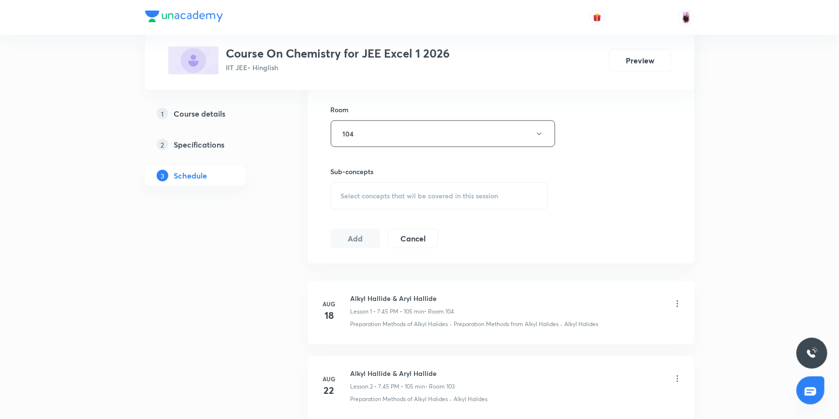
scroll to position [480, 0]
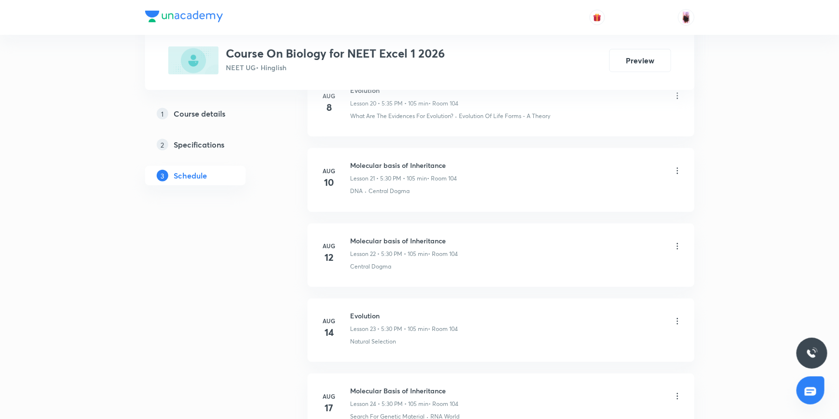
scroll to position [2066, 0]
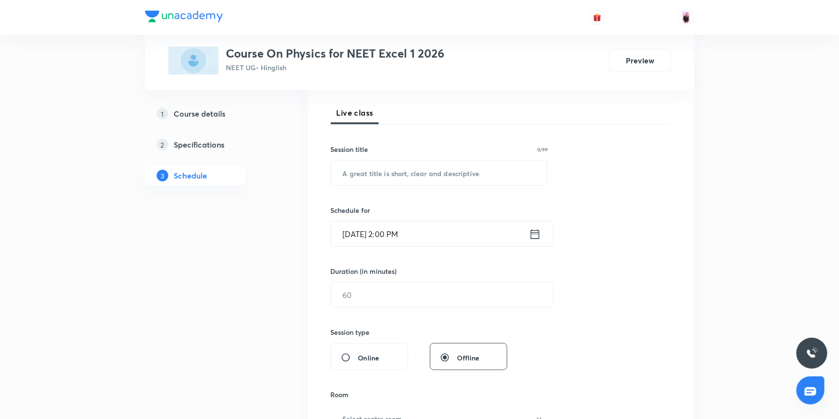
scroll to position [42, 0]
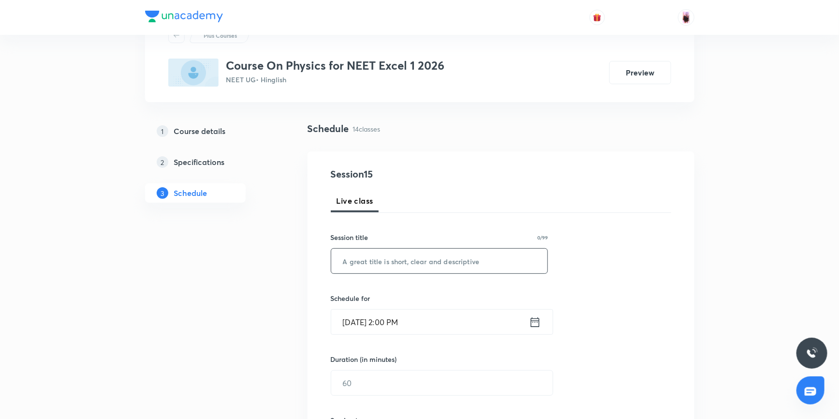
click at [380, 261] on input "text" at bounding box center [439, 261] width 217 height 25
paste input "Electromagnetic Induction"
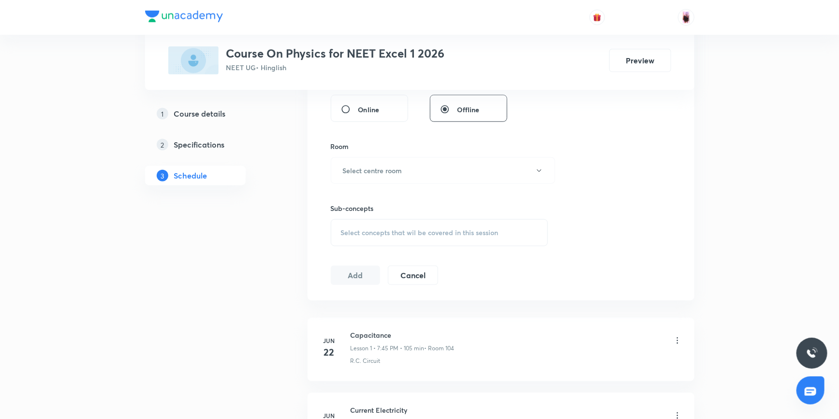
scroll to position [394, 0]
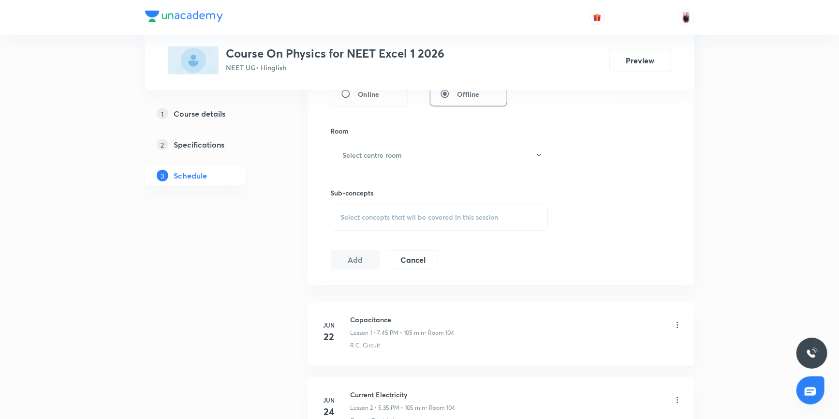
type input "Electromagnetic Induction"
click at [413, 215] on span "Select concepts that wil be covered in this session" at bounding box center [420, 217] width 158 height 8
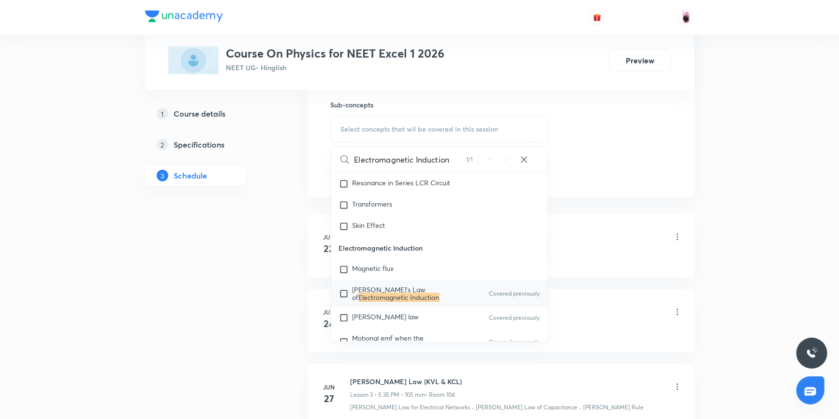
scroll to position [9376, 0]
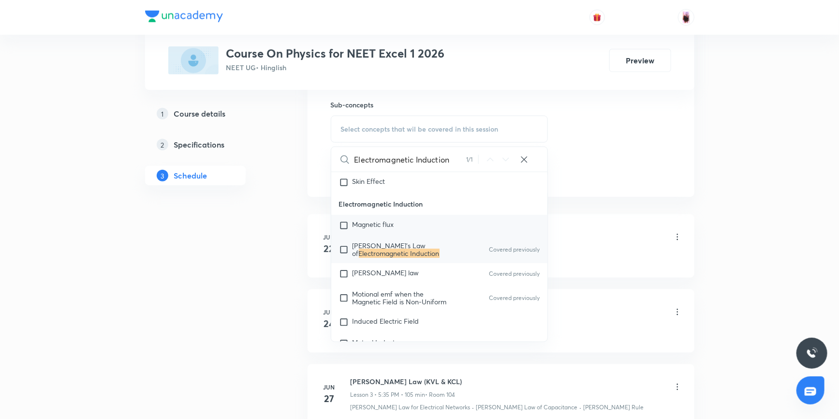
type input "Electromagnetic Induction"
click at [345, 230] on input "checkbox" at bounding box center [346, 225] width 14 height 10
checkbox input "true"
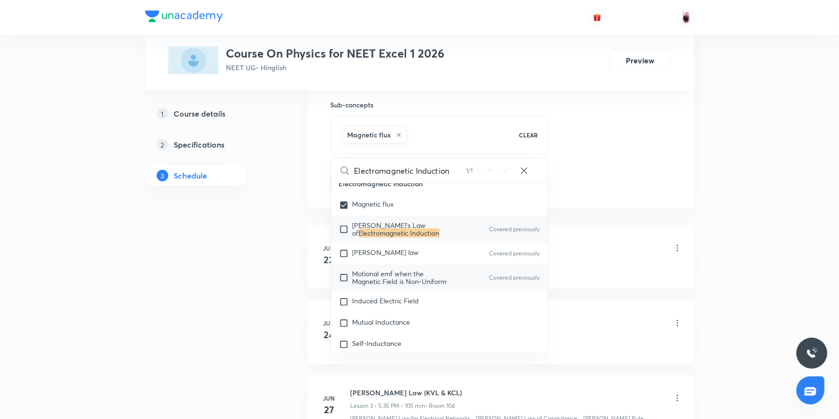
scroll to position [9420, 0]
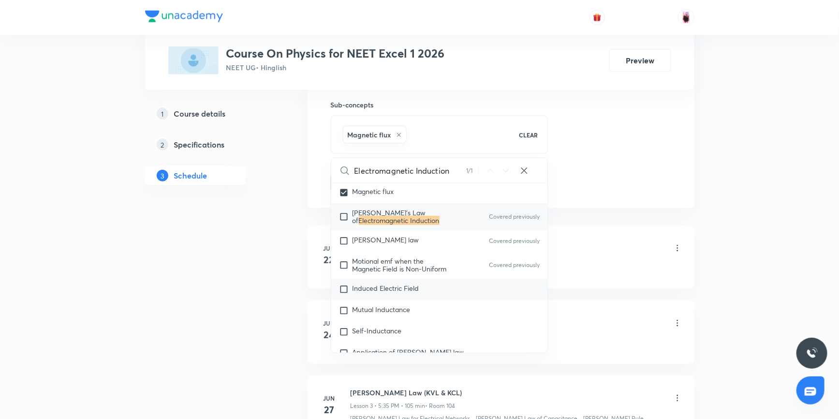
click at [347, 294] on input "checkbox" at bounding box center [346, 289] width 14 height 10
checkbox input "true"
click at [343, 314] on input "checkbox" at bounding box center [346, 311] width 14 height 10
checkbox input "true"
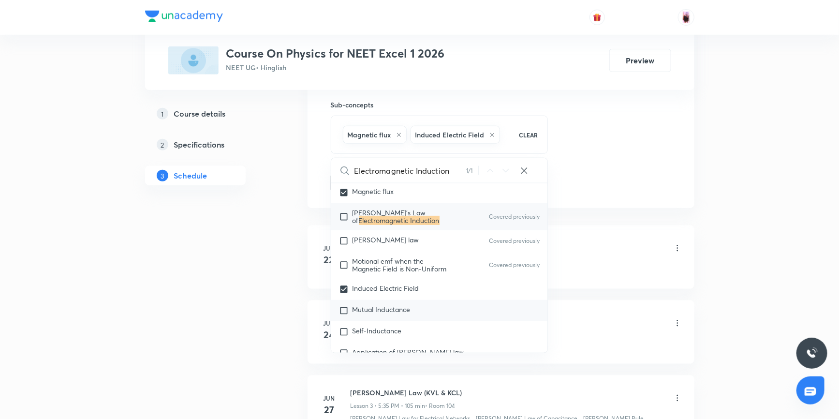
checkbox input "true"
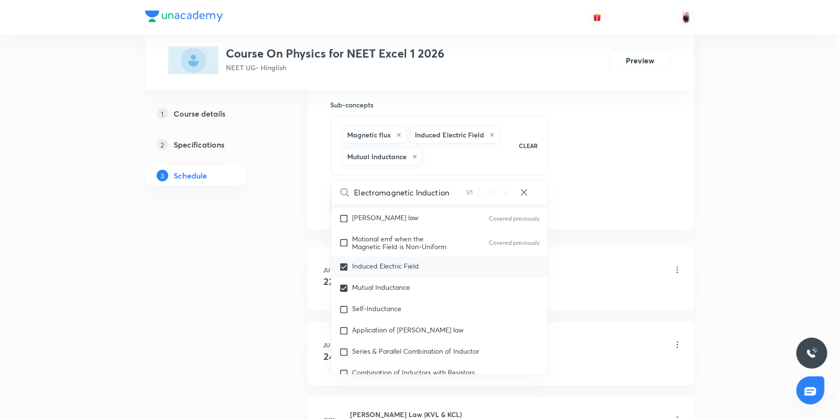
scroll to position [9508, 0]
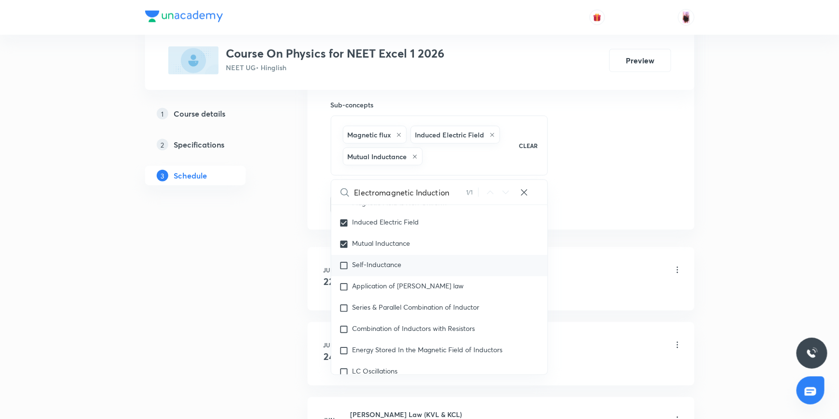
click at [343, 270] on input "checkbox" at bounding box center [346, 266] width 14 height 10
checkbox input "true"
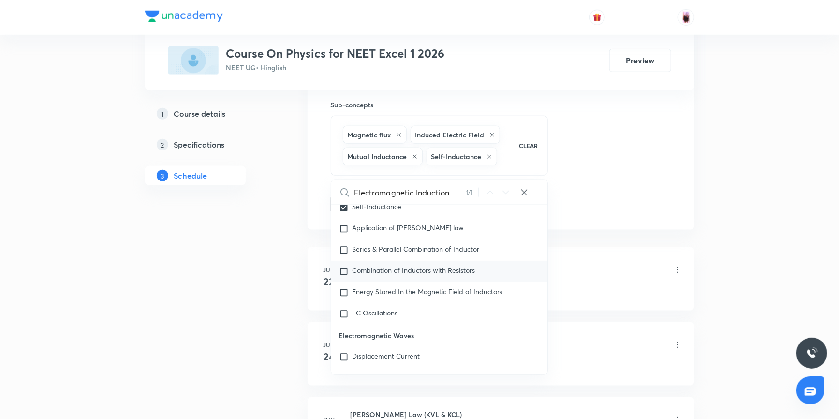
scroll to position [9552, 0]
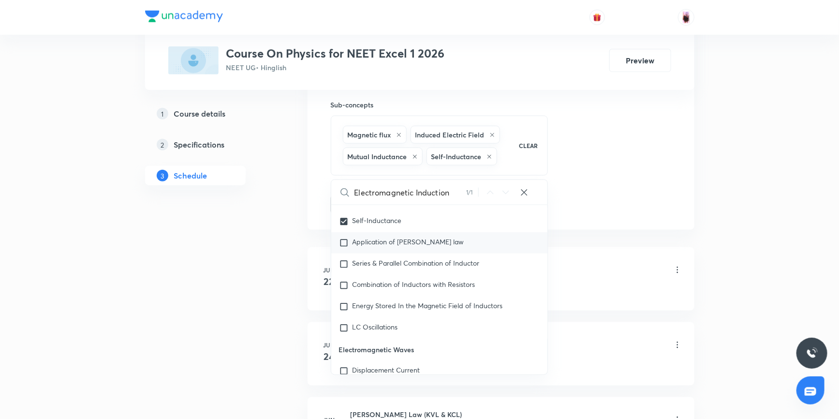
click at [344, 248] on input "checkbox" at bounding box center [346, 243] width 14 height 10
checkbox input "true"
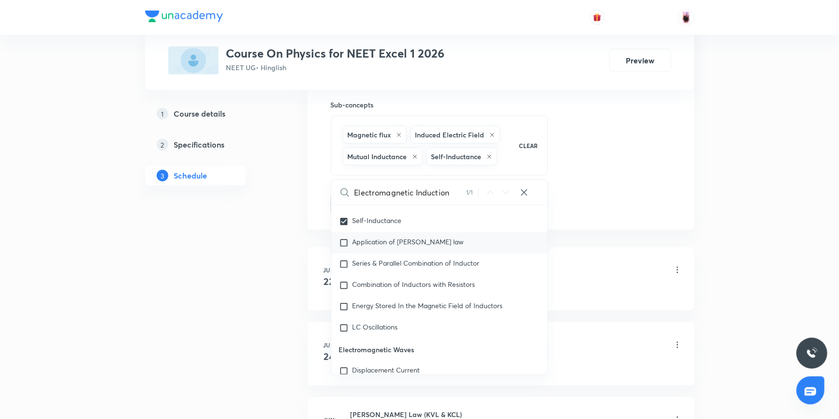
checkbox input "true"
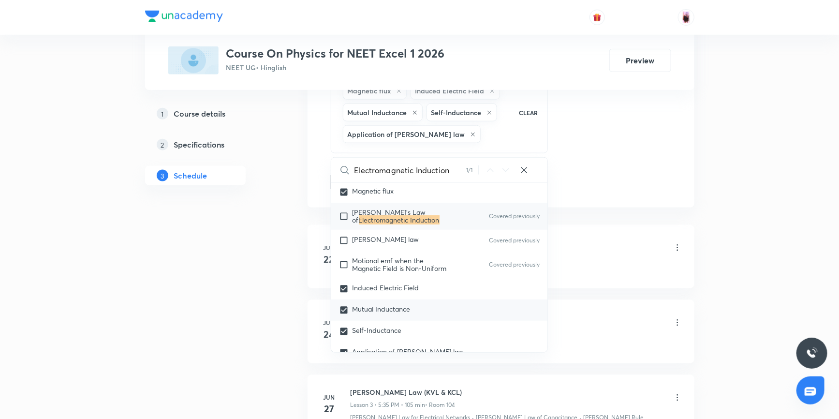
scroll to position [9464, 0]
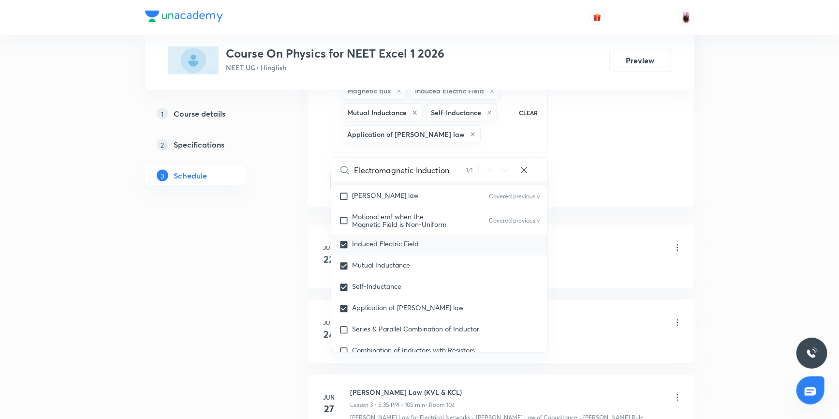
click at [347, 249] on input "checkbox" at bounding box center [346, 245] width 14 height 10
checkbox input "false"
checkbox input "true"
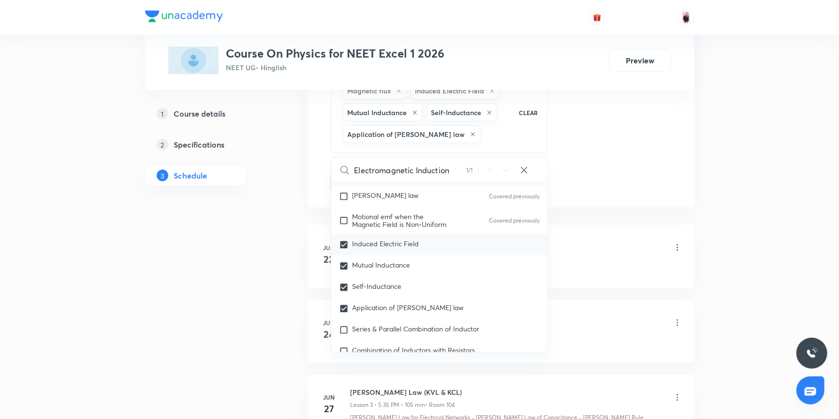
checkbox input "true"
click at [367, 310] on span "Application of [PERSON_NAME] law" at bounding box center [408, 307] width 112 height 9
checkbox input "true"
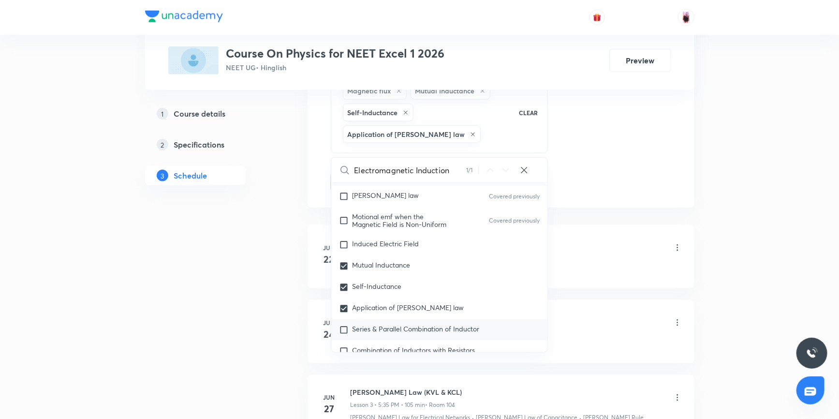
checkbox input "false"
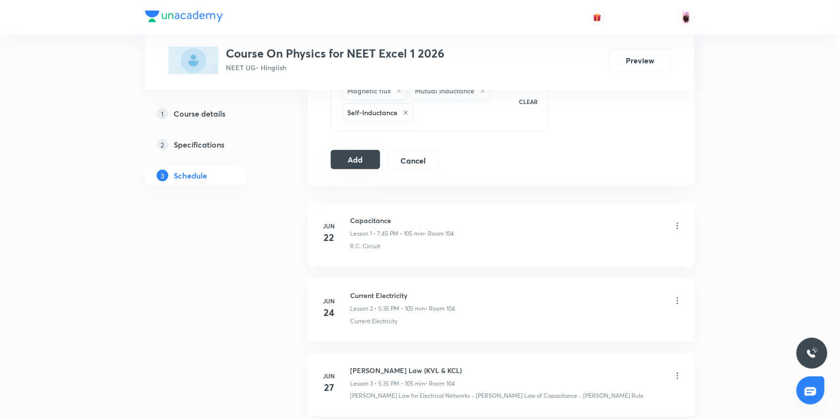
click at [361, 162] on button "Add" at bounding box center [356, 159] width 50 height 19
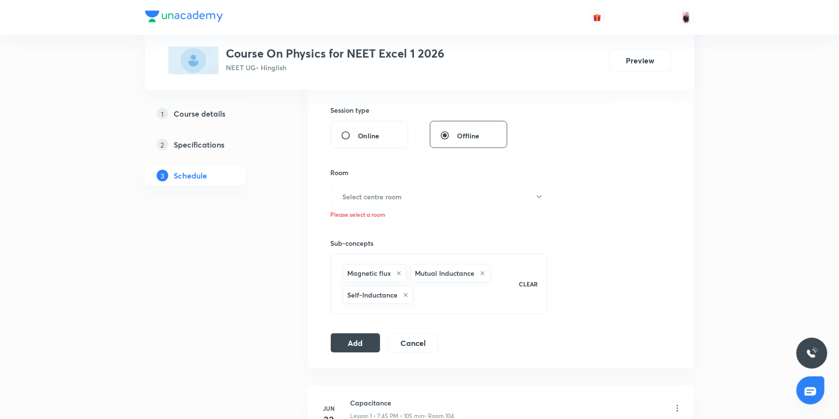
scroll to position [350, 0]
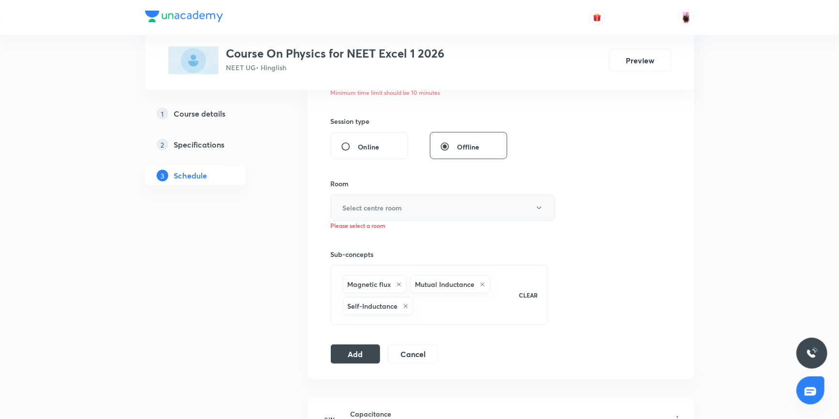
click at [403, 205] on button "Select centre room" at bounding box center [443, 207] width 224 height 27
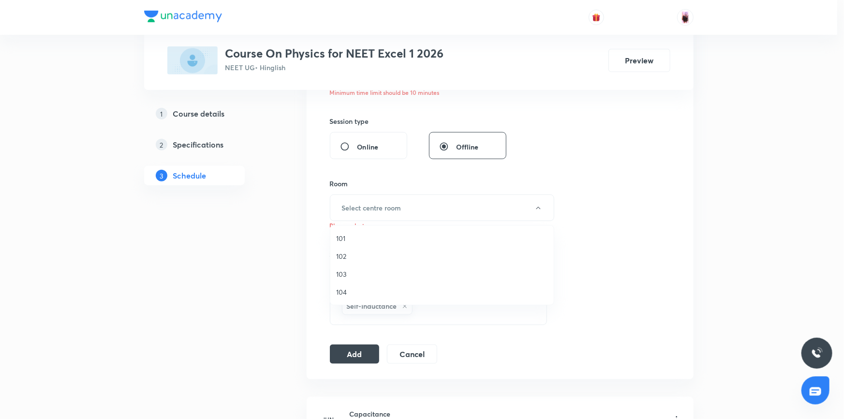
click at [338, 235] on span "101" at bounding box center [442, 238] width 212 height 10
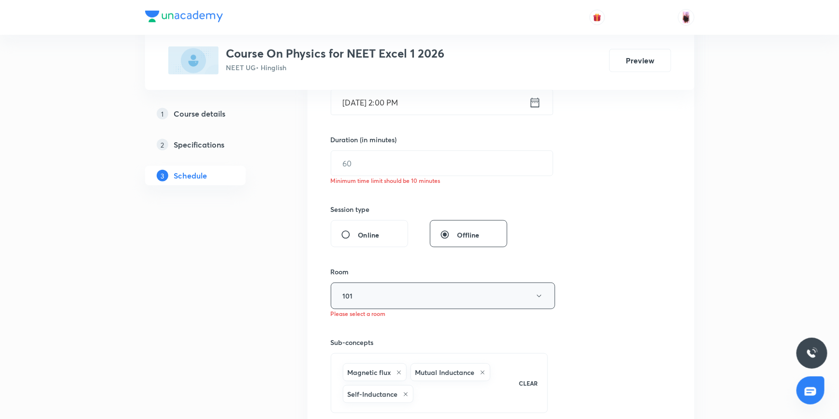
scroll to position [218, 0]
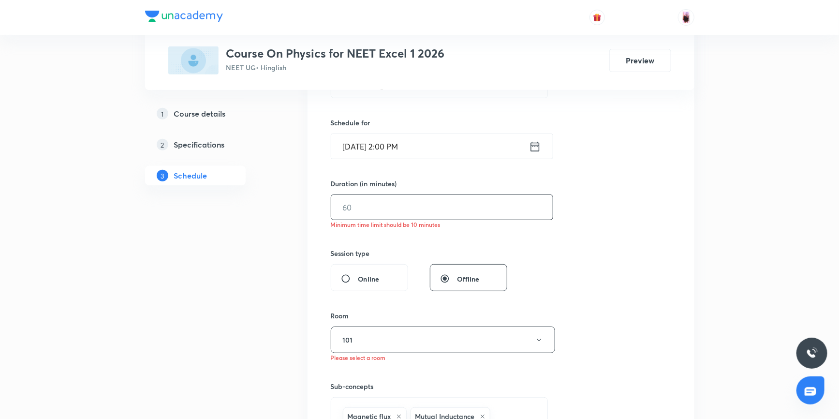
click at [374, 213] on input "text" at bounding box center [441, 207] width 221 height 25
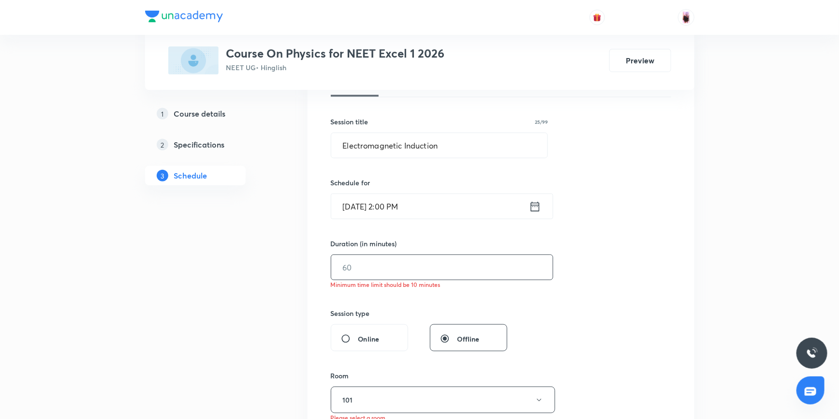
scroll to position [130, 0]
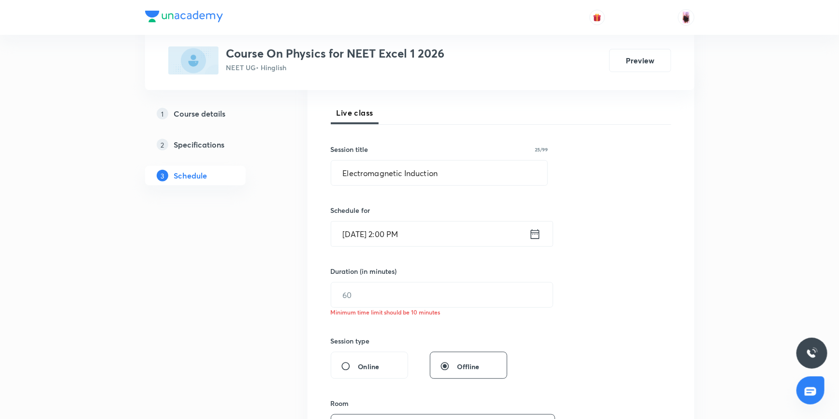
click at [534, 238] on icon at bounding box center [534, 234] width 9 height 10
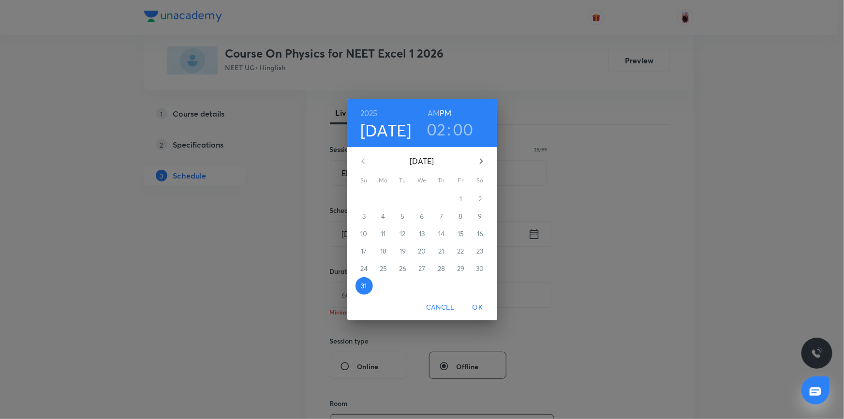
click at [437, 128] on h3 "02" at bounding box center [435, 129] width 19 height 20
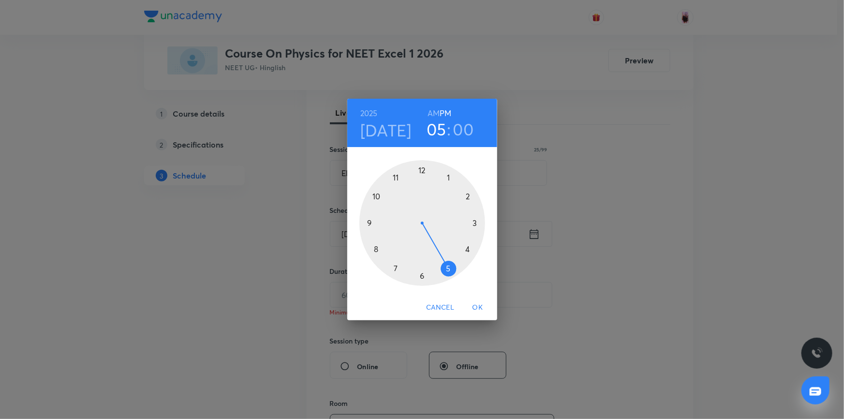
drag, startPoint x: 470, startPoint y: 198, endPoint x: 450, endPoint y: 260, distance: 65.0
click at [450, 260] on div at bounding box center [422, 223] width 126 height 126
drag, startPoint x: 424, startPoint y: 169, endPoint x: 422, endPoint y: 259, distance: 90.4
click at [422, 259] on div at bounding box center [422, 223] width 126 height 126
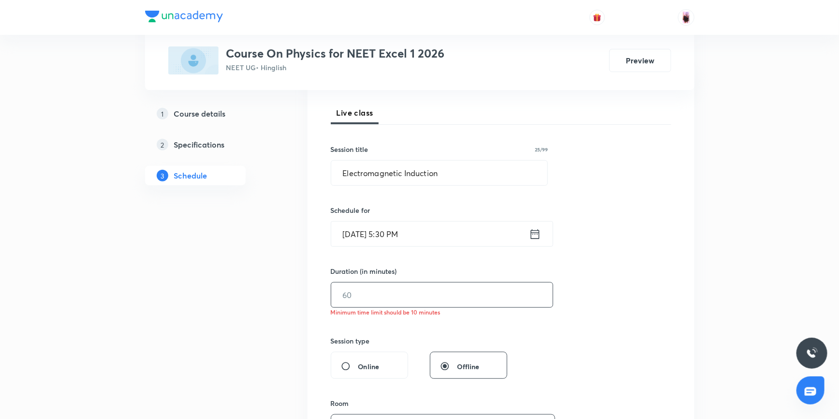
click at [387, 292] on input "text" at bounding box center [441, 294] width 221 height 25
click at [407, 292] on input "text" at bounding box center [441, 294] width 221 height 25
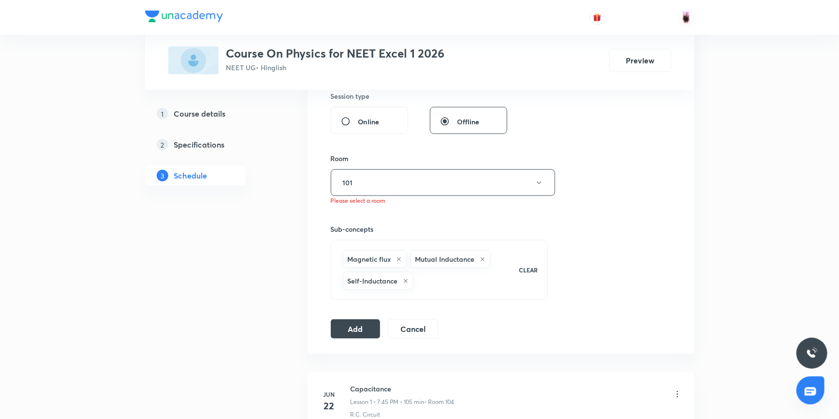
scroll to position [394, 0]
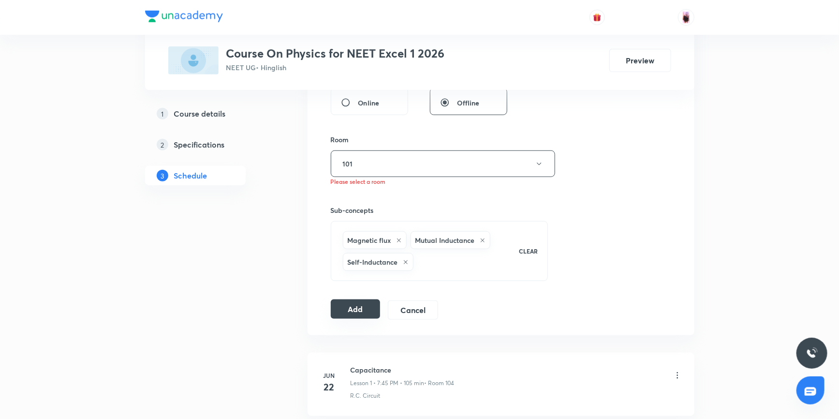
type input "105"
click at [356, 309] on button "Add" at bounding box center [356, 308] width 50 height 19
